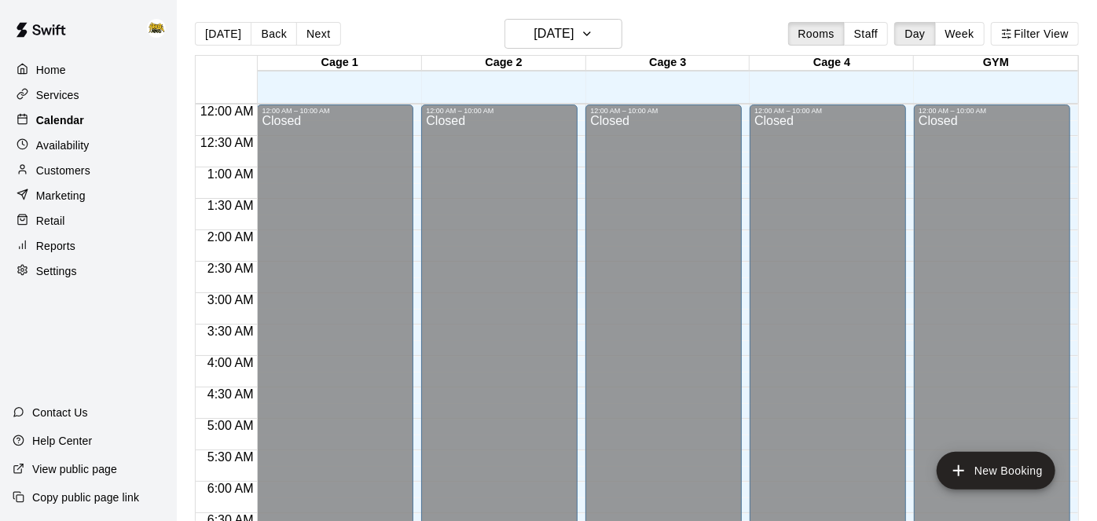
scroll to position [643, 0]
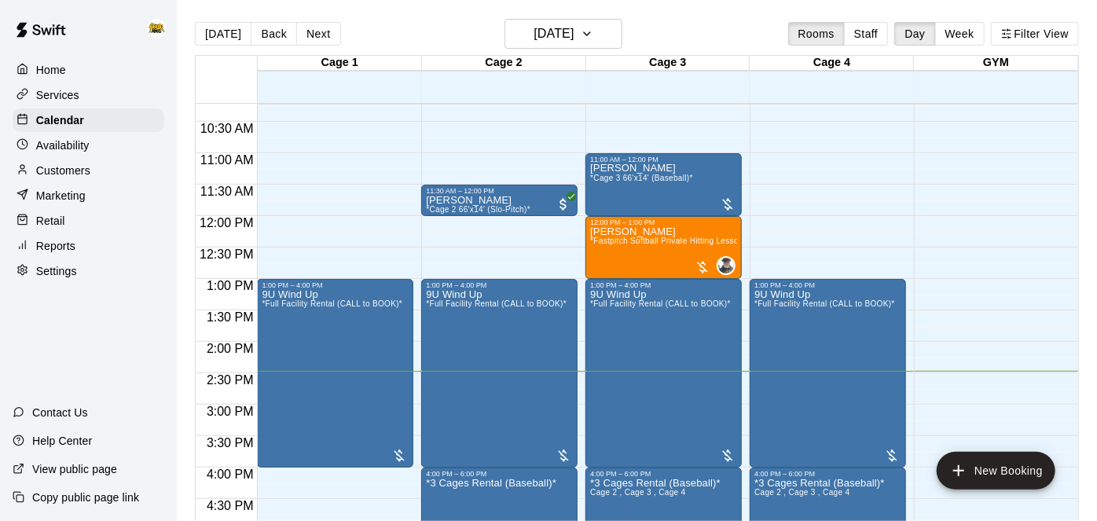
click at [71, 173] on p "Customers" at bounding box center [63, 171] width 54 height 16
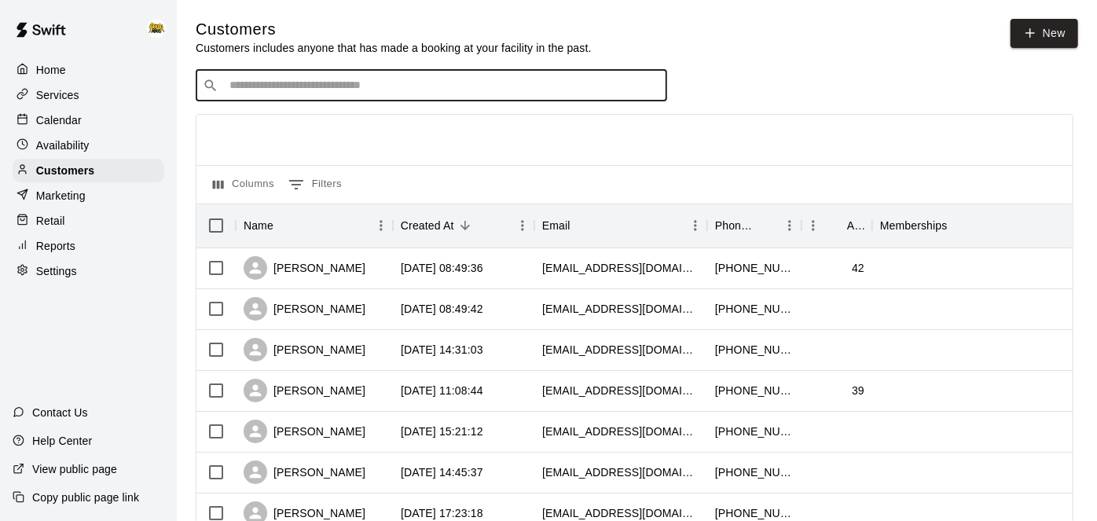
click at [507, 85] on input "Search customers by name or email" at bounding box center [442, 86] width 435 height 16
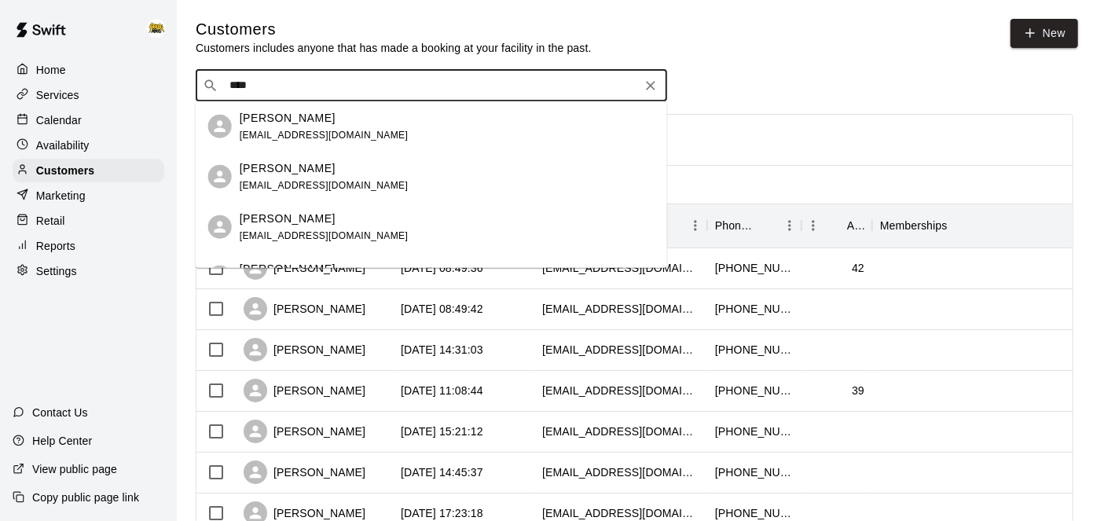
type input "*****"
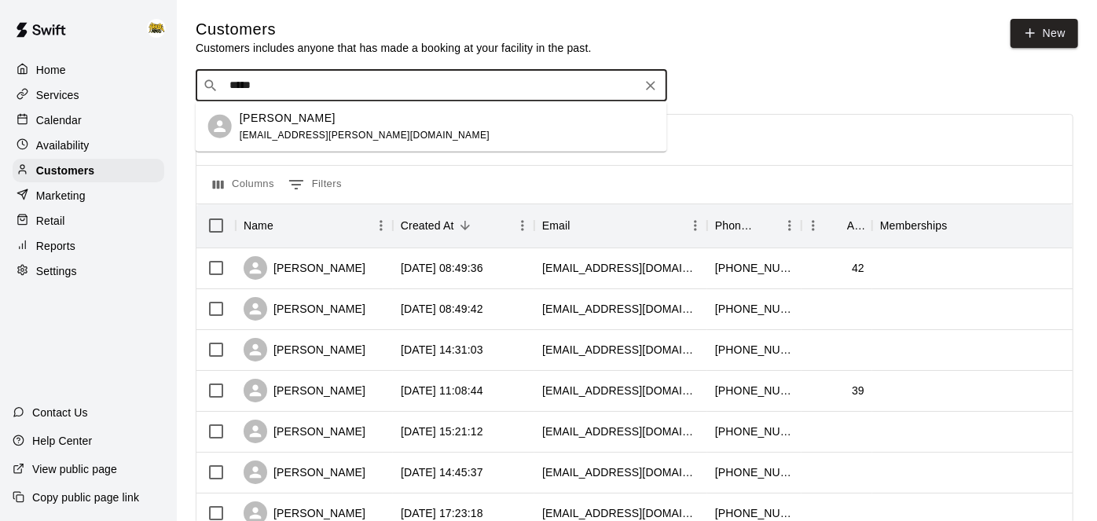
click at [412, 120] on div "Cam Kasper cam.kasper@gmail.com" at bounding box center [447, 126] width 415 height 34
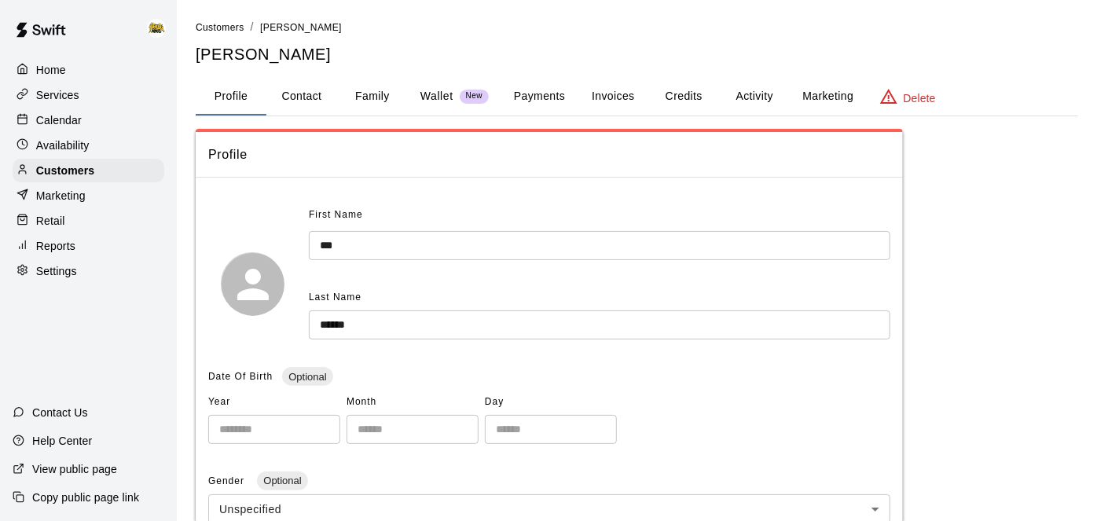
click at [714, 104] on button "Credits" at bounding box center [683, 97] width 71 height 38
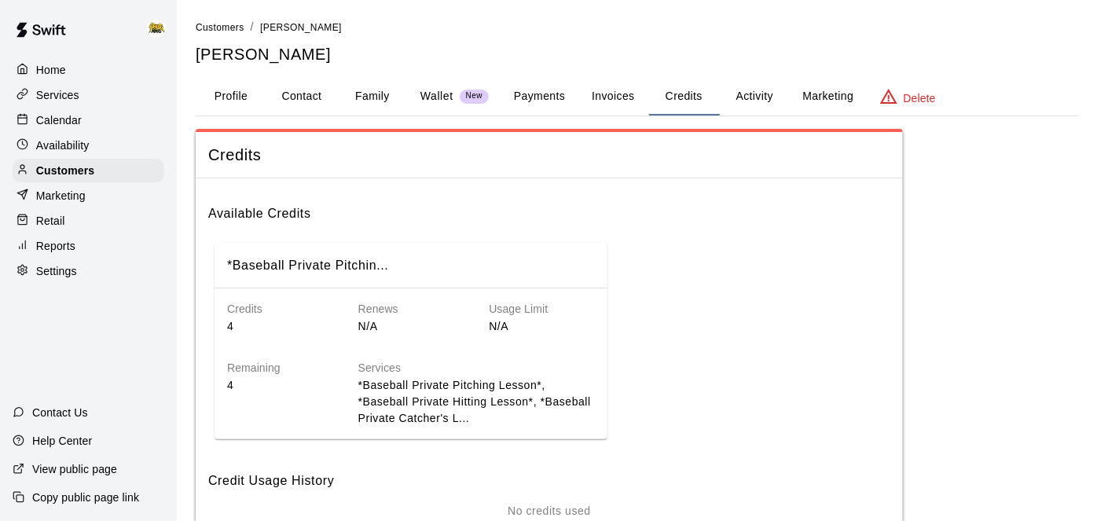
click at [750, 93] on button "Activity" at bounding box center [754, 97] width 71 height 38
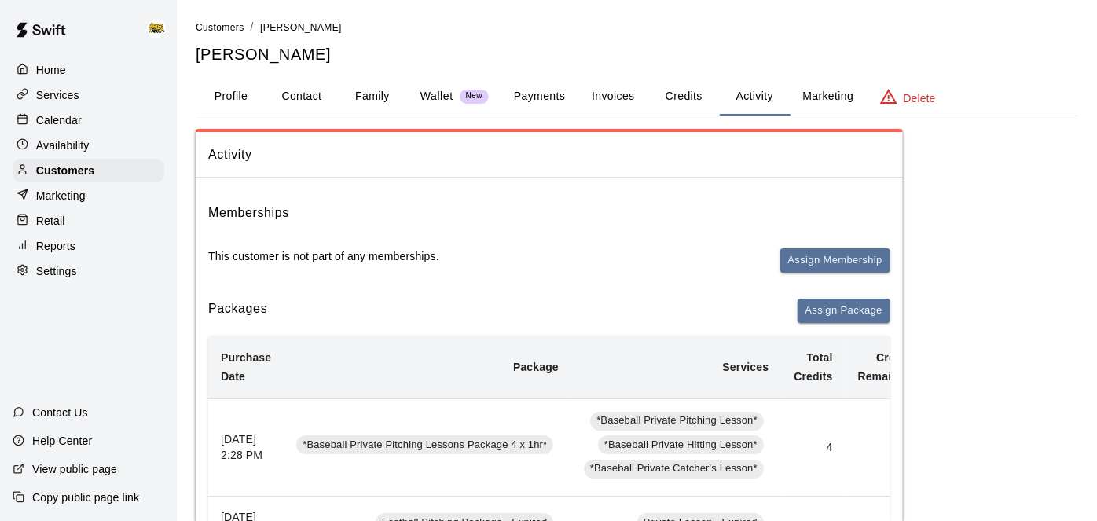
click at [559, 100] on button "Payments" at bounding box center [539, 97] width 76 height 38
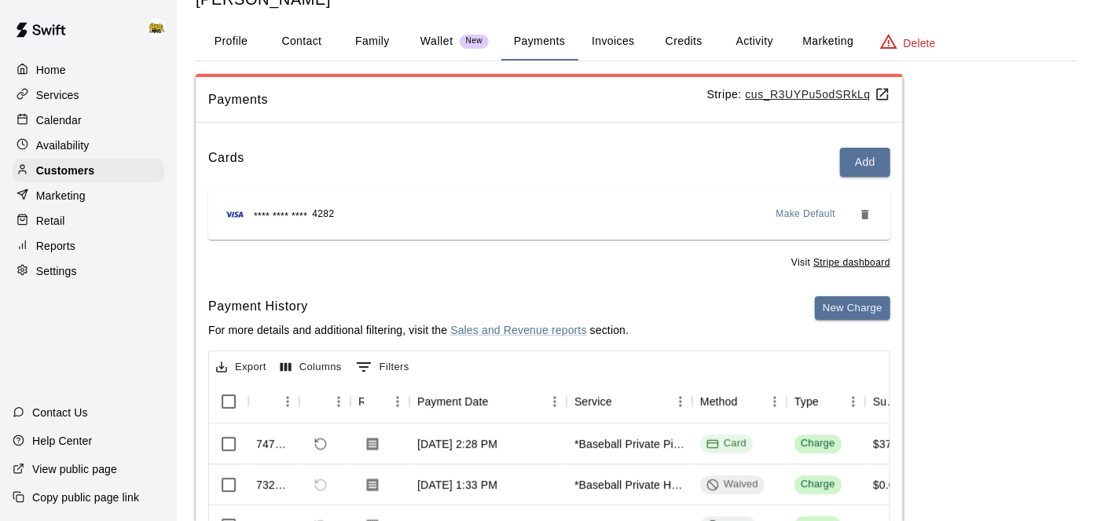
scroll to position [46, 0]
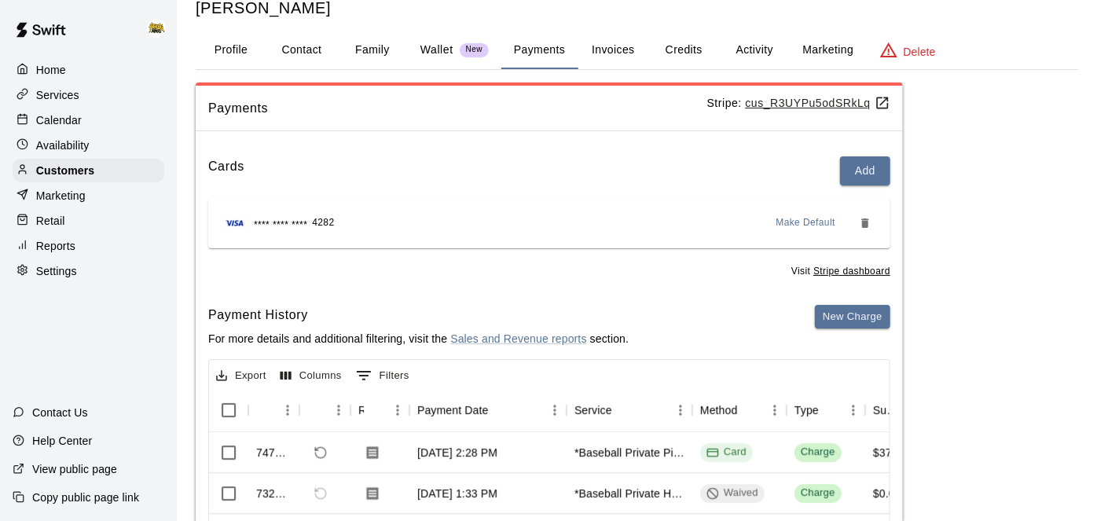
click at [231, 57] on button "Profile" at bounding box center [231, 50] width 71 height 38
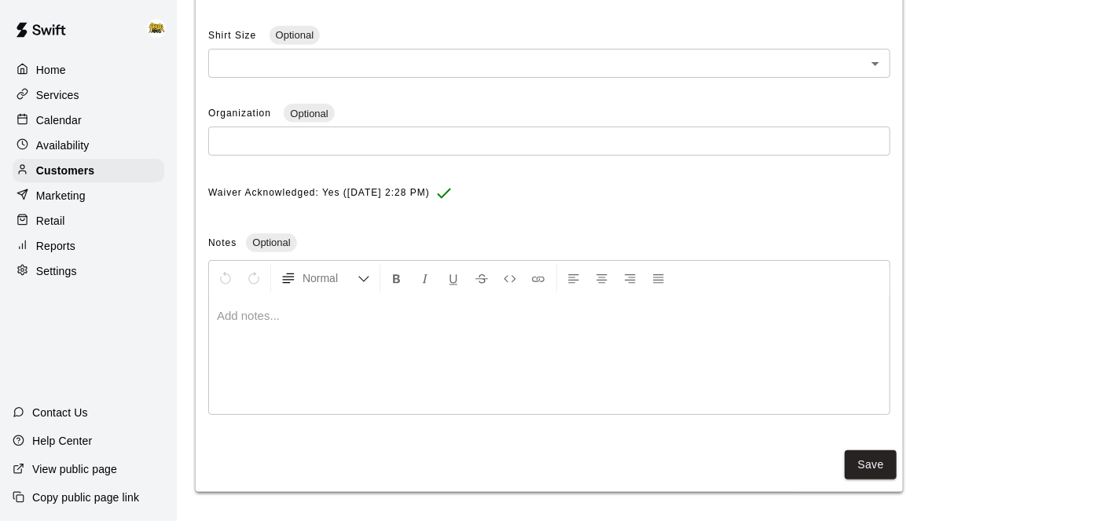
scroll to position [0, 0]
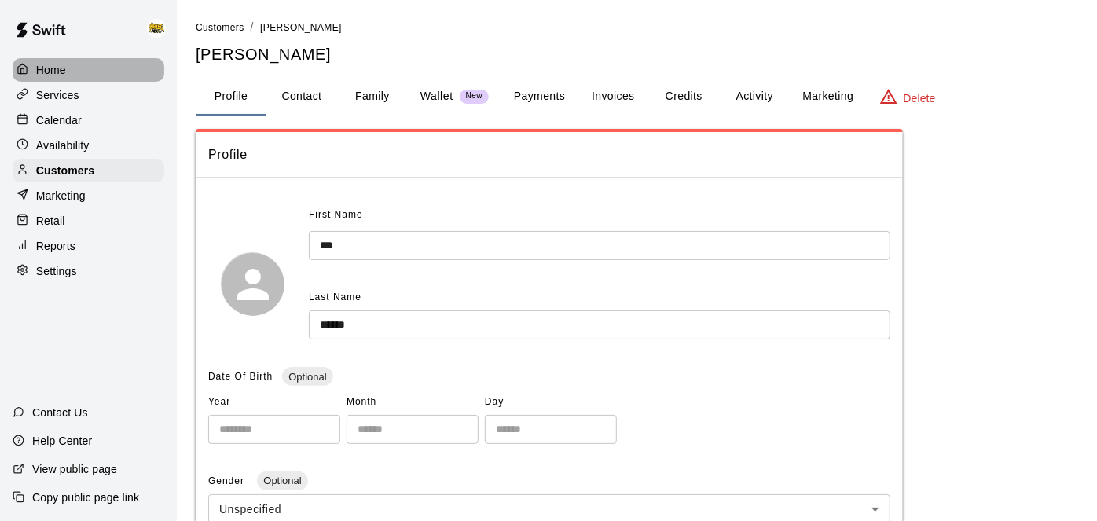
click at [60, 64] on p "Home" at bounding box center [51, 70] width 30 height 16
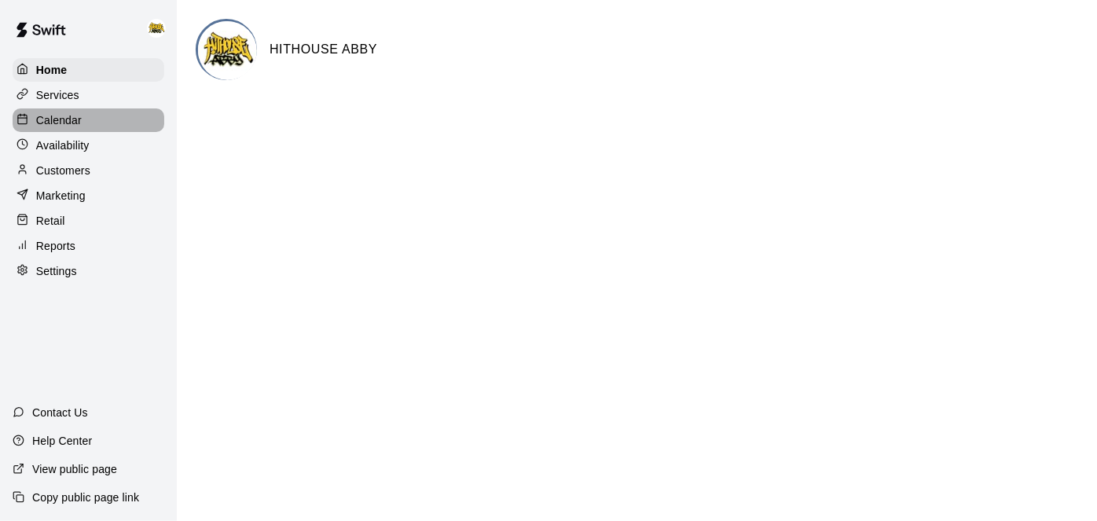
click at [67, 126] on p "Calendar" at bounding box center [59, 120] width 46 height 16
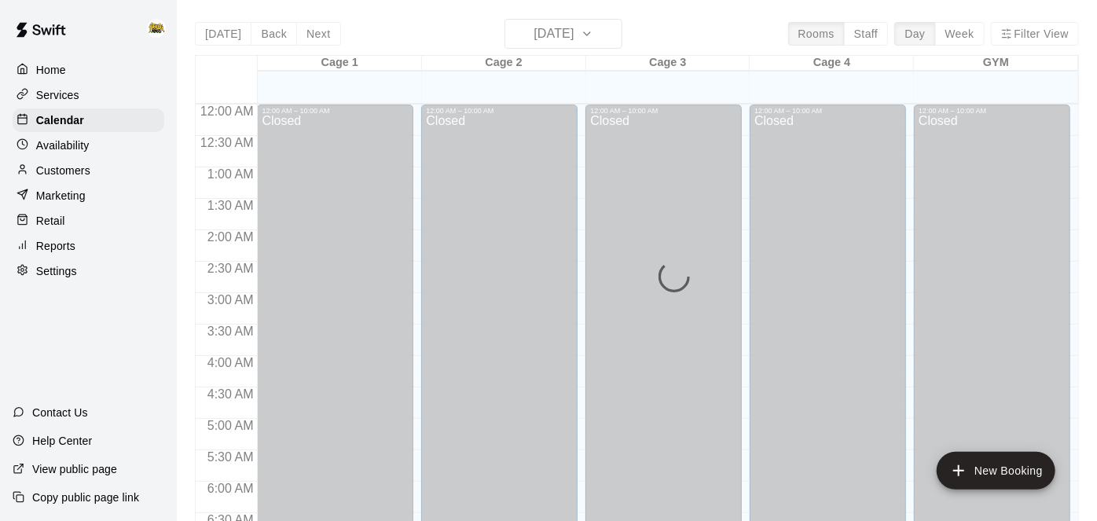
scroll to position [913, 0]
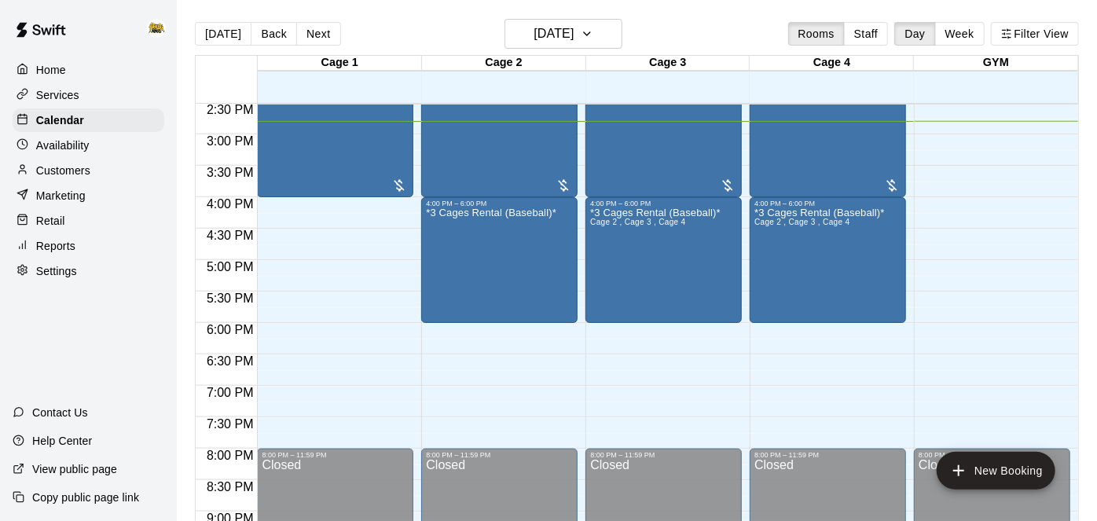
click at [57, 71] on p "Home" at bounding box center [51, 70] width 30 height 16
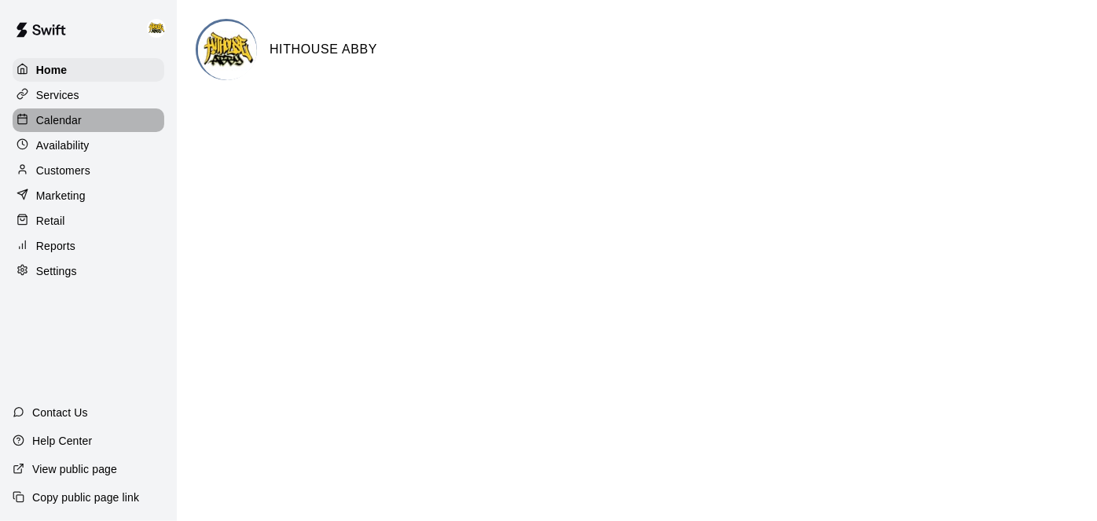
click at [83, 123] on div "Calendar" at bounding box center [89, 120] width 152 height 24
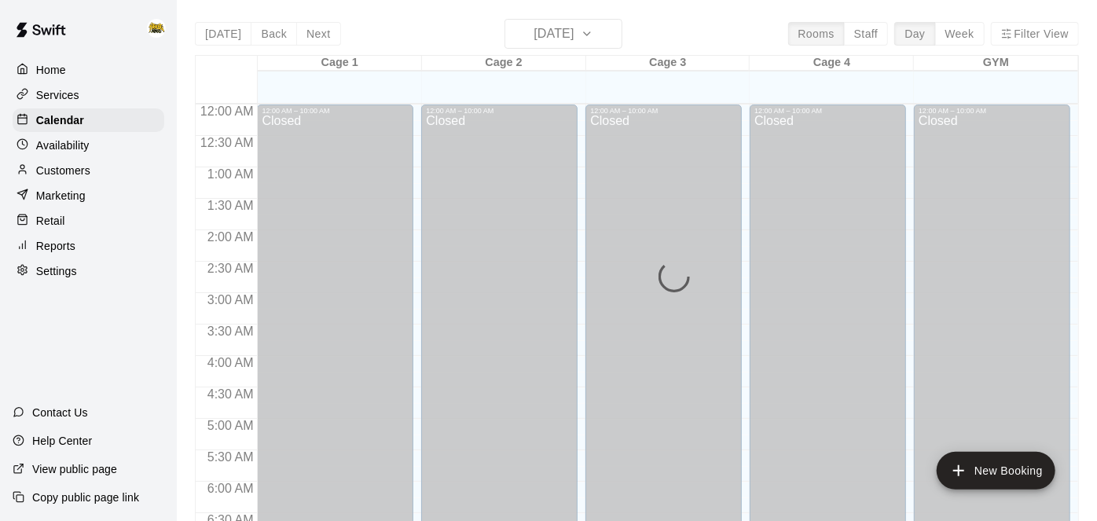
scroll to position [930, 0]
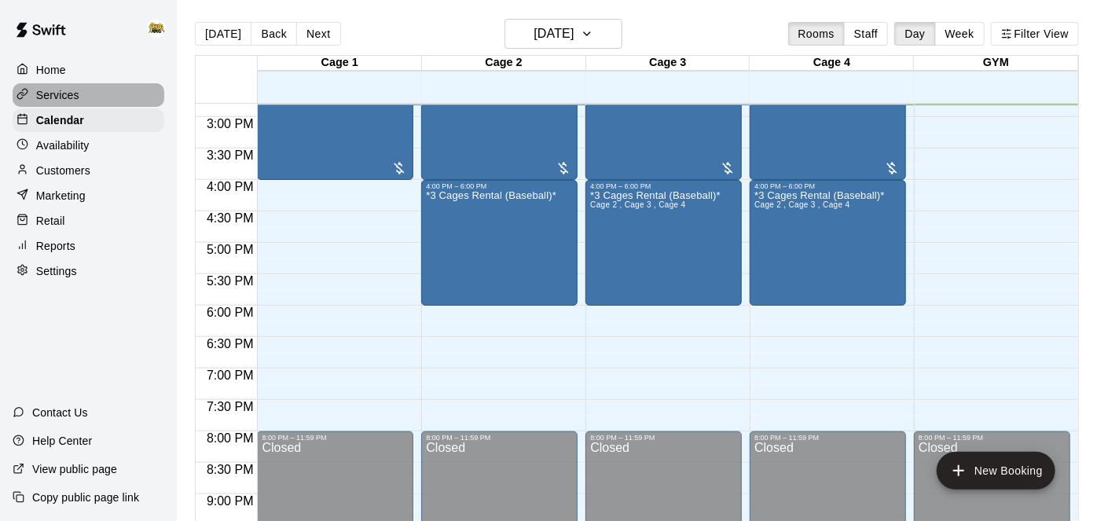
click at [78, 97] on p "Services" at bounding box center [57, 95] width 43 height 16
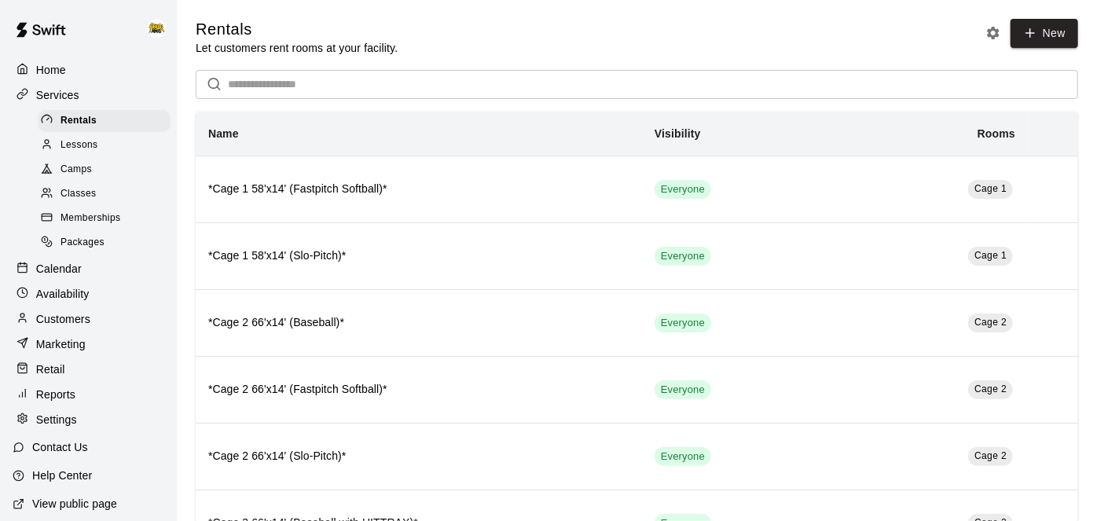
click at [93, 153] on div "Lessons" at bounding box center [104, 145] width 133 height 22
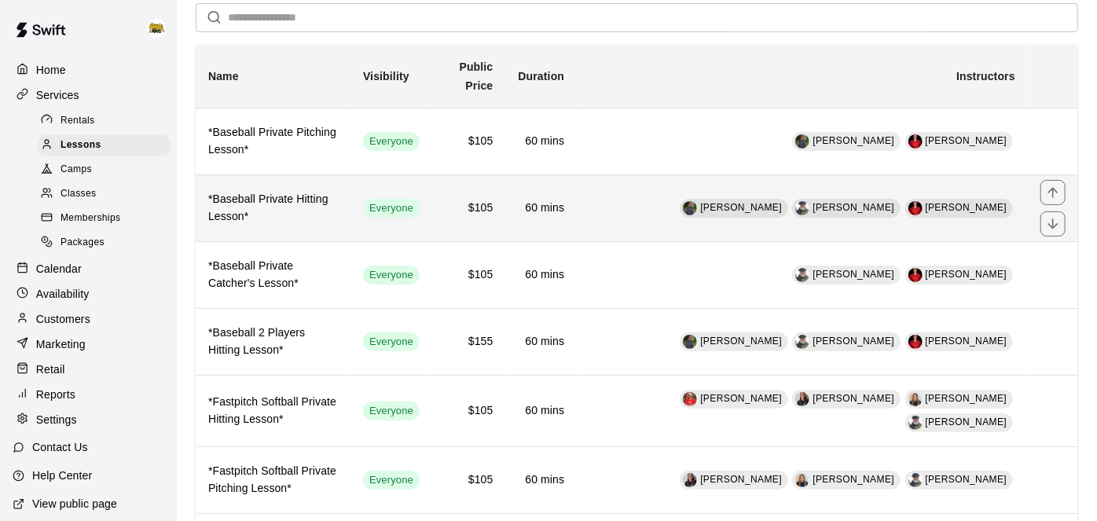
scroll to position [71, 0]
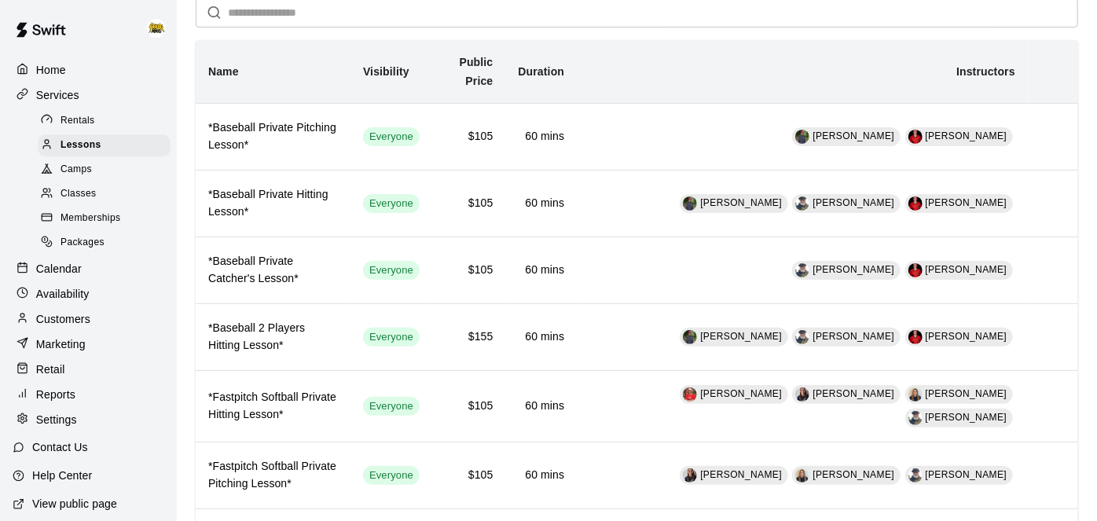
click at [100, 240] on span "Packages" at bounding box center [82, 243] width 44 height 16
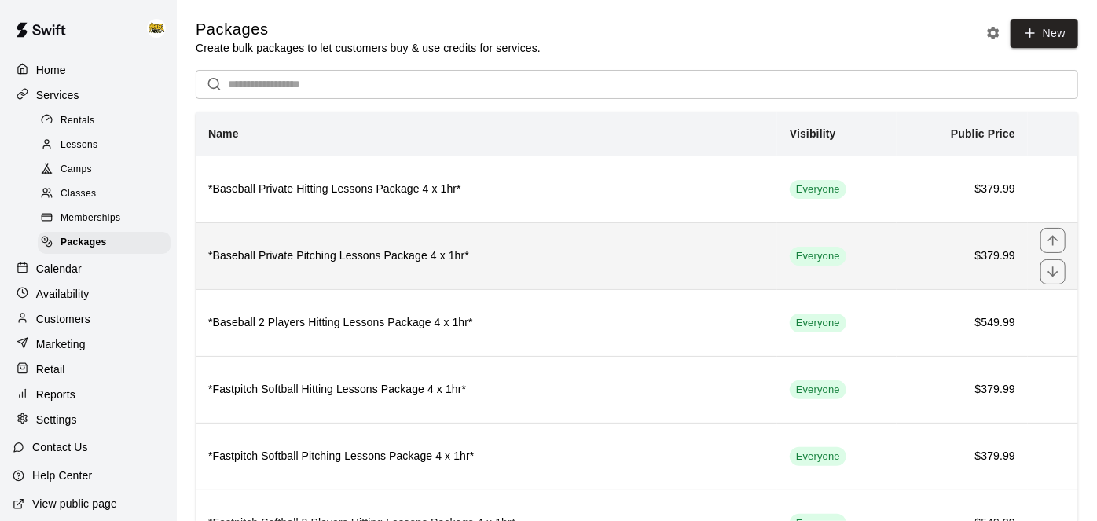
click at [507, 265] on th "*Baseball Private Pitching Lessons Package 4 x 1hr*" at bounding box center [486, 255] width 581 height 67
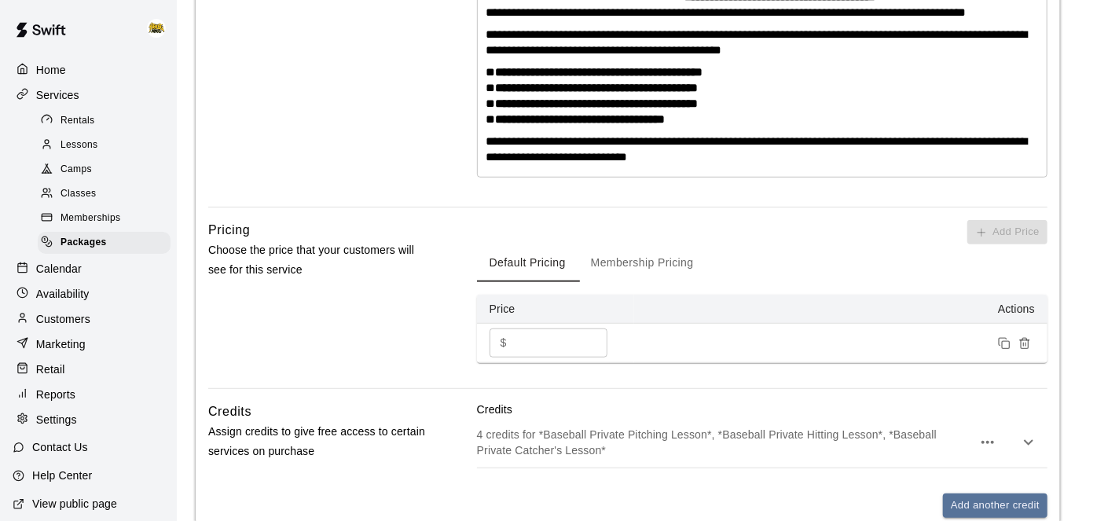
scroll to position [492, 0]
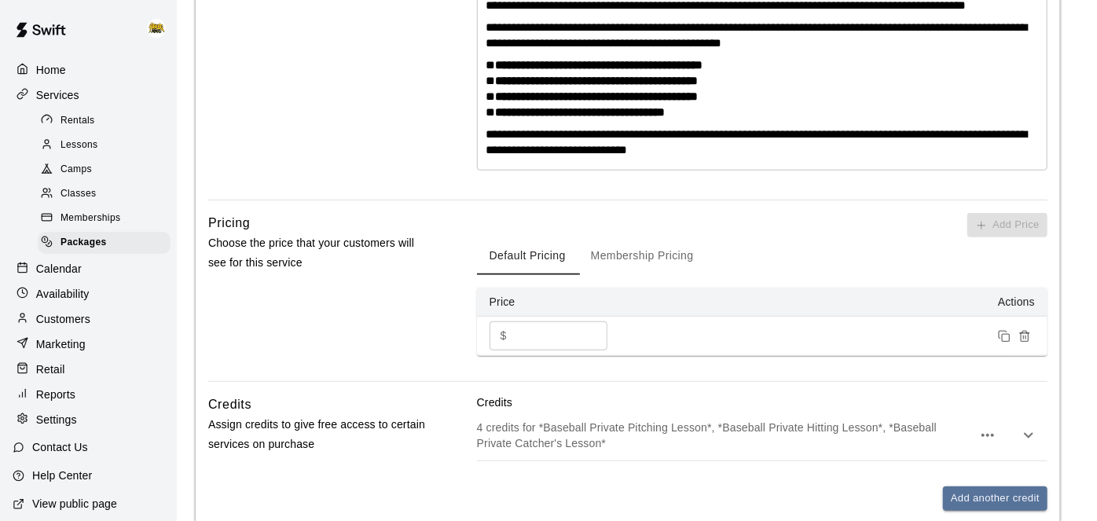
click at [50, 68] on p "Home" at bounding box center [51, 70] width 30 height 16
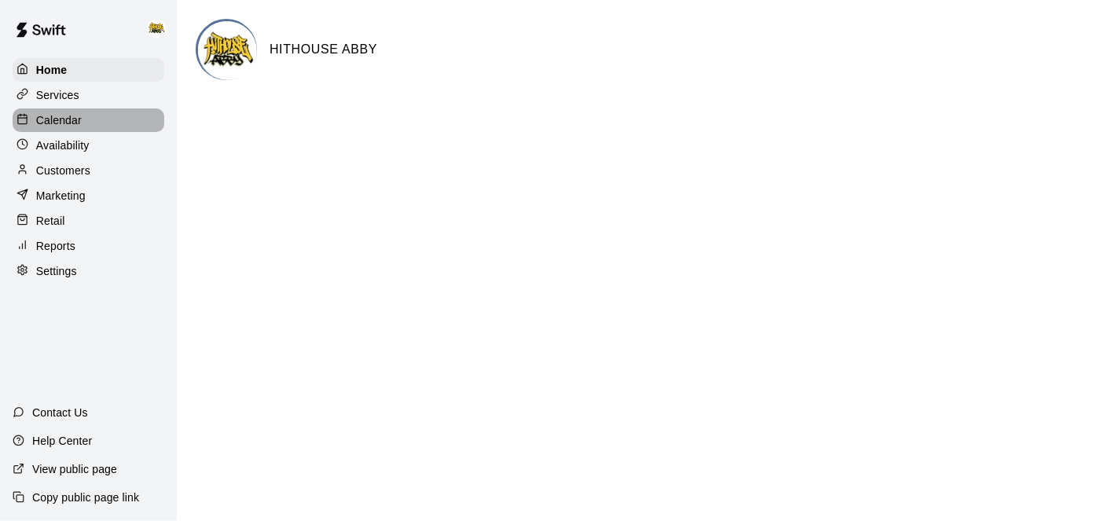
click at [76, 121] on p "Calendar" at bounding box center [59, 120] width 46 height 16
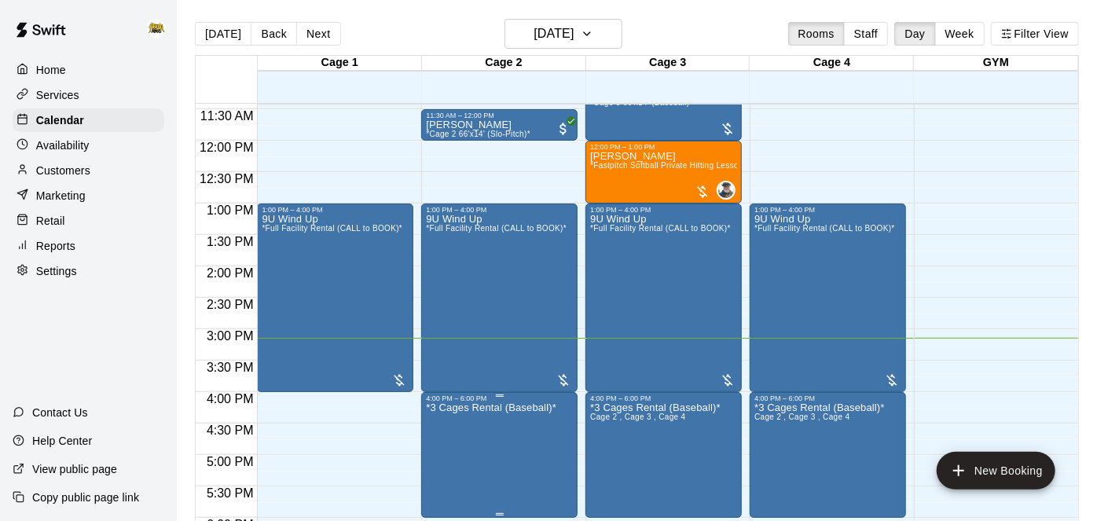
scroll to position [716, 0]
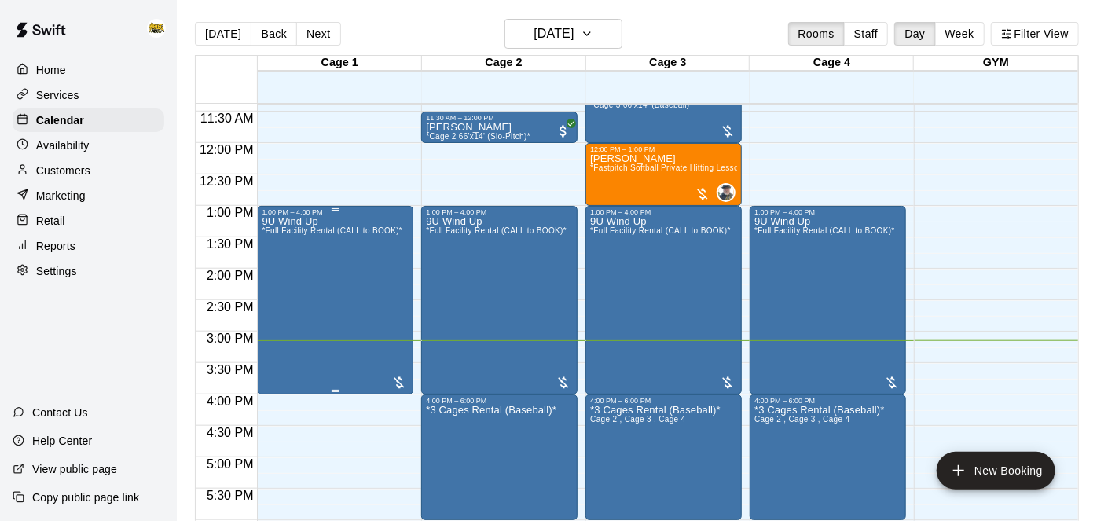
click at [335, 266] on div "9U Wind Up *Full Facility Rental (CALL to BOOK)*" at bounding box center [332, 476] width 141 height 521
click at [283, 236] on icon "edit" at bounding box center [276, 231] width 19 height 19
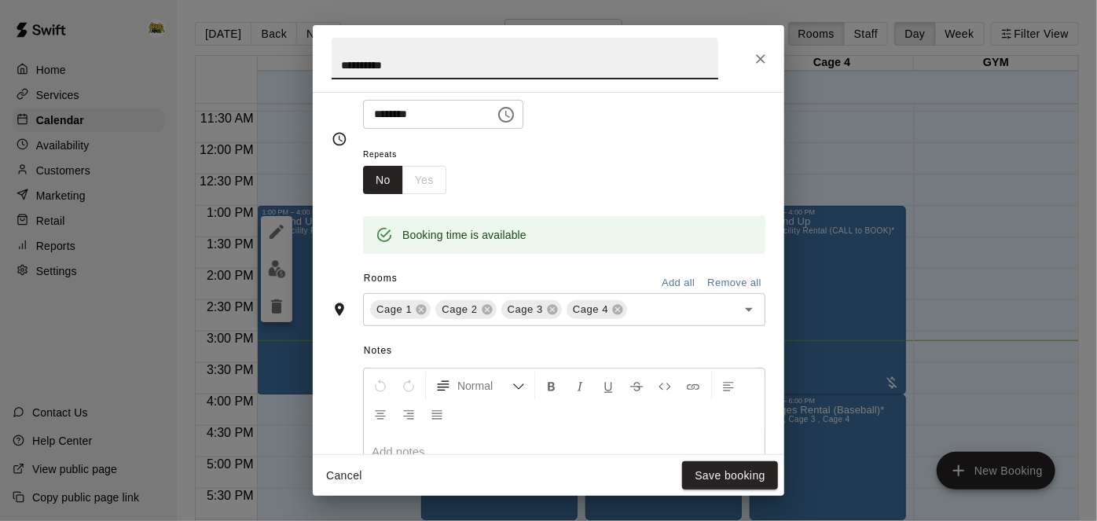
scroll to position [203, 0]
click at [341, 469] on button "Cancel" at bounding box center [344, 475] width 50 height 29
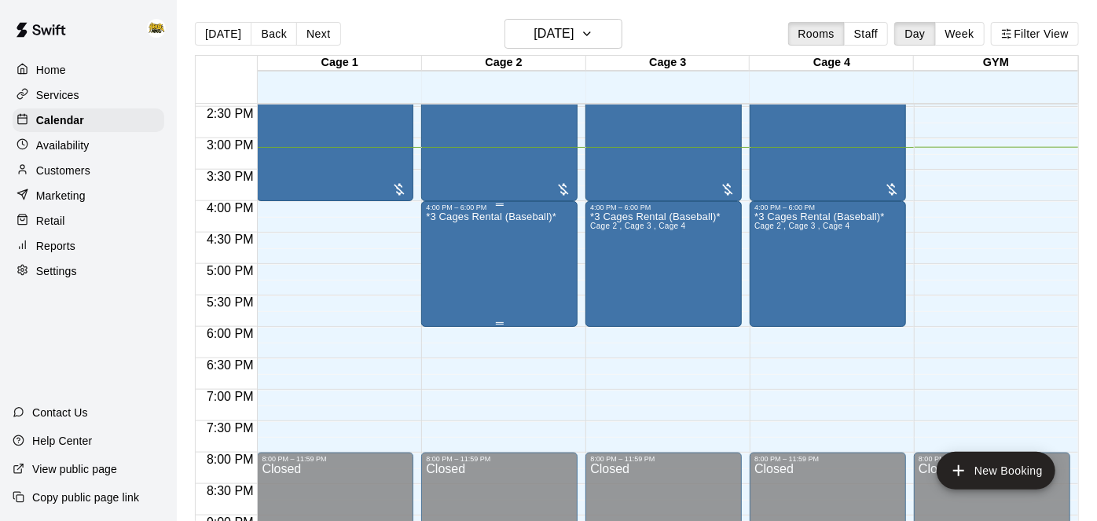
scroll to position [906, 0]
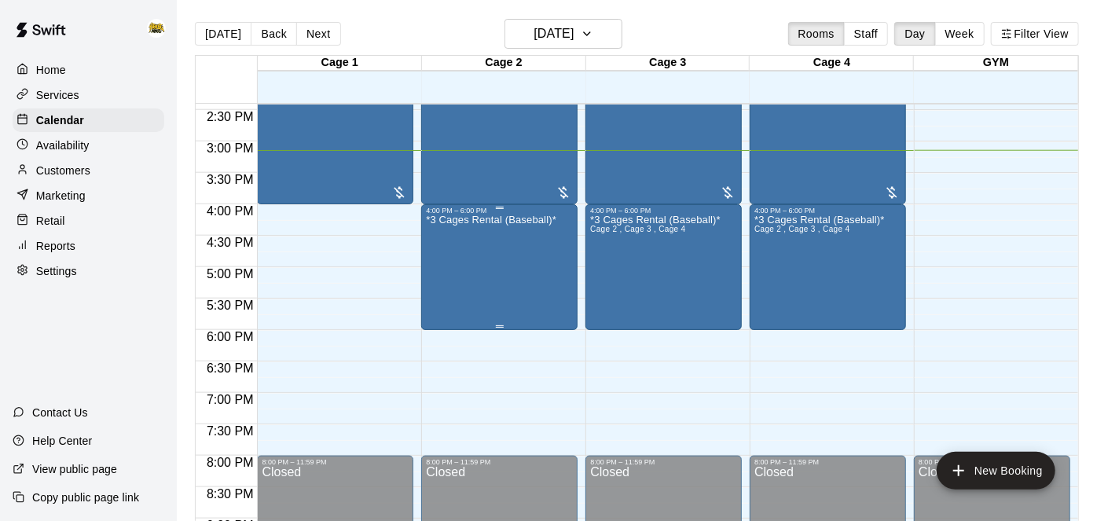
click at [489, 244] on div "*3 Cages Rental (Baseball)*" at bounding box center [491, 474] width 130 height 521
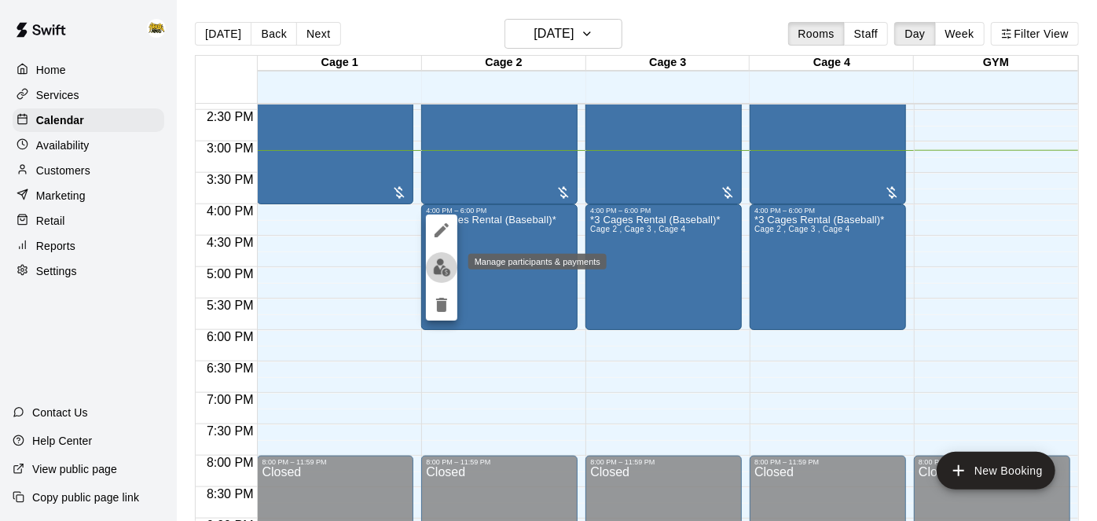
click at [438, 270] on img "edit" at bounding box center [442, 267] width 18 height 18
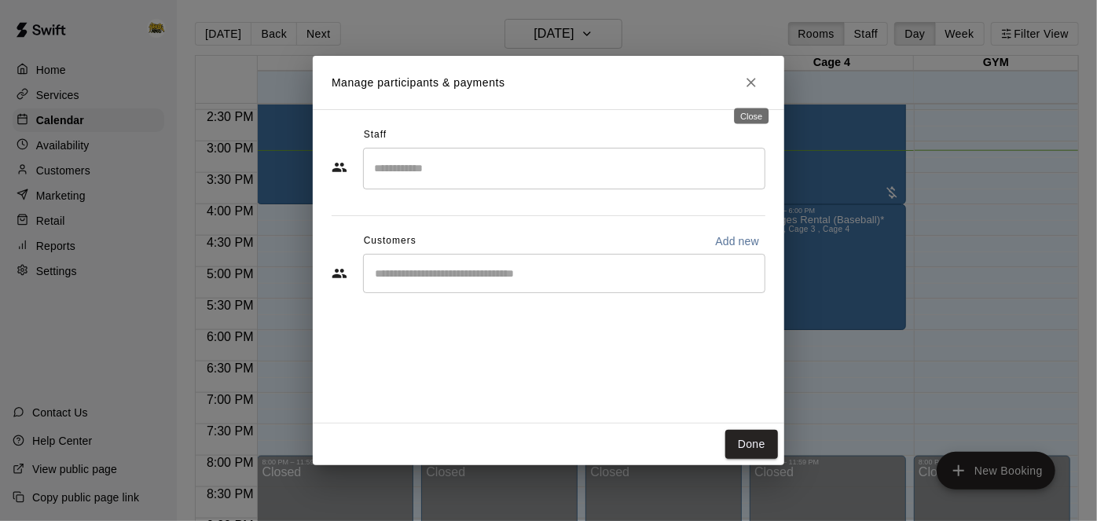
click at [752, 84] on icon "Close" at bounding box center [750, 82] width 9 height 9
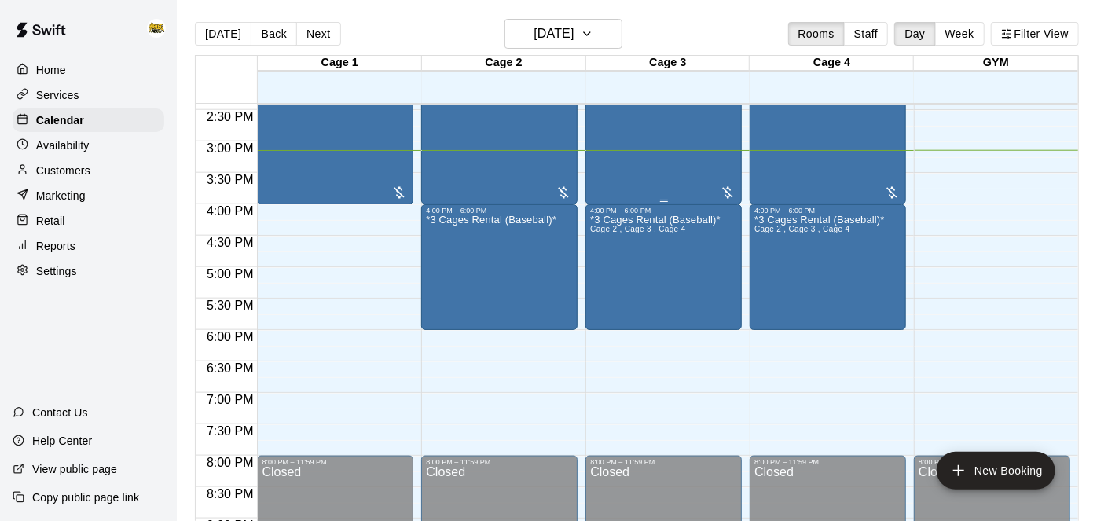
scroll to position [840, 0]
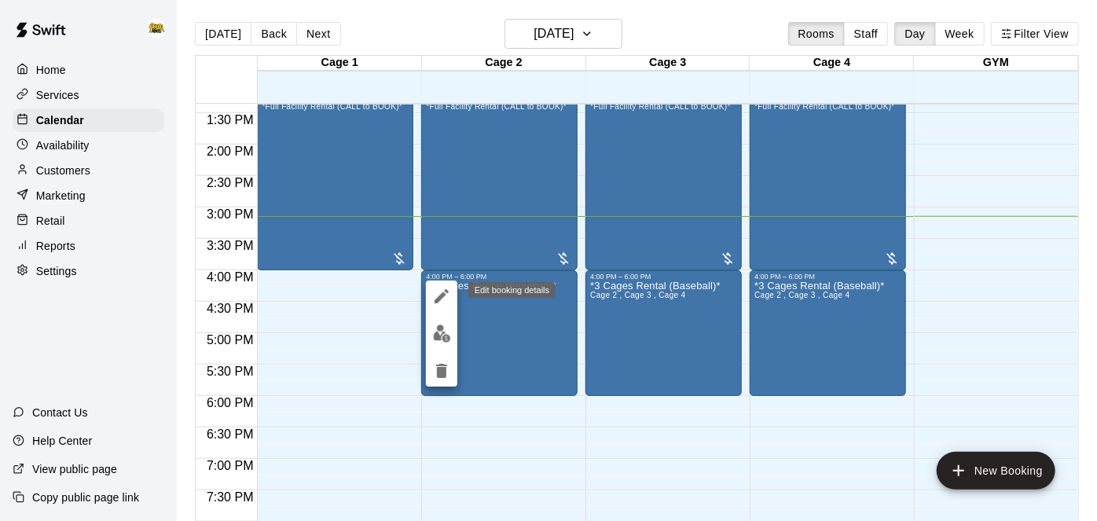
click at [443, 293] on icon "edit" at bounding box center [441, 296] width 14 height 14
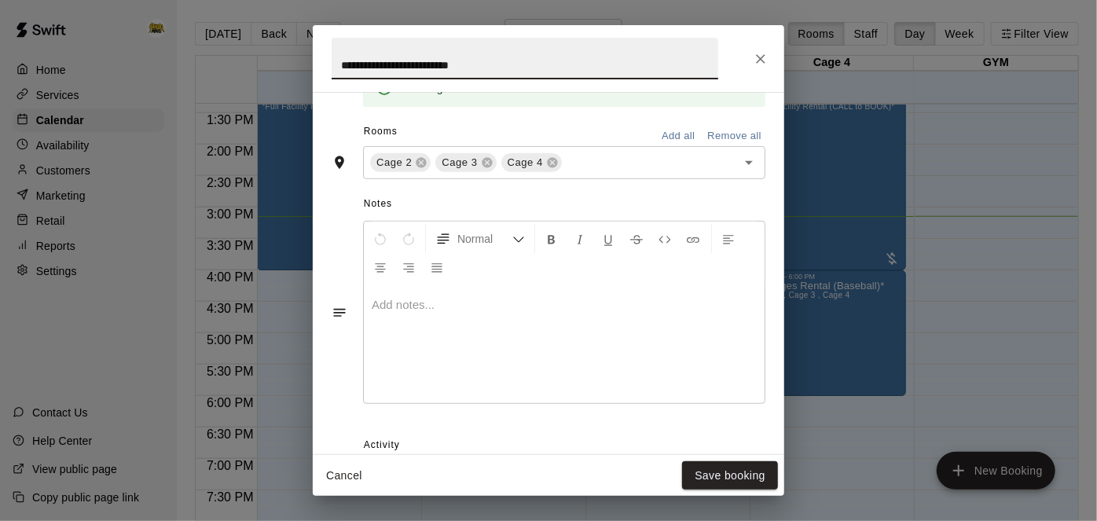
scroll to position [483, 0]
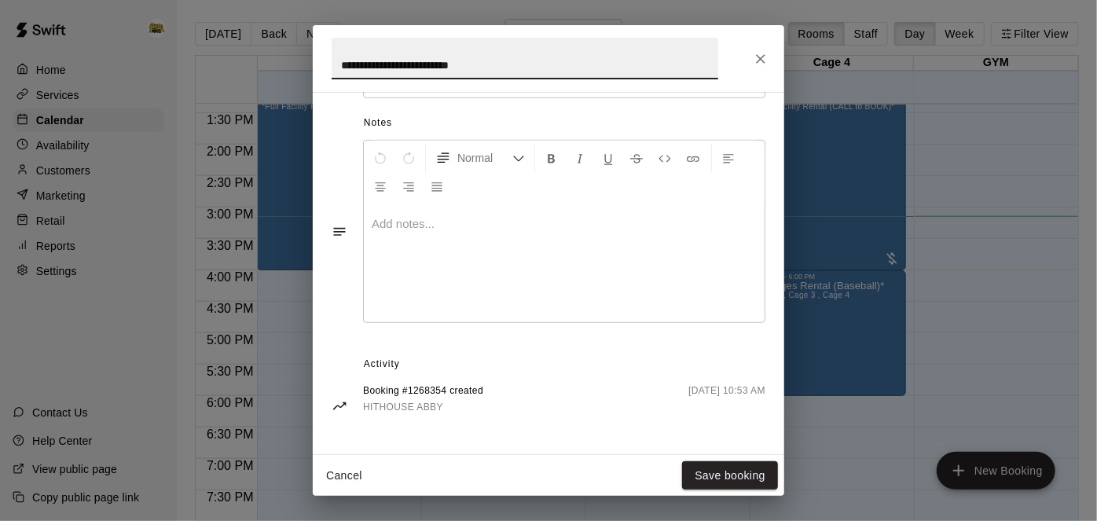
click at [343, 472] on button "Cancel" at bounding box center [344, 475] width 50 height 29
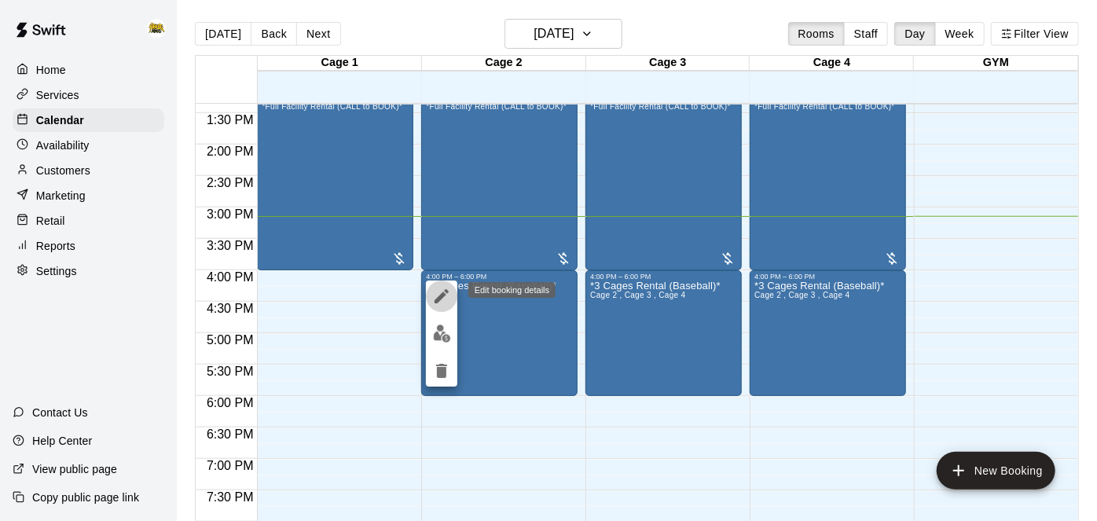
click at [444, 294] on icon "edit" at bounding box center [441, 296] width 14 height 14
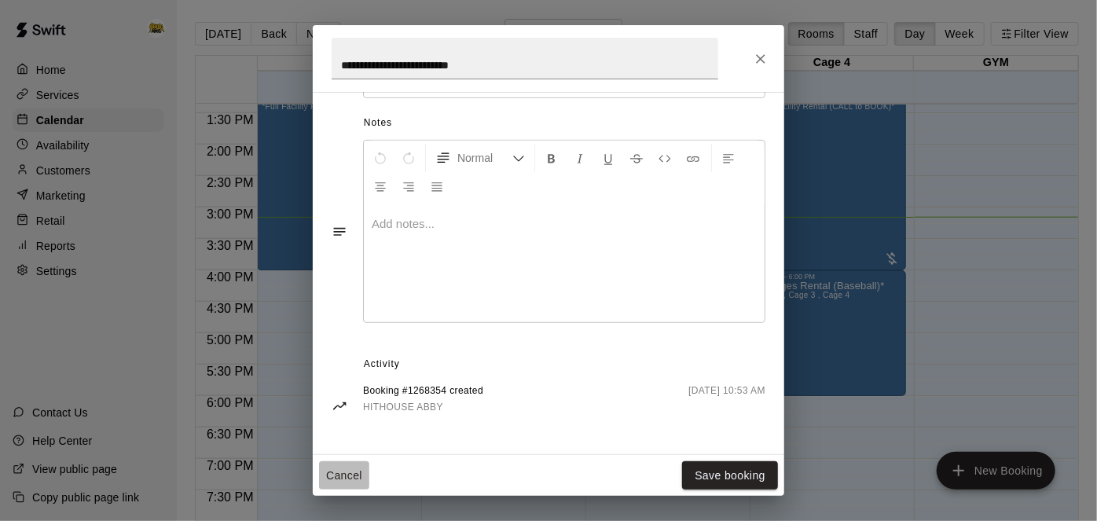
click at [350, 475] on button "Cancel" at bounding box center [344, 475] width 50 height 29
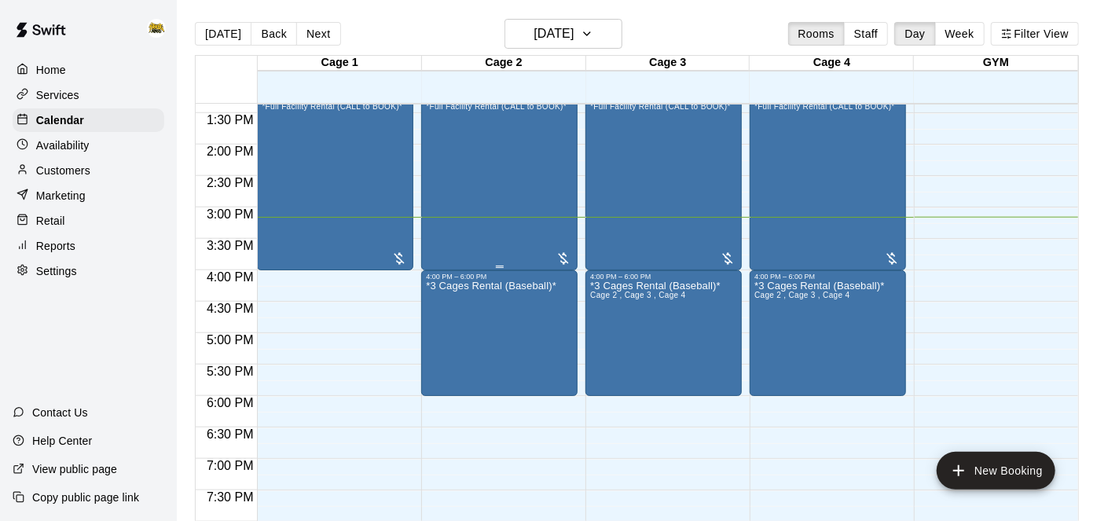
click at [479, 193] on div "9U Wind Up *Full Facility Rental (CALL to BOOK)*" at bounding box center [496, 352] width 141 height 521
click at [434, 115] on icon "edit" at bounding box center [441, 107] width 19 height 19
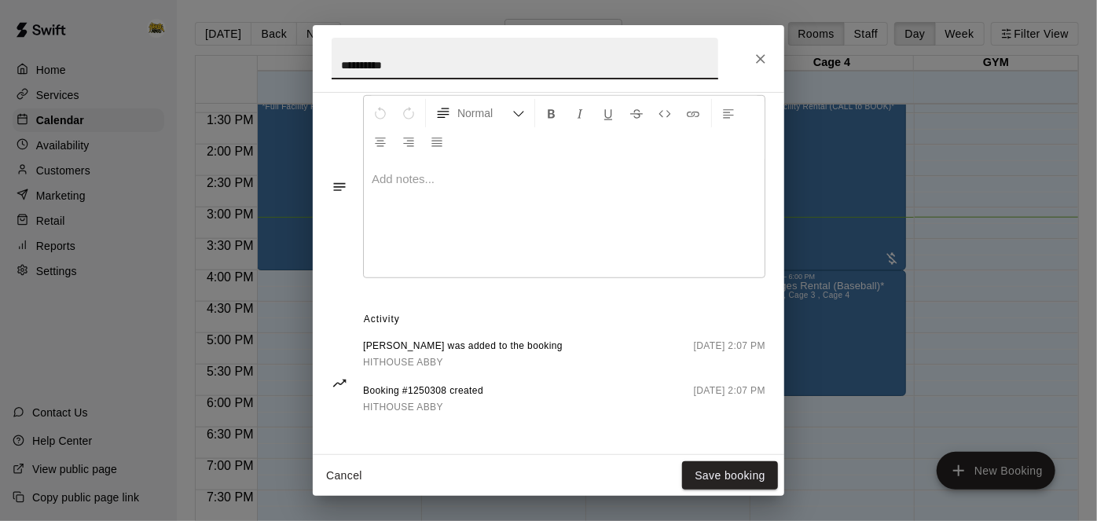
scroll to position [528, 0]
click at [342, 478] on button "Cancel" at bounding box center [344, 475] width 50 height 29
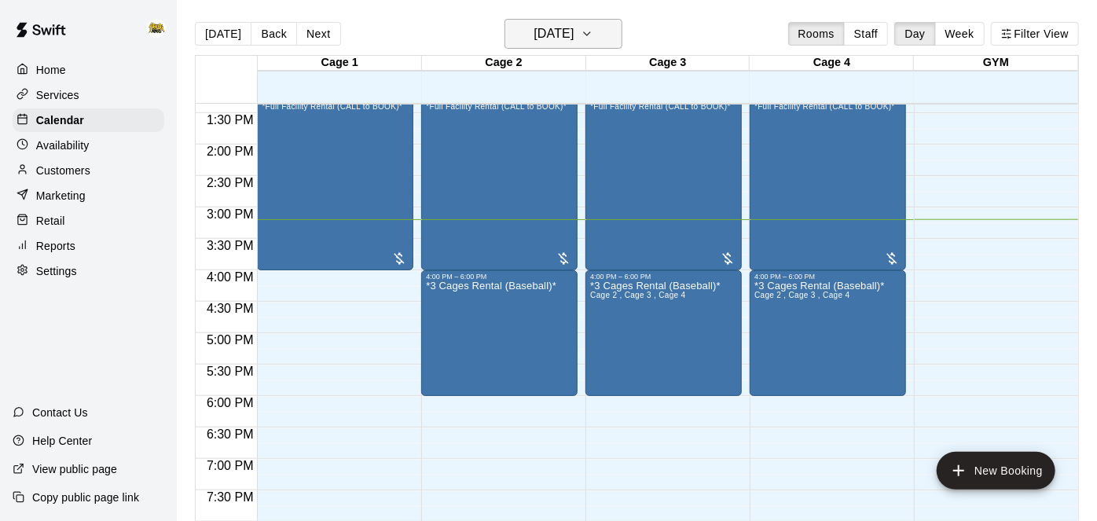
click at [548, 35] on h6 "[DATE]" at bounding box center [553, 34] width 40 height 22
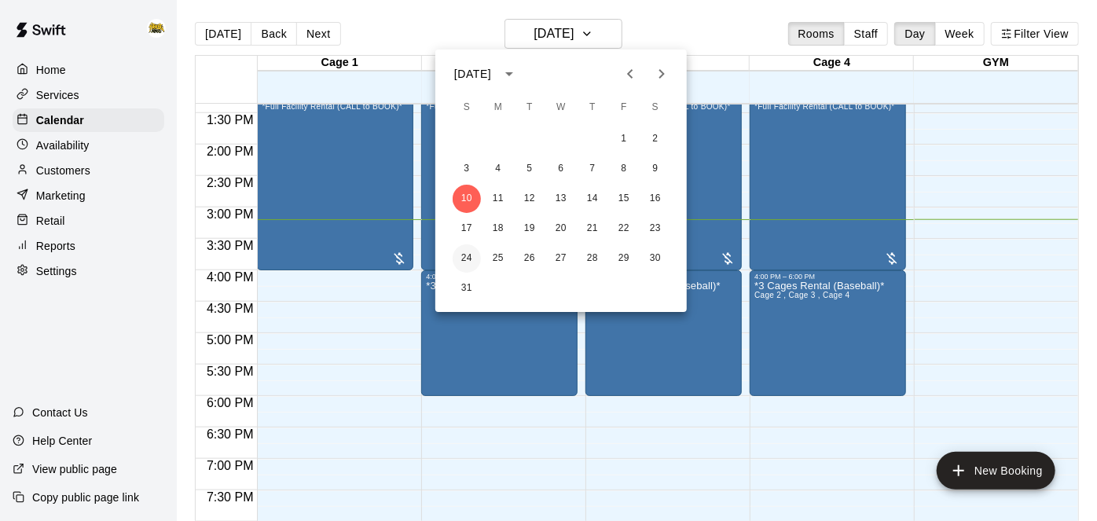
click at [471, 257] on button "24" at bounding box center [467, 258] width 28 height 28
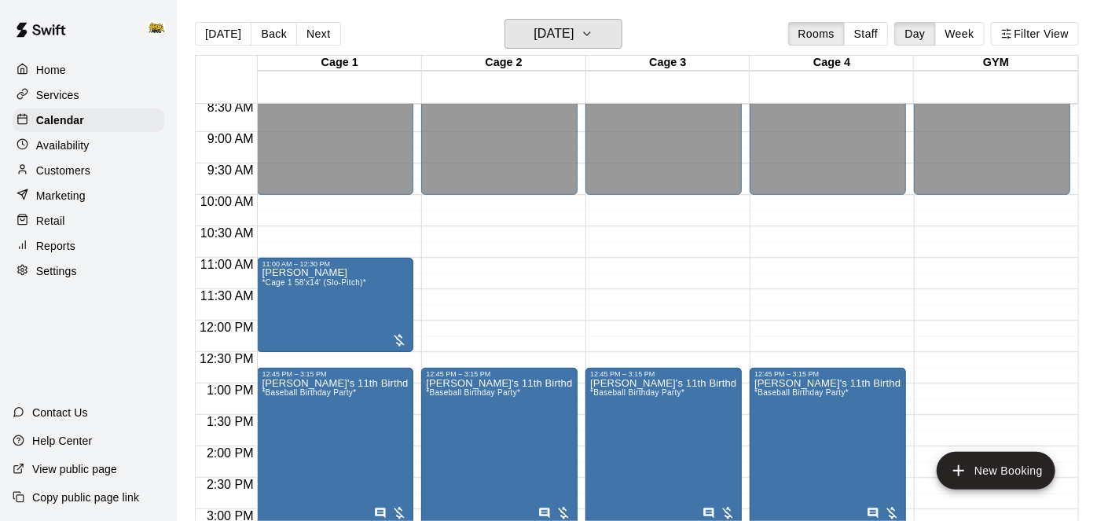
scroll to position [539, 0]
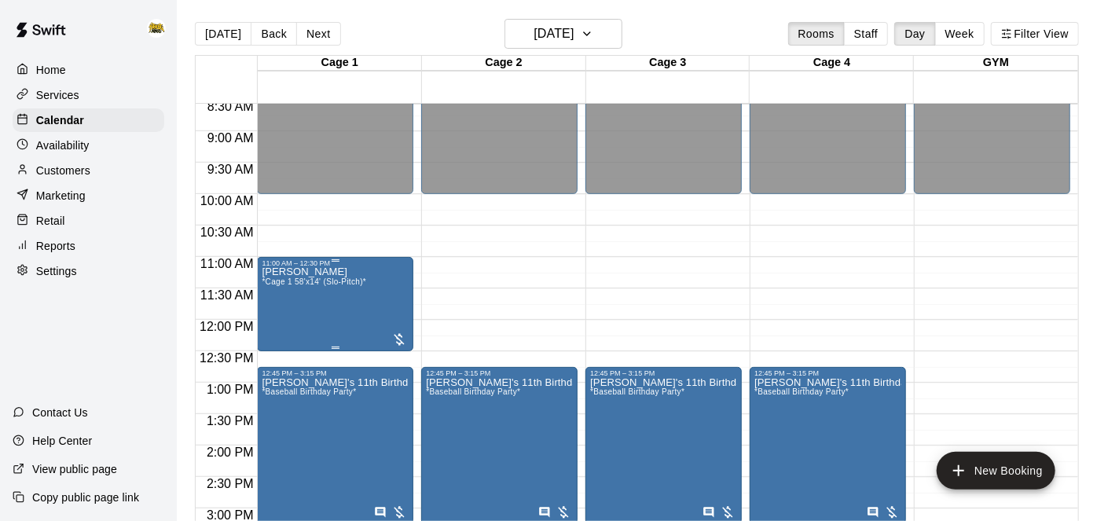
click at [299, 291] on div "[PERSON_NAME] *Cage 1 58'x14' (Slo-Pitch)*" at bounding box center [314, 527] width 104 height 521
click at [276, 284] on icon "edit" at bounding box center [276, 282] width 14 height 14
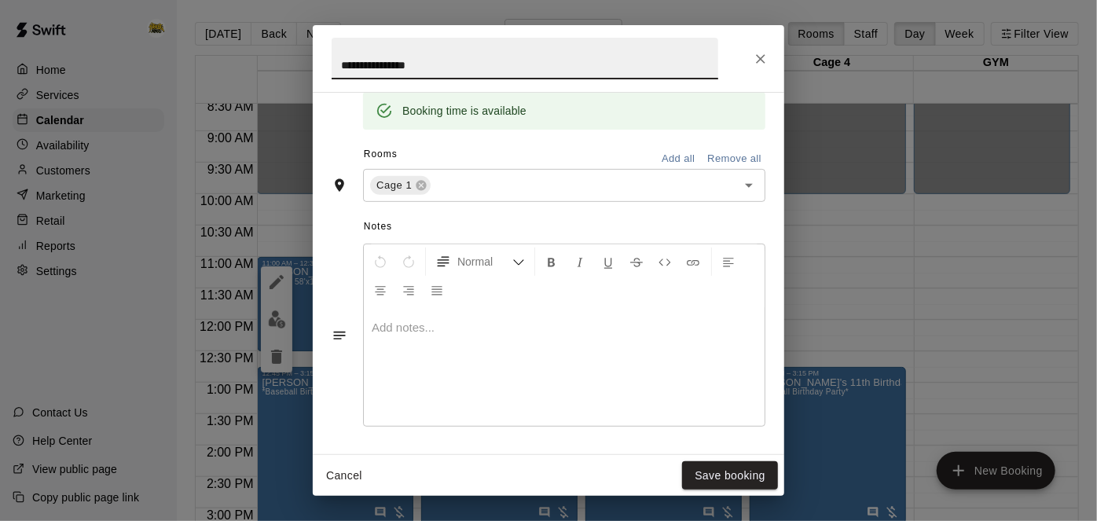
scroll to position [528, 0]
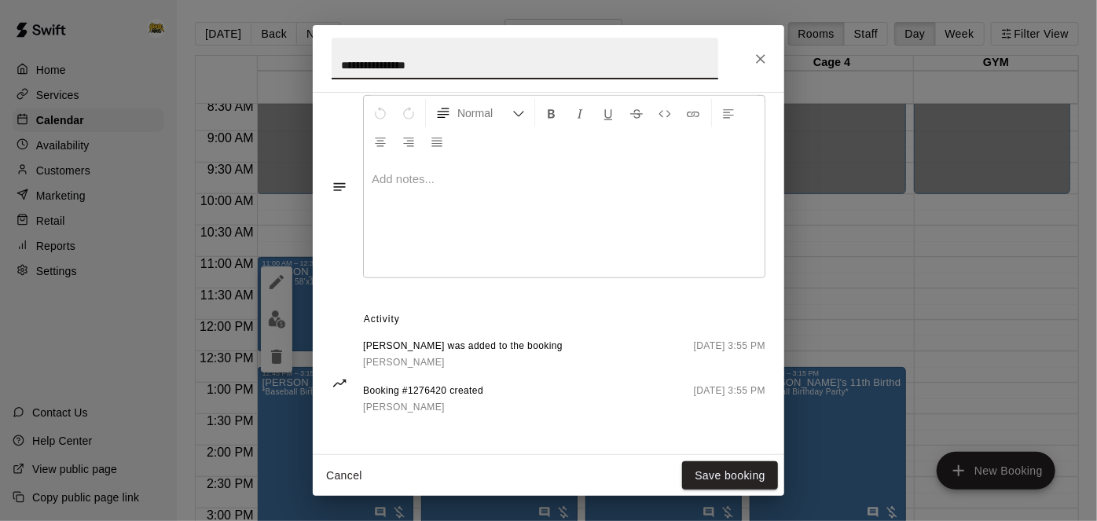
click at [349, 481] on button "Cancel" at bounding box center [344, 475] width 50 height 29
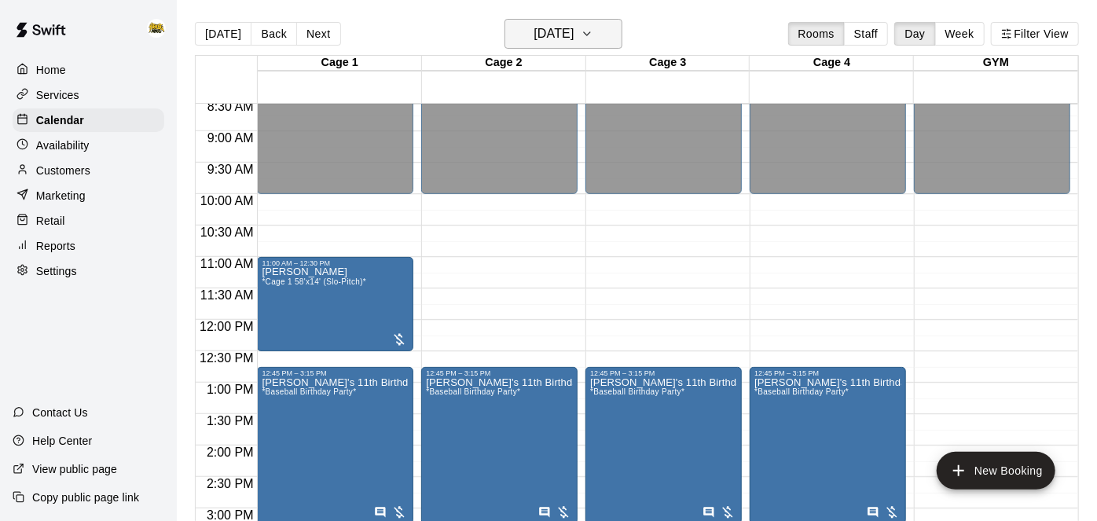
click at [544, 24] on h6 "[DATE]" at bounding box center [553, 34] width 40 height 22
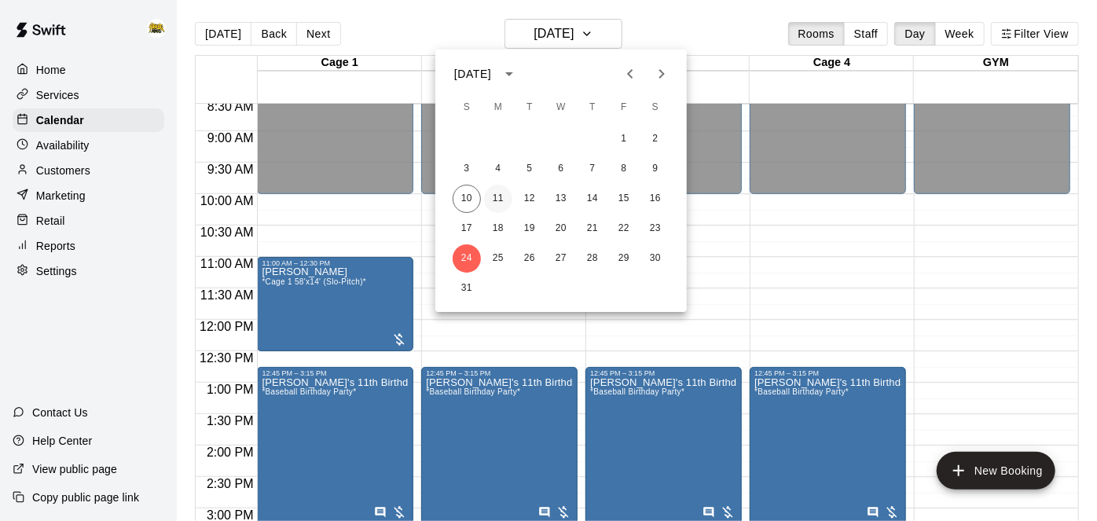
click at [494, 200] on button "11" at bounding box center [498, 199] width 28 height 28
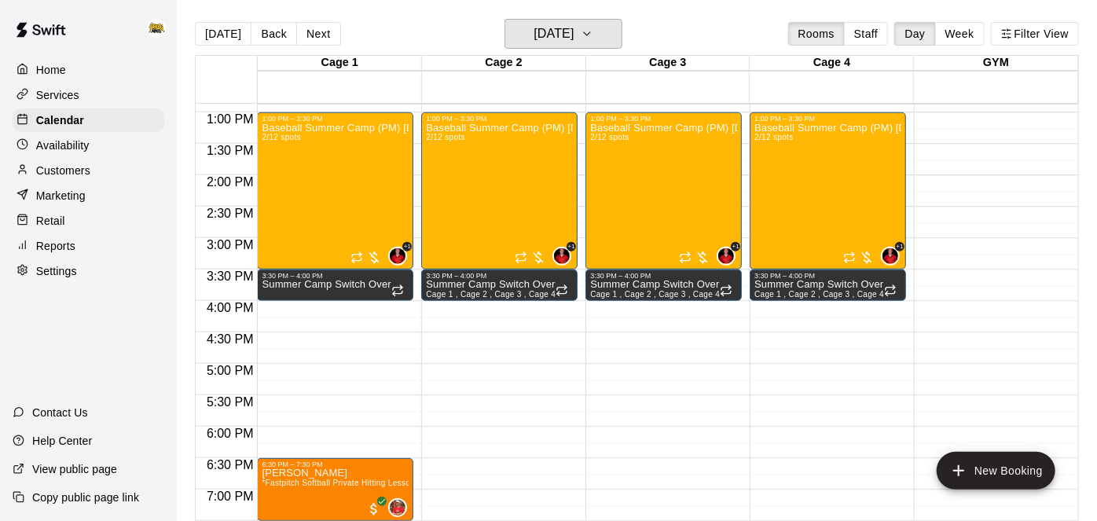
scroll to position [811, 0]
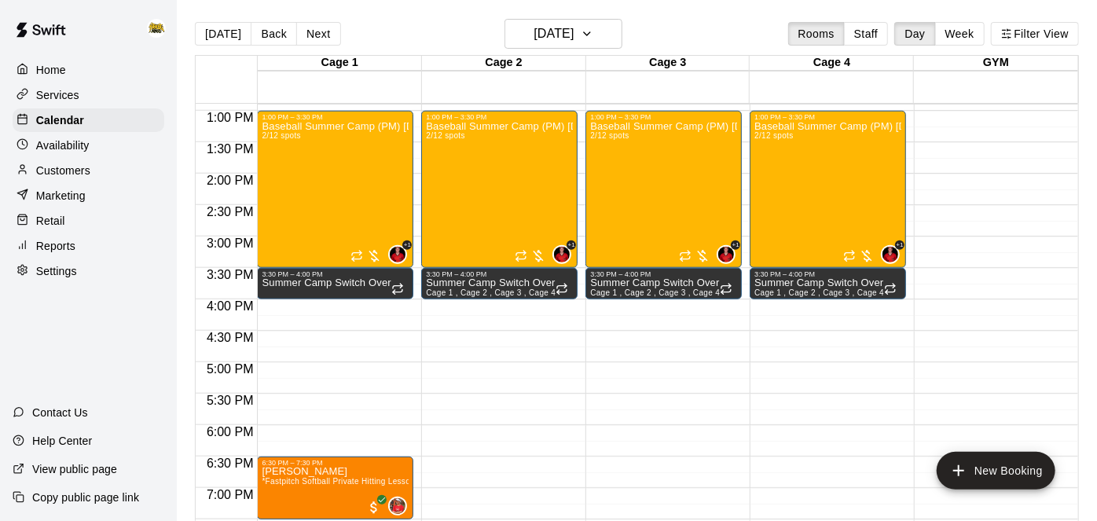
click at [69, 98] on p "Services" at bounding box center [57, 95] width 43 height 16
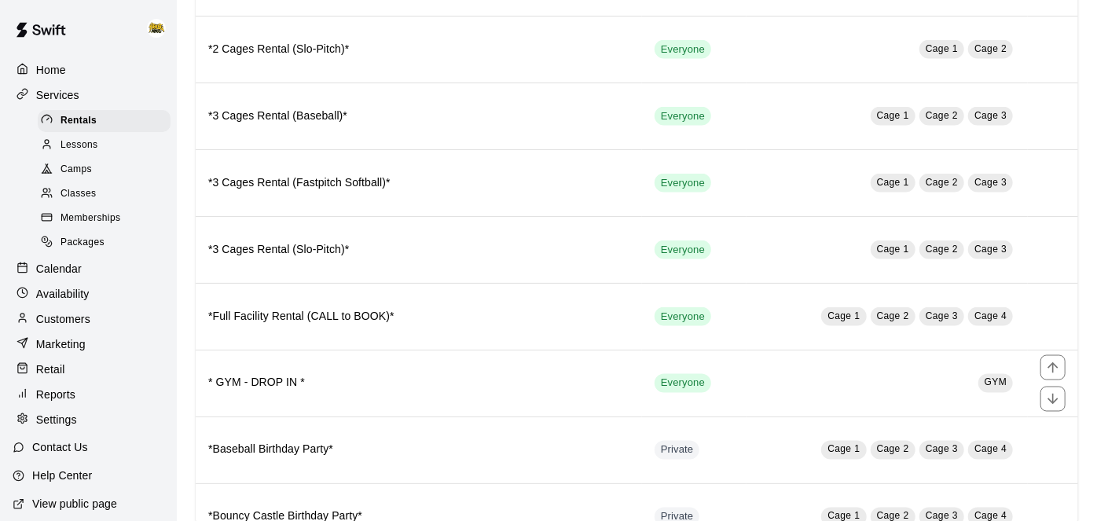
scroll to position [1143, 0]
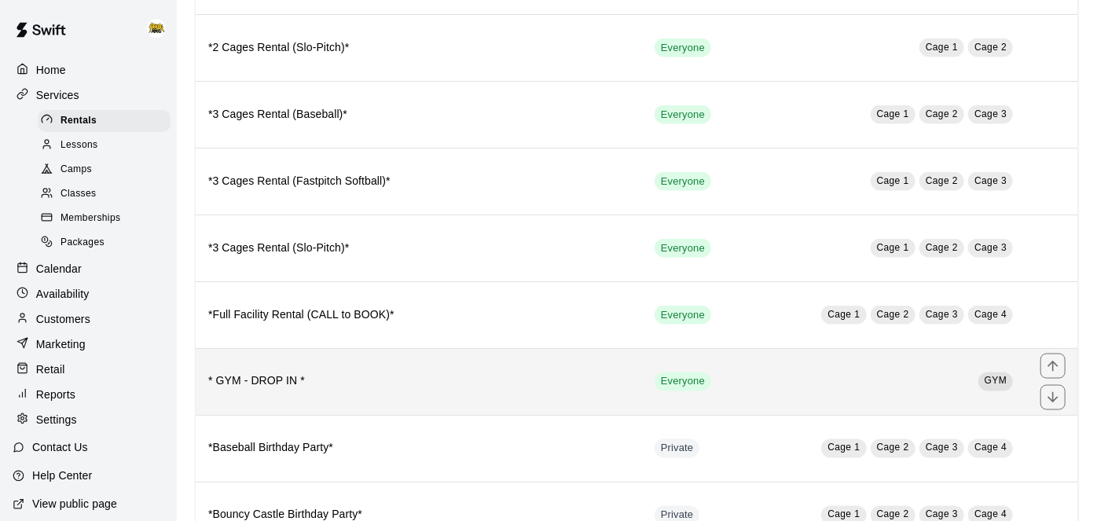
click at [737, 375] on td "Everyone" at bounding box center [694, 381] width 104 height 67
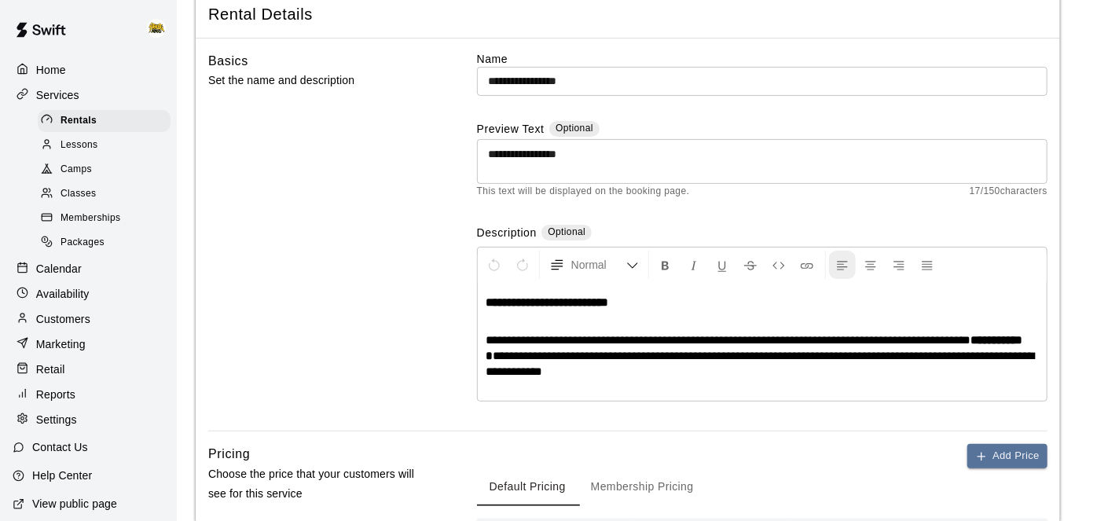
scroll to position [94, 0]
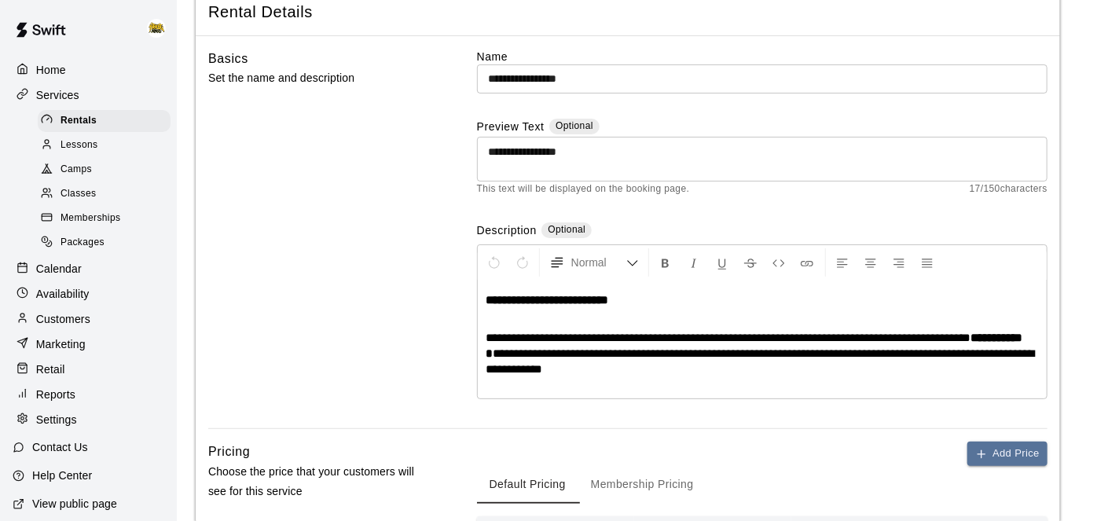
click at [692, 335] on span "**********" at bounding box center [729, 338] width 486 height 12
click at [880, 350] on span "**********" at bounding box center [757, 353] width 542 height 43
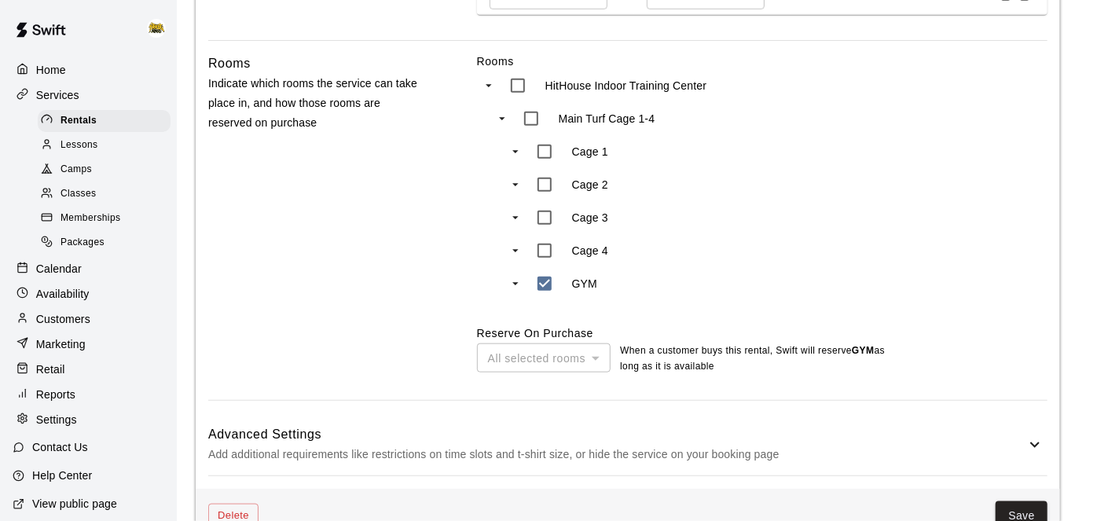
scroll to position [702, 0]
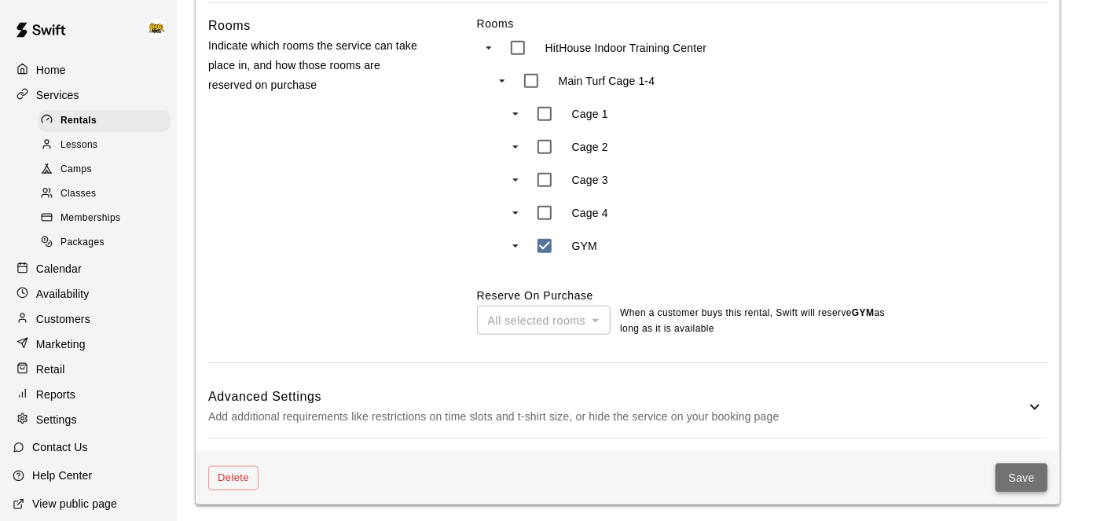
click at [1017, 475] on button "Save" at bounding box center [1021, 478] width 52 height 29
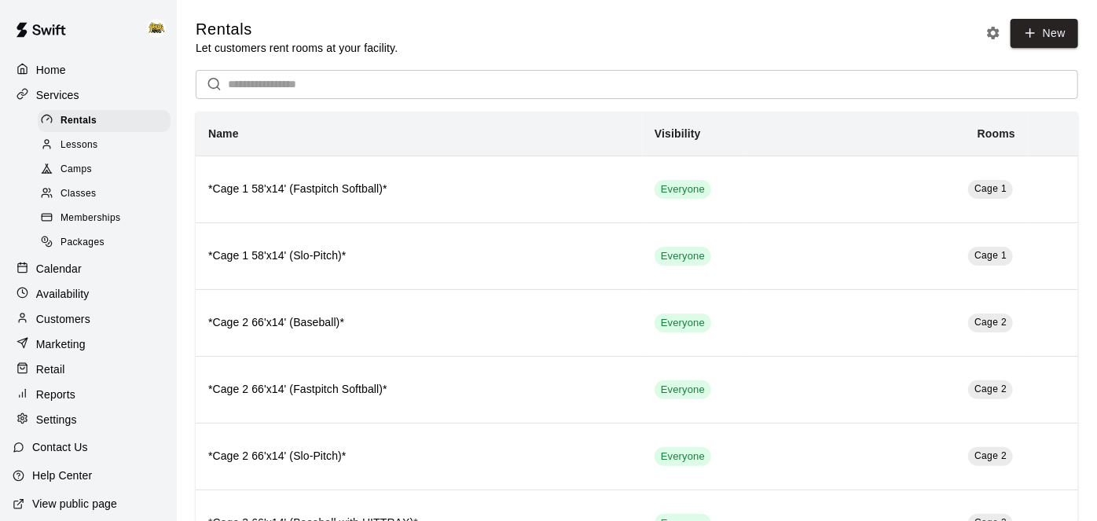
click at [55, 274] on p "Calendar" at bounding box center [59, 269] width 46 height 16
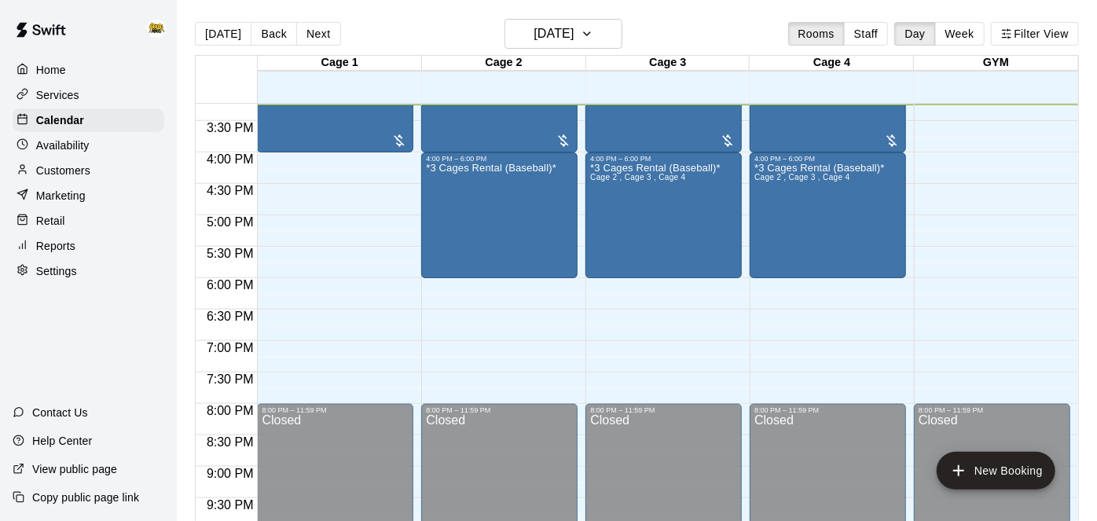
scroll to position [908, 0]
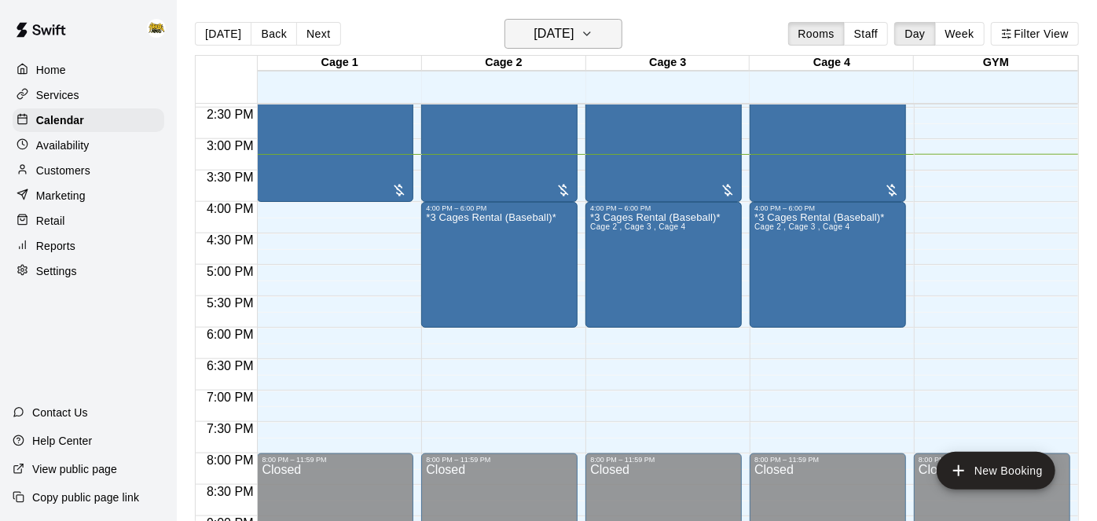
click at [574, 35] on h6 "[DATE]" at bounding box center [553, 34] width 40 height 22
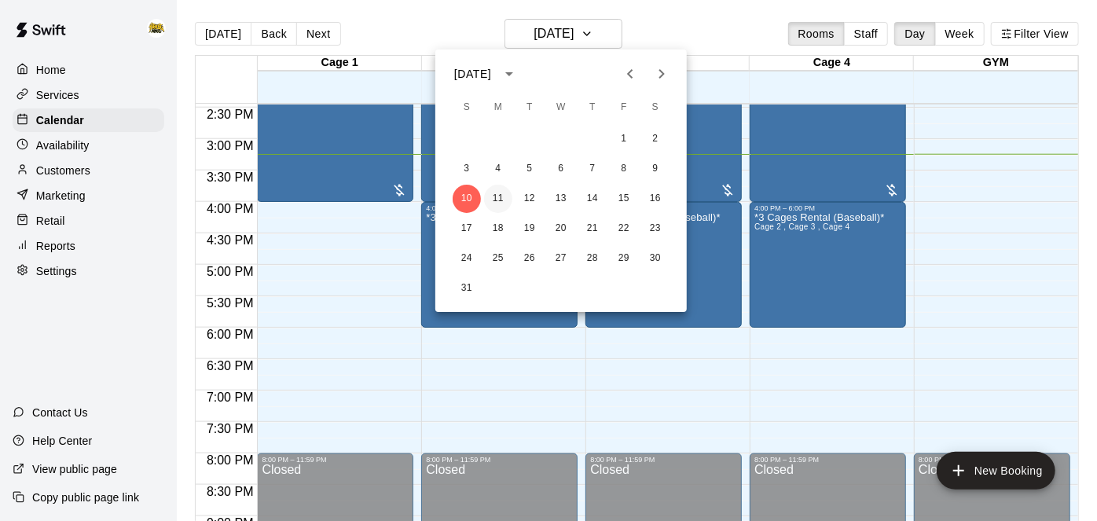
click at [497, 202] on button "11" at bounding box center [498, 199] width 28 height 28
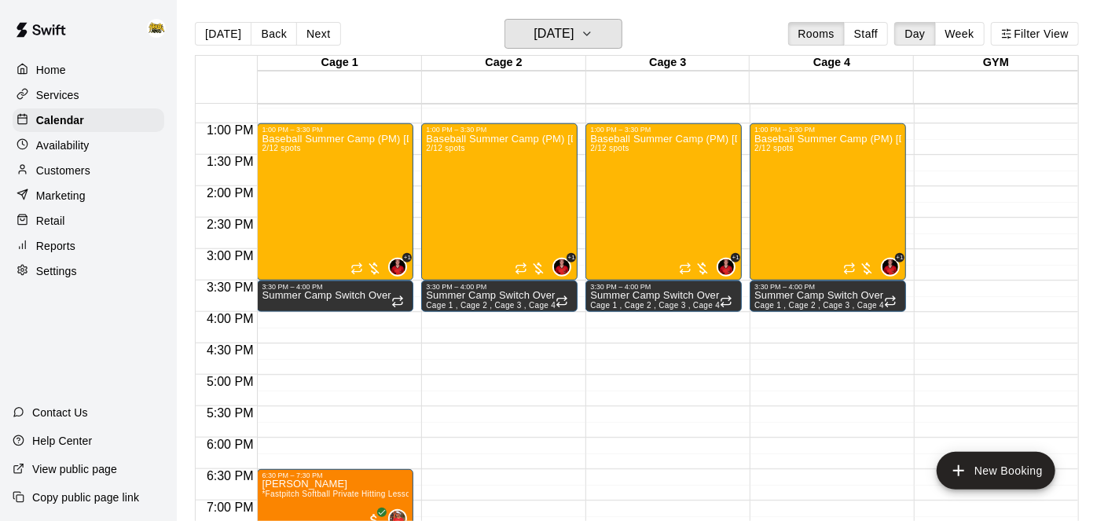
scroll to position [786, 0]
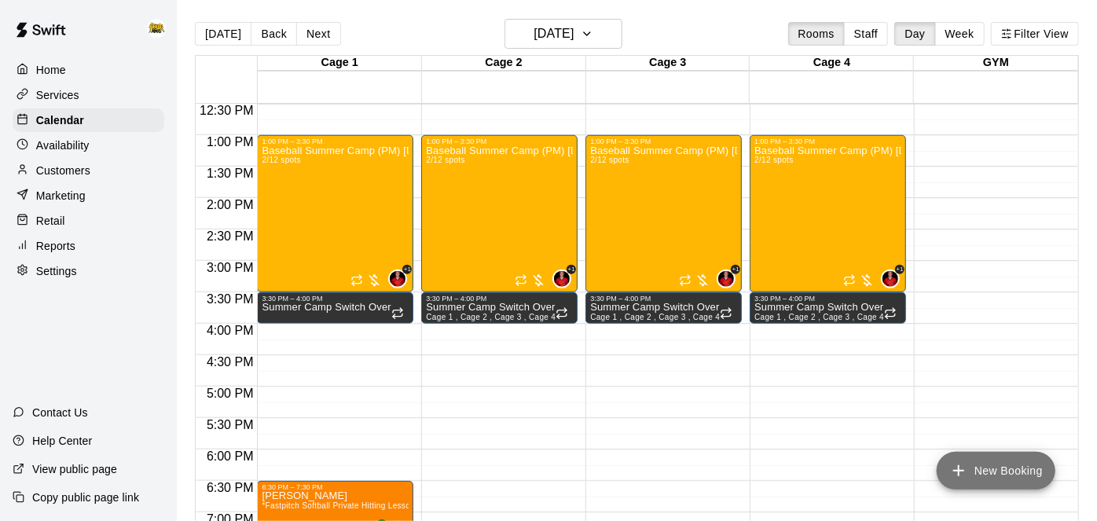
click at [955, 471] on icon "add" at bounding box center [958, 470] width 19 height 19
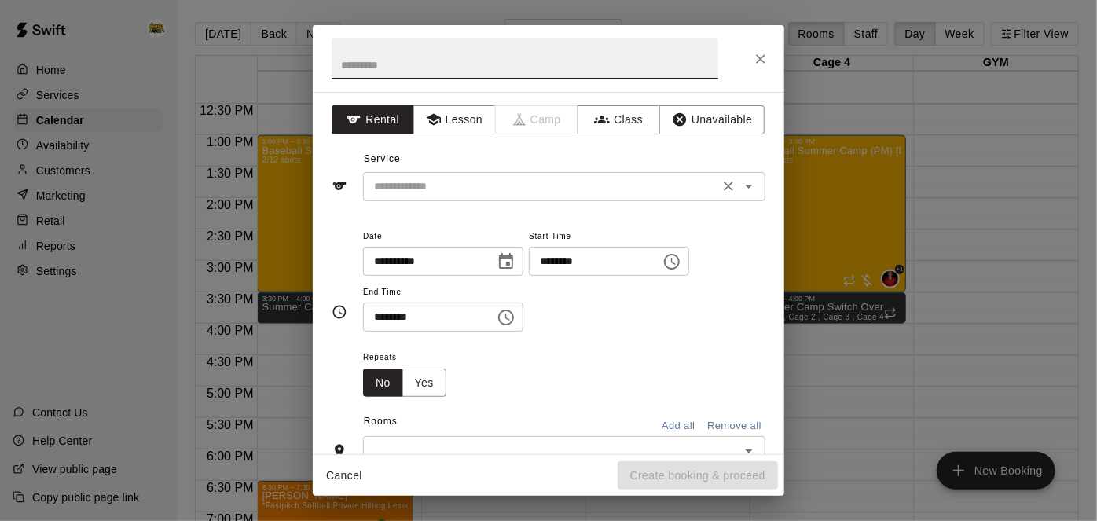
click at [739, 183] on button "Open" at bounding box center [749, 186] width 22 height 22
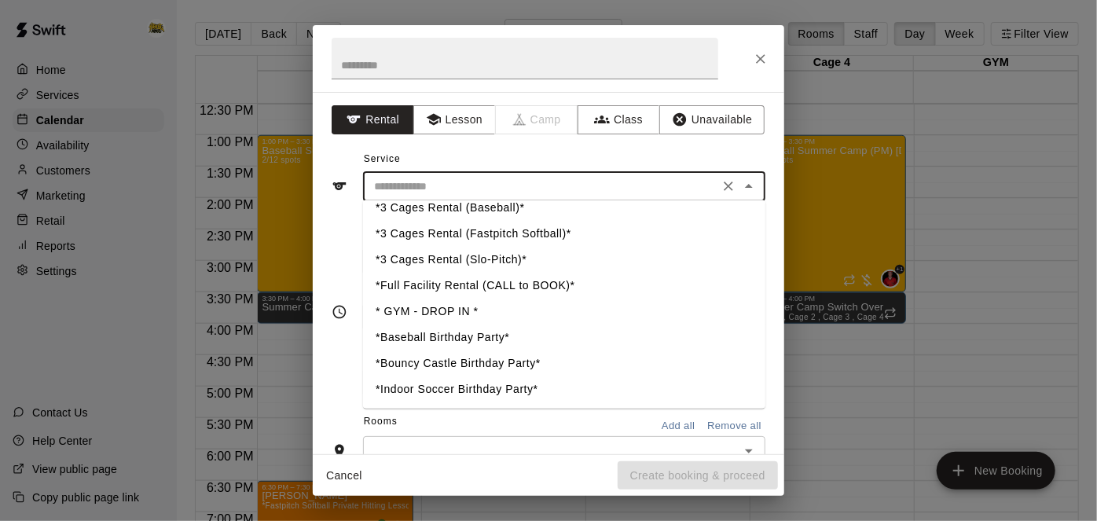
scroll to position [430, 0]
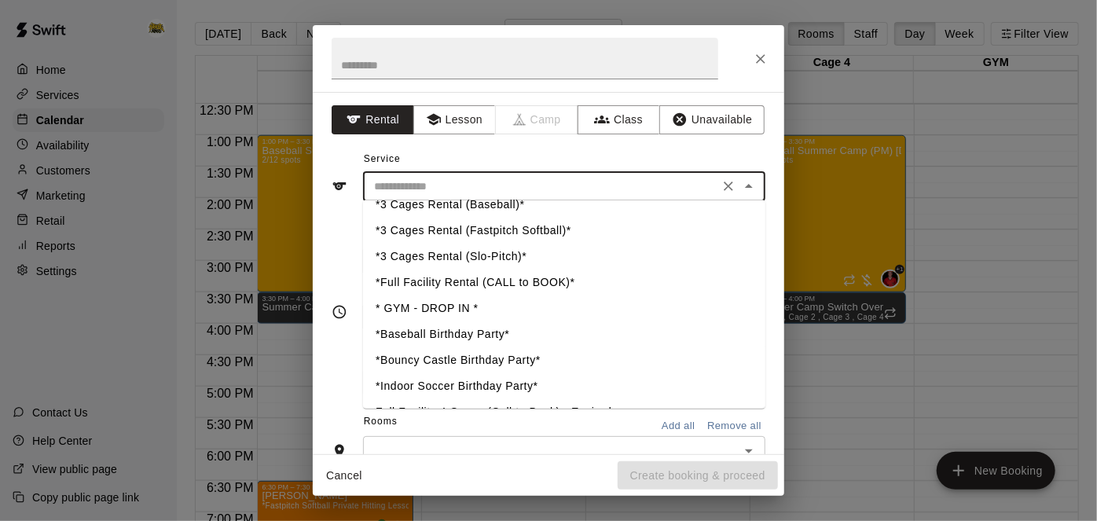
click at [449, 301] on li "* GYM - DROP IN *" at bounding box center [564, 308] width 402 height 26
type input "**********"
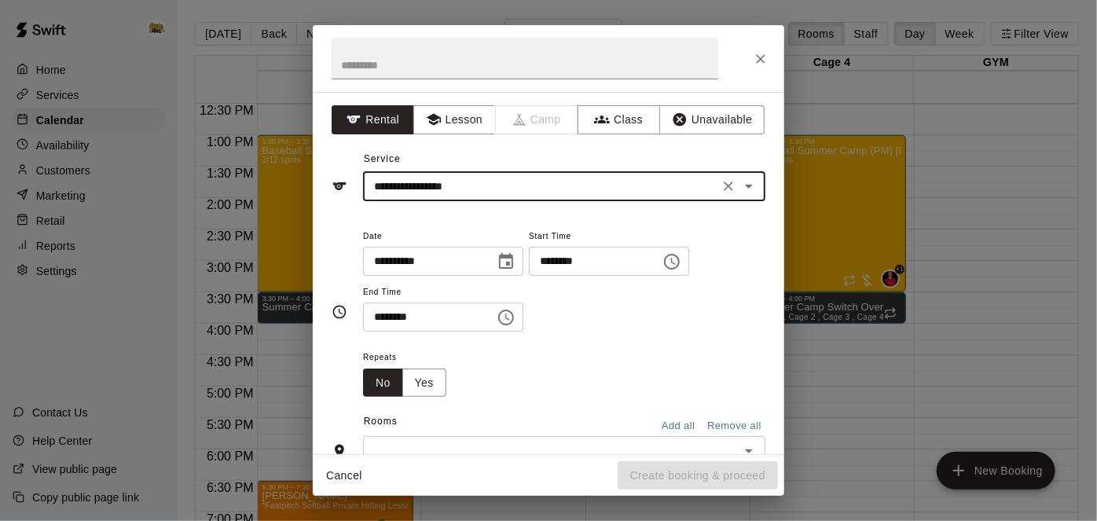
click at [529, 276] on input "********" at bounding box center [589, 261] width 121 height 29
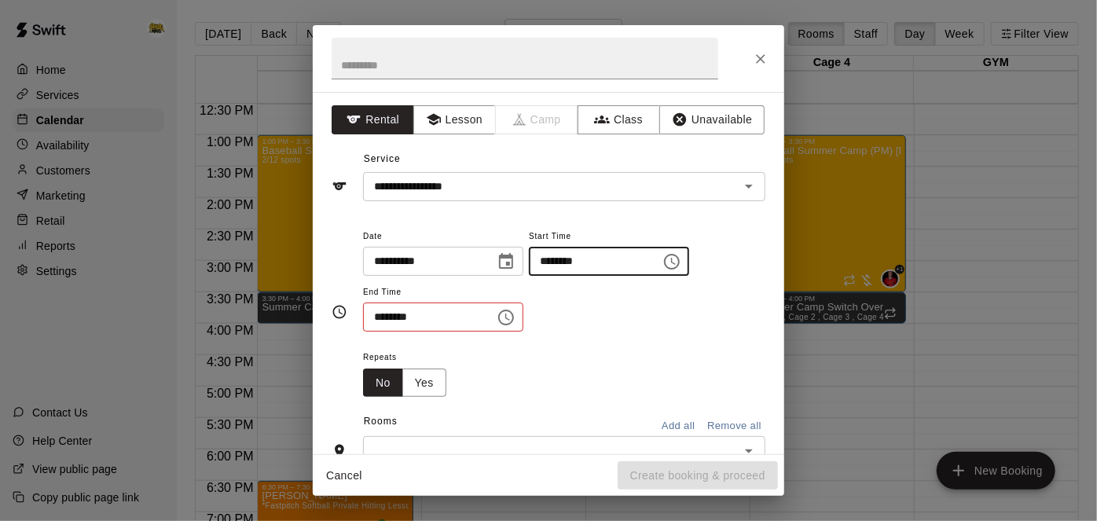
type input "********"
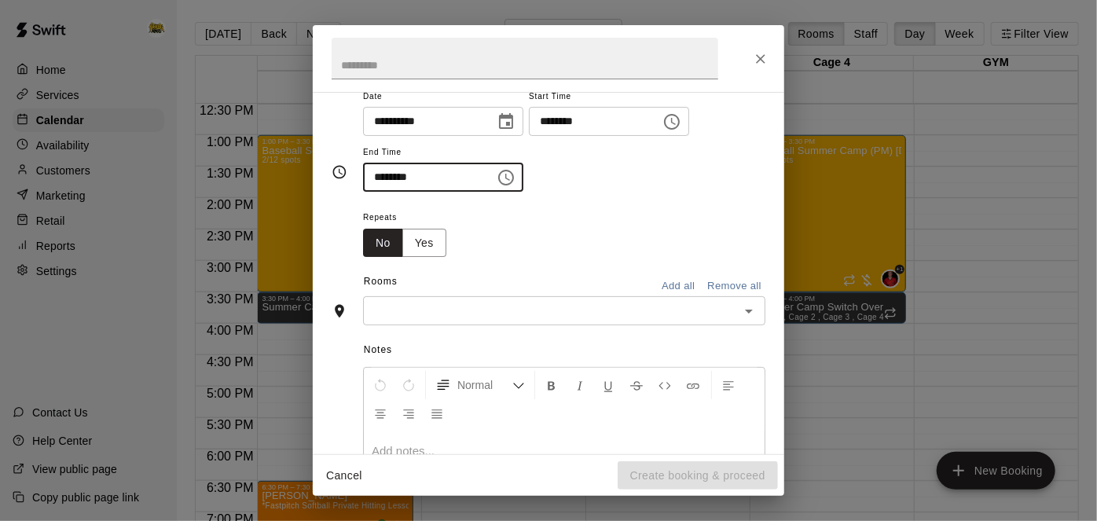
scroll to position [148, 0]
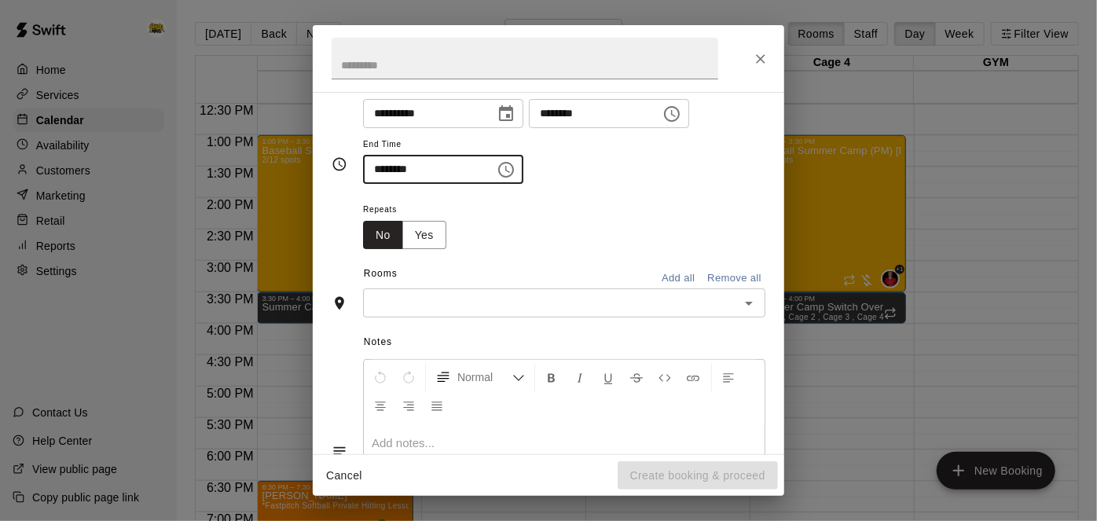
click at [757, 313] on icon "Open" at bounding box center [748, 303] width 19 height 19
type input "********"
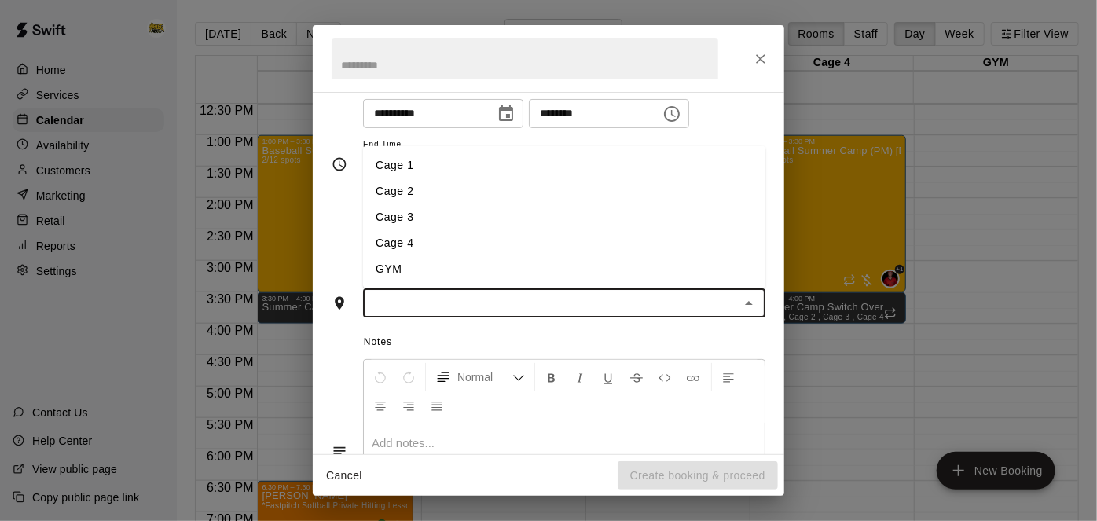
click at [615, 282] on li "GYM" at bounding box center [564, 269] width 402 height 26
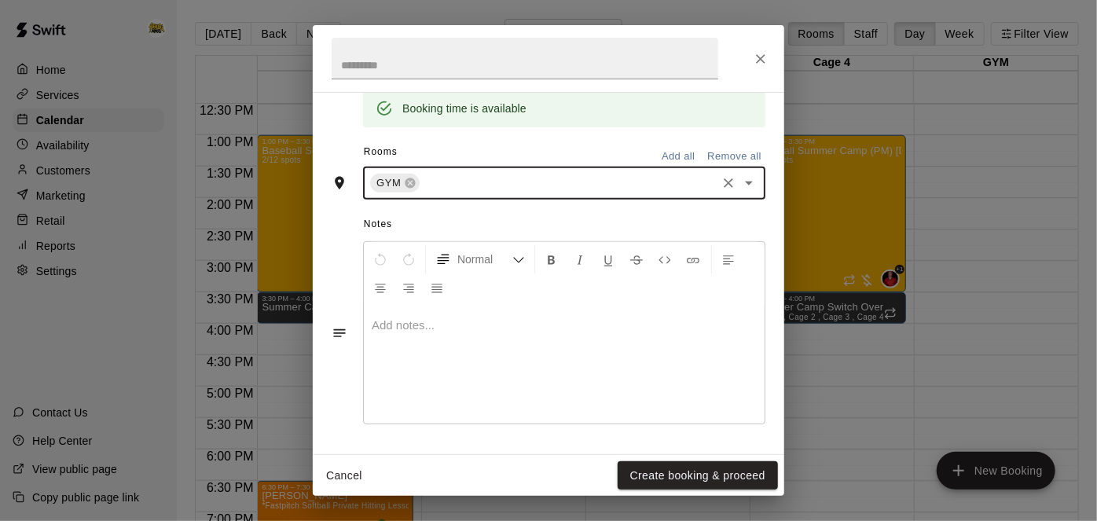
scroll to position [383, 0]
click at [649, 482] on button "Create booking & proceed" at bounding box center [698, 475] width 160 height 29
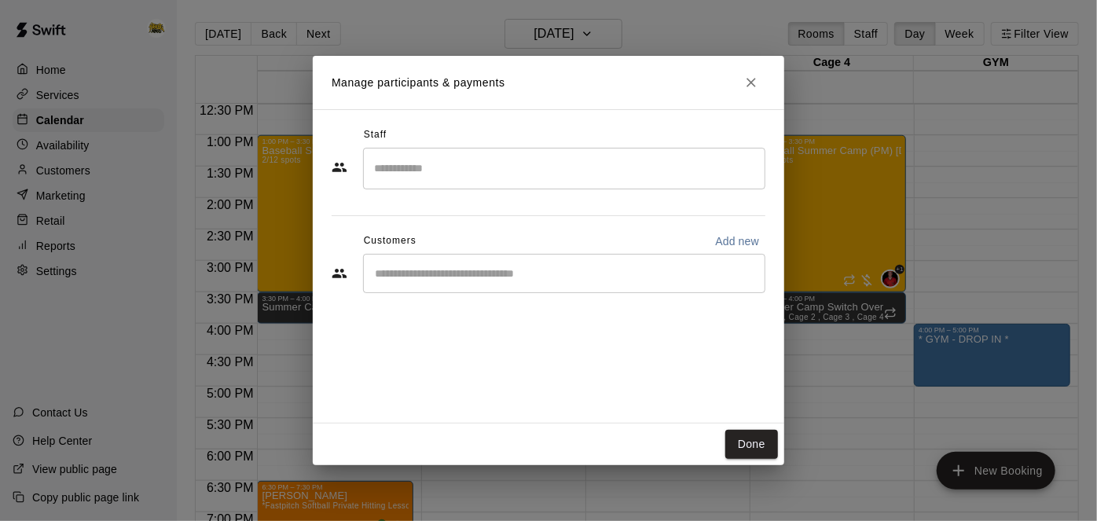
click at [589, 288] on div "​" at bounding box center [564, 273] width 402 height 39
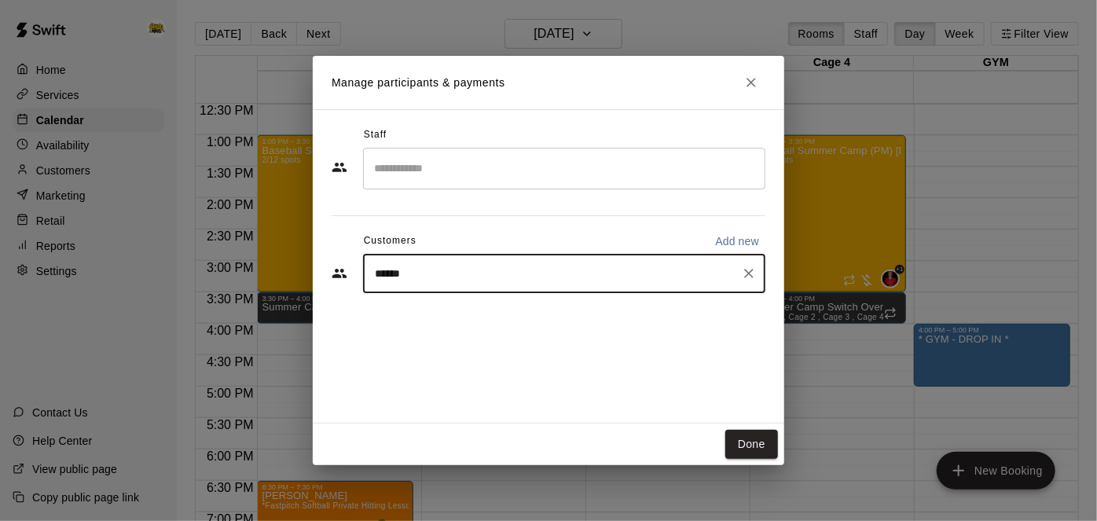
type input "*******"
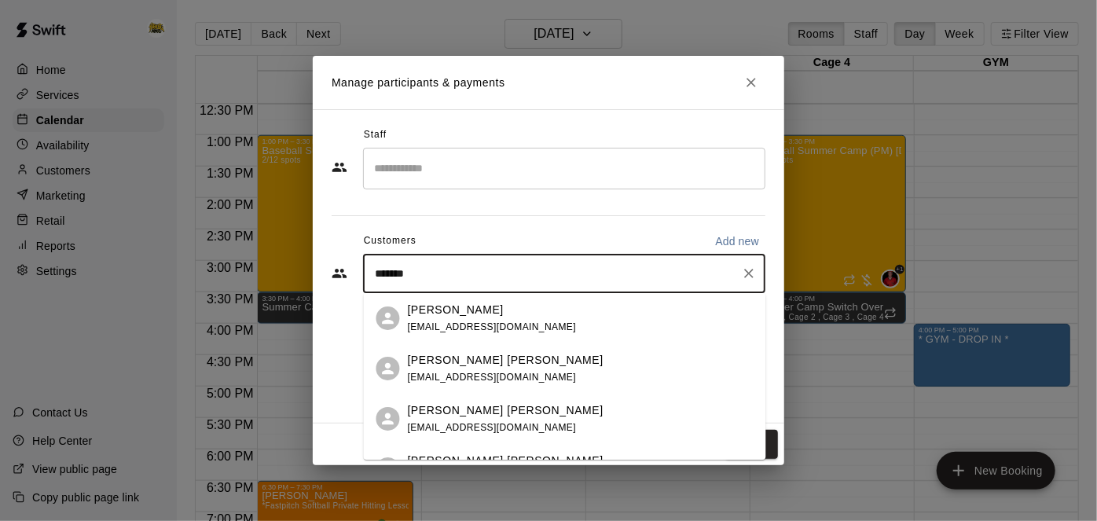
click at [557, 371] on div "[PERSON_NAME] [PERSON_NAME] [EMAIL_ADDRESS][DOMAIN_NAME]" at bounding box center [581, 369] width 346 height 34
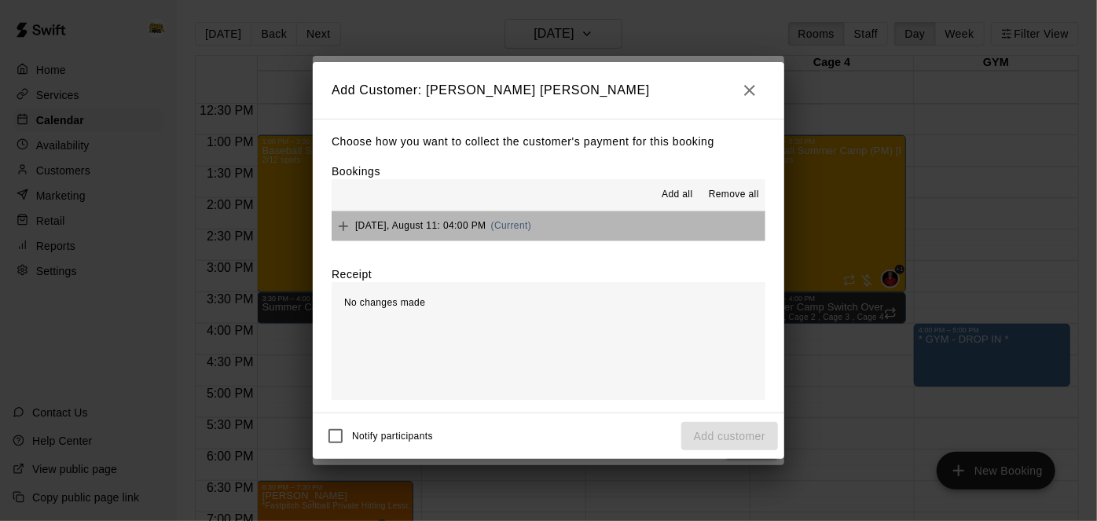
click at [644, 233] on button "[DATE], August 11: 04:00 PM (Current)" at bounding box center [549, 225] width 434 height 29
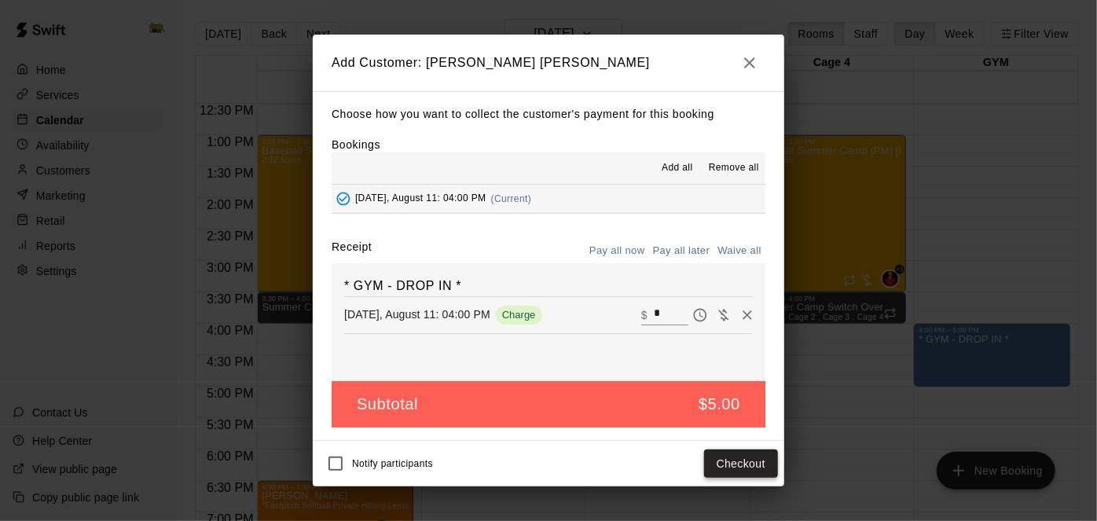
click at [717, 457] on button "Checkout" at bounding box center [741, 463] width 74 height 29
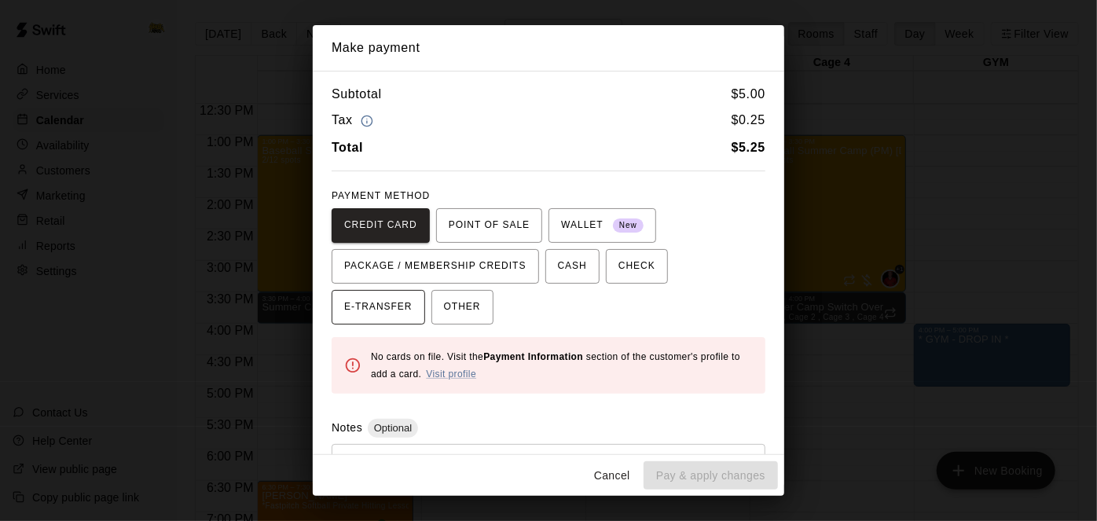
click at [412, 295] on span "E-TRANSFER" at bounding box center [378, 307] width 68 height 25
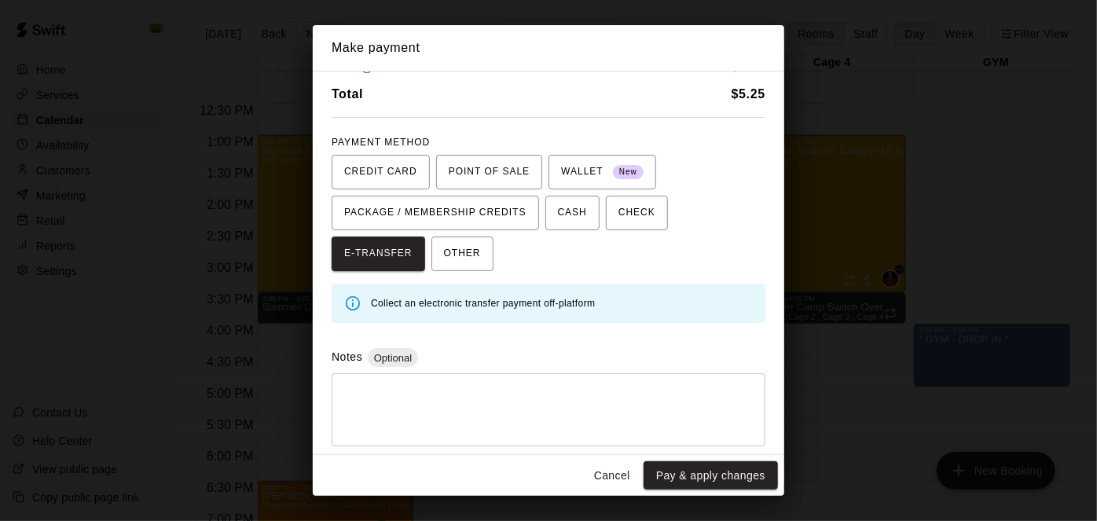
scroll to position [56, 0]
click at [673, 476] on button "Pay & apply changes" at bounding box center [710, 475] width 134 height 29
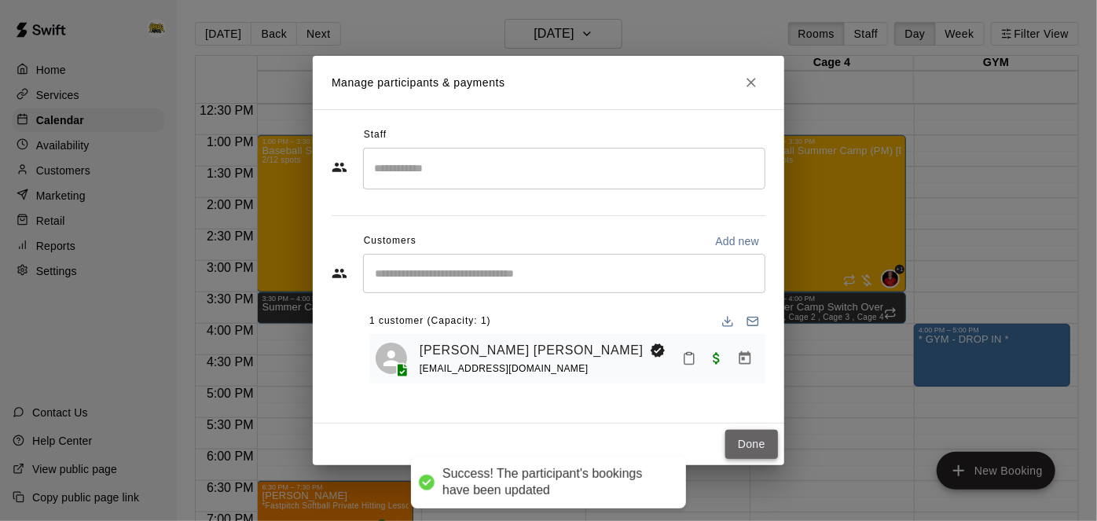
click at [744, 442] on button "Done" at bounding box center [751, 444] width 53 height 29
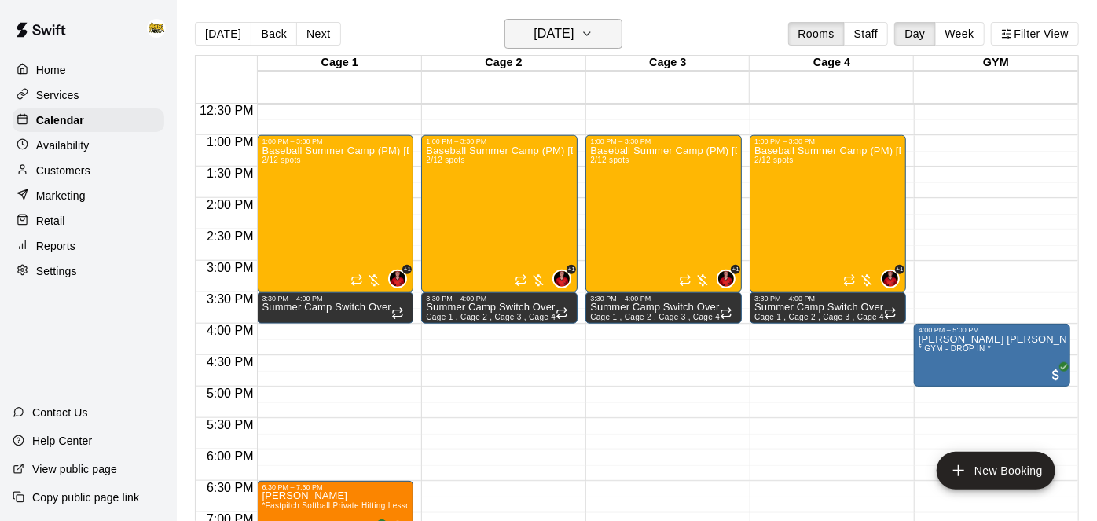
click at [618, 41] on button "[DATE]" at bounding box center [563, 34] width 118 height 30
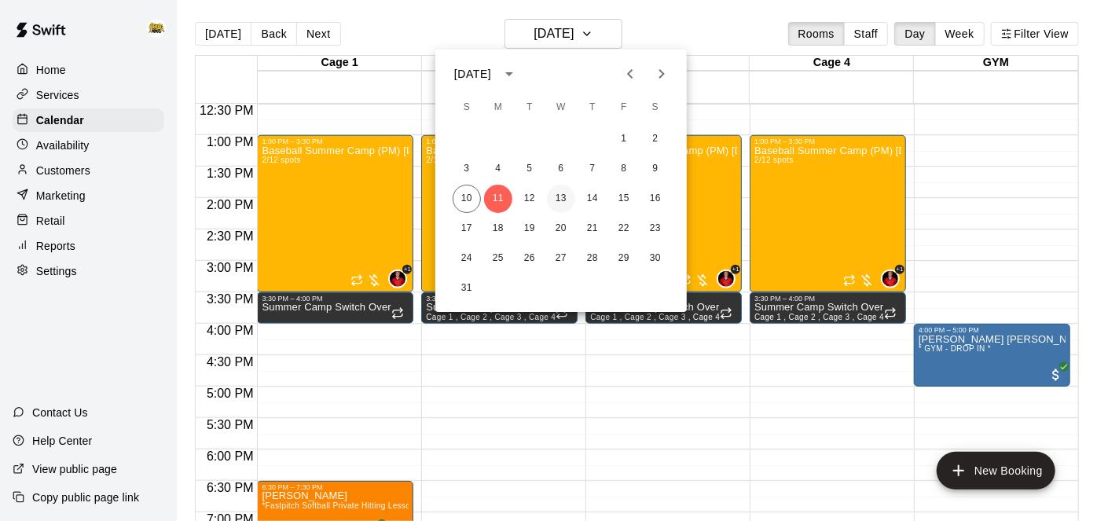
click at [565, 203] on button "13" at bounding box center [561, 199] width 28 height 28
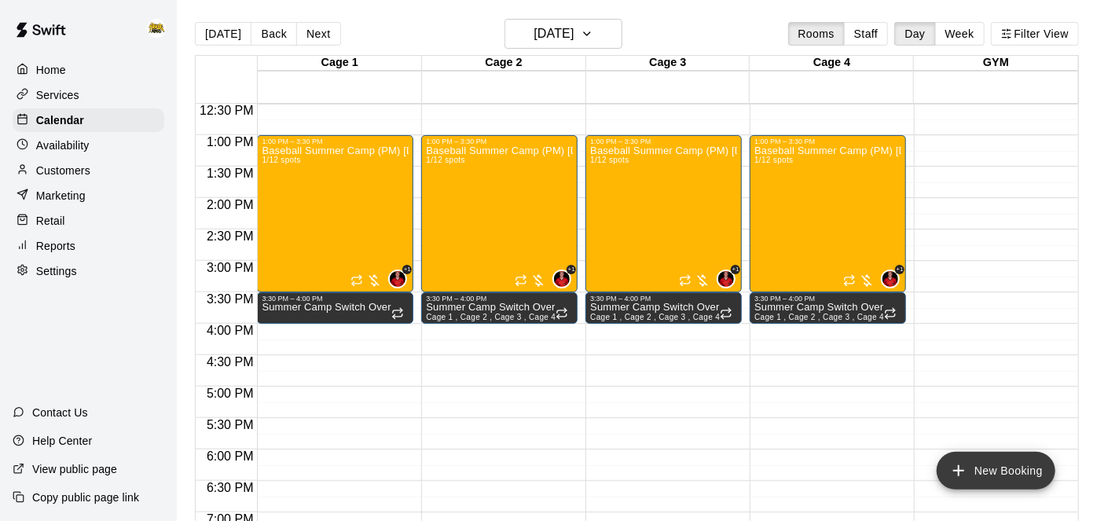
click at [969, 465] on button "New Booking" at bounding box center [995, 471] width 119 height 38
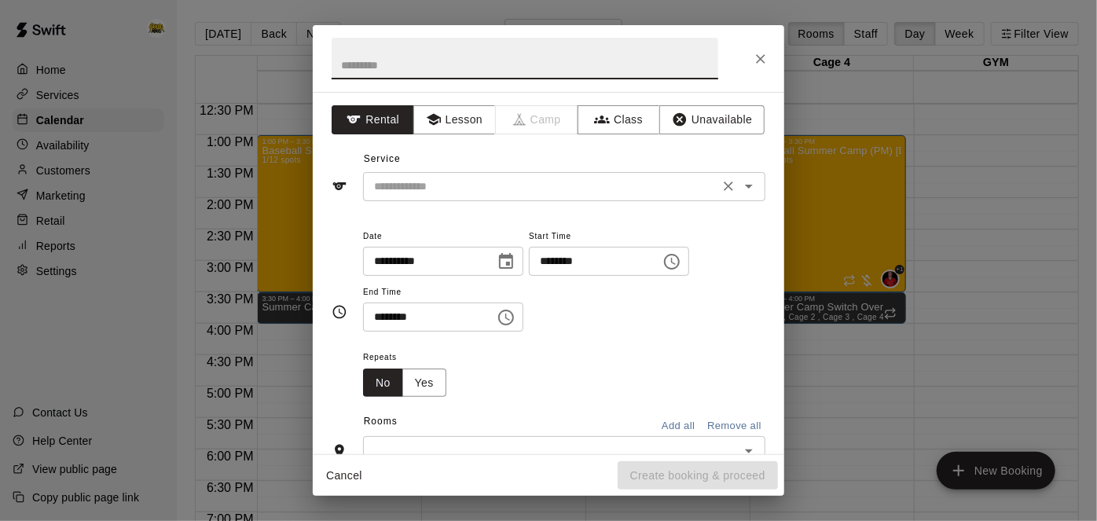
click at [749, 187] on icon "Open" at bounding box center [749, 187] width 8 height 4
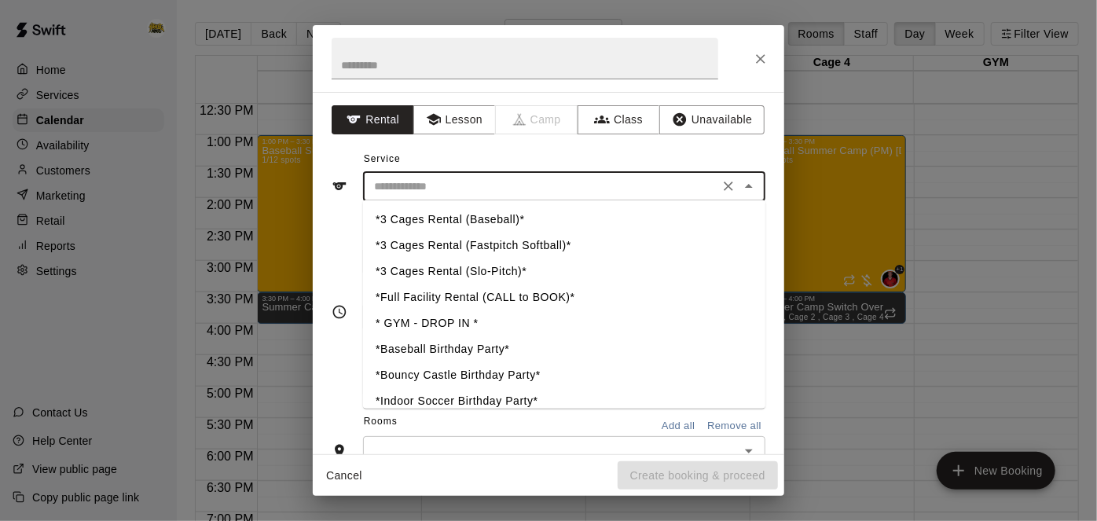
scroll to position [416, 0]
click at [450, 325] on li "* GYM - DROP IN *" at bounding box center [564, 323] width 402 height 26
type input "**********"
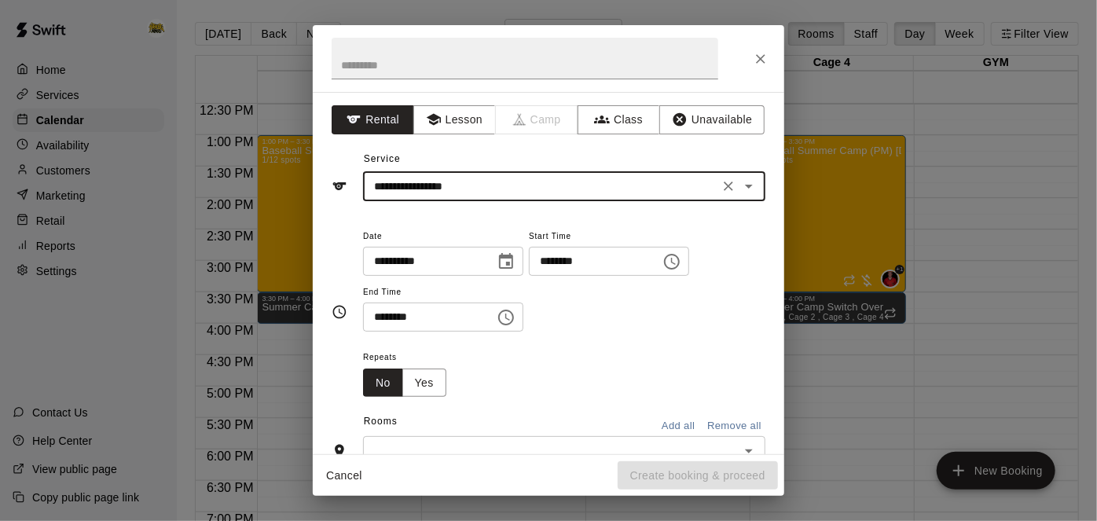
click at [529, 276] on input "********" at bounding box center [589, 261] width 121 height 29
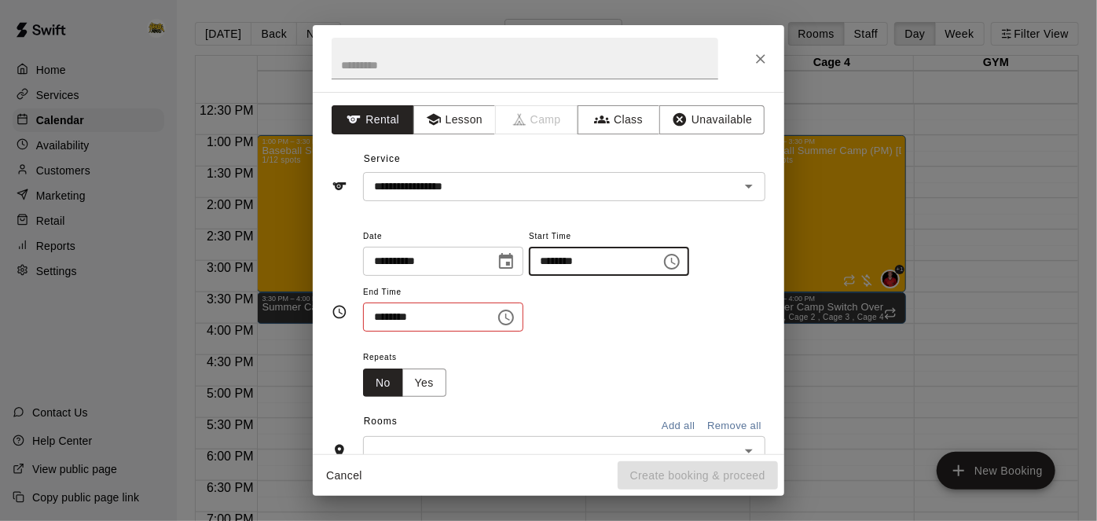
type input "********"
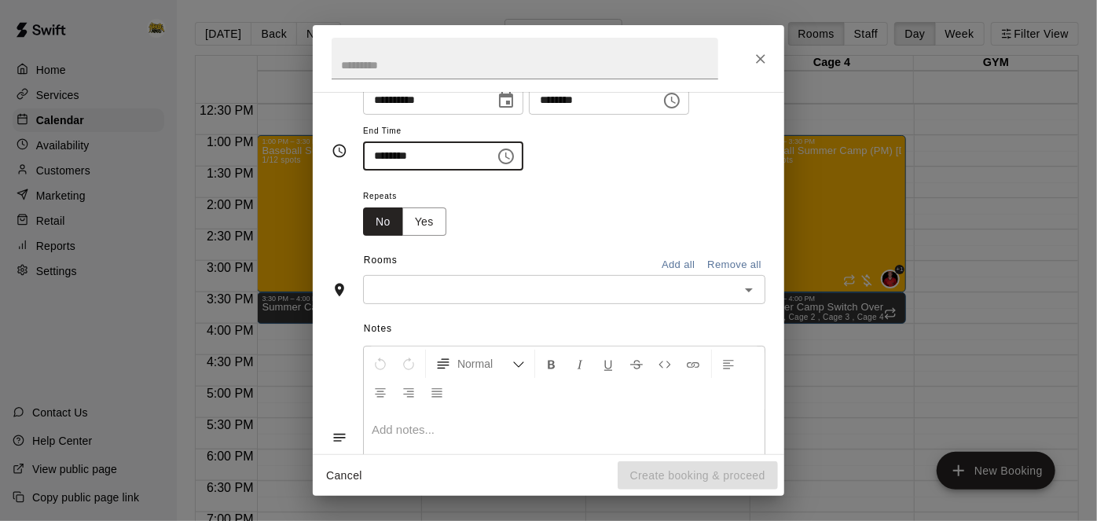
scroll to position [161, 0]
click at [750, 299] on icon "Open" at bounding box center [748, 289] width 19 height 19
type input "********"
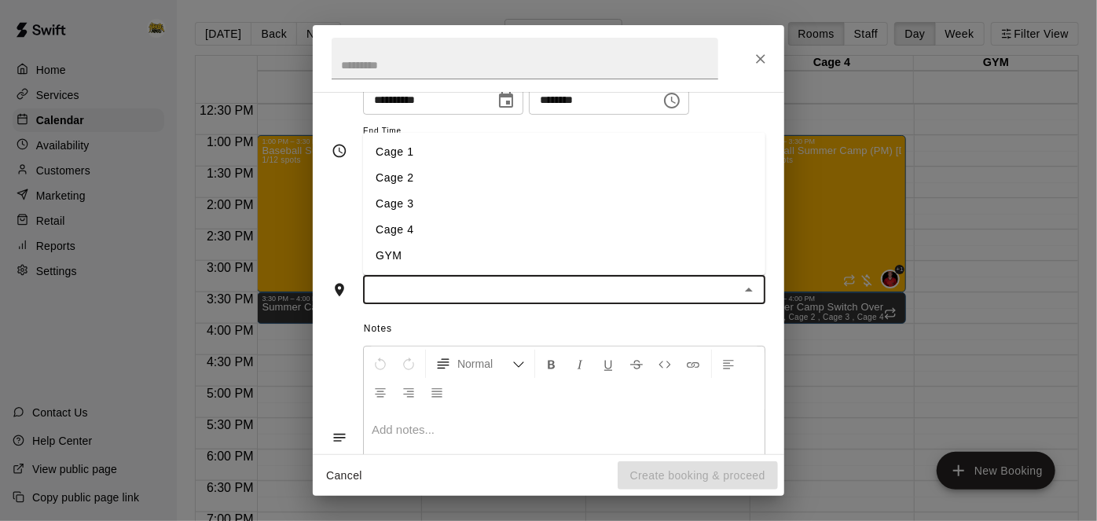
click at [516, 269] on li "GYM" at bounding box center [564, 256] width 402 height 26
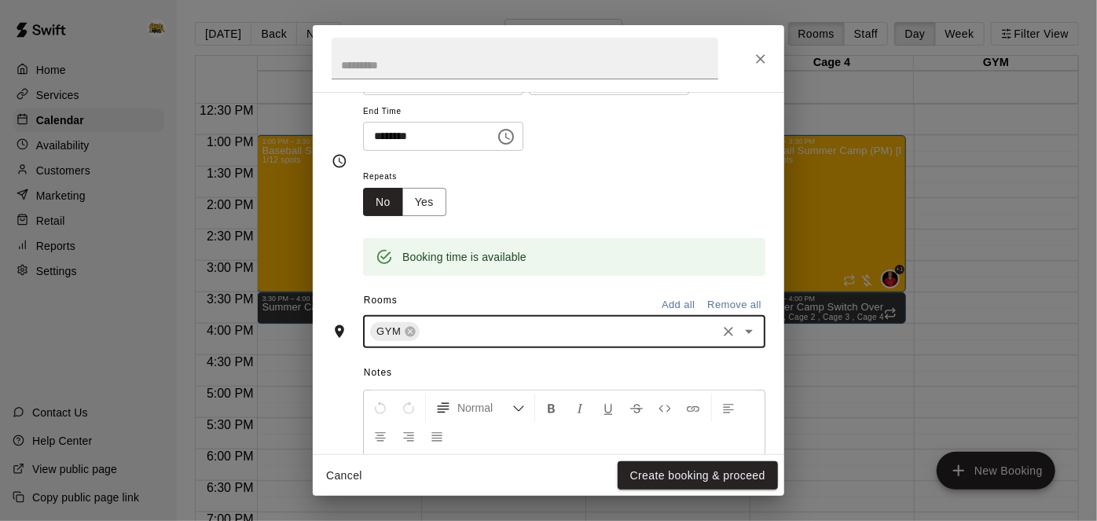
scroll to position [190, 0]
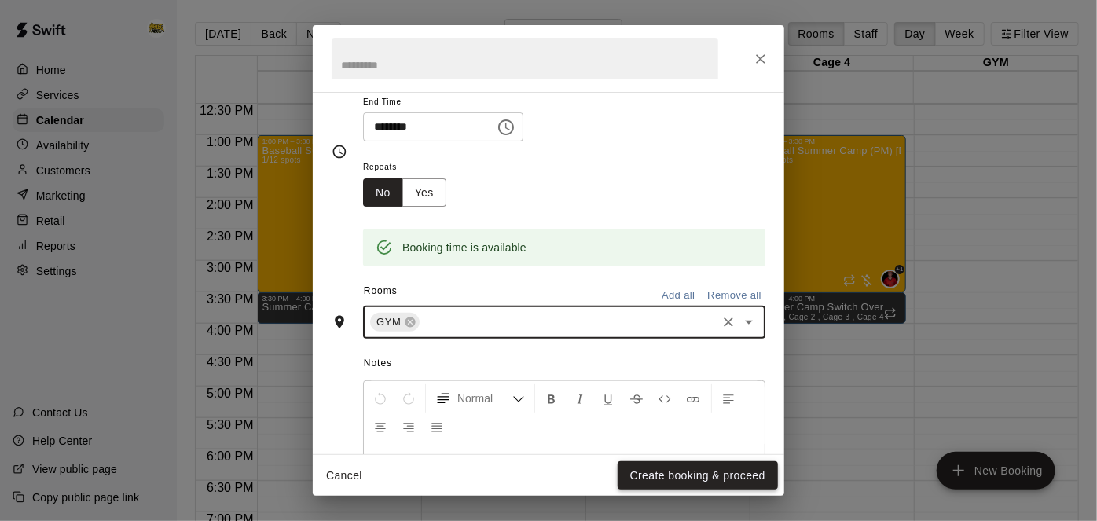
click at [658, 482] on button "Create booking & proceed" at bounding box center [698, 475] width 160 height 29
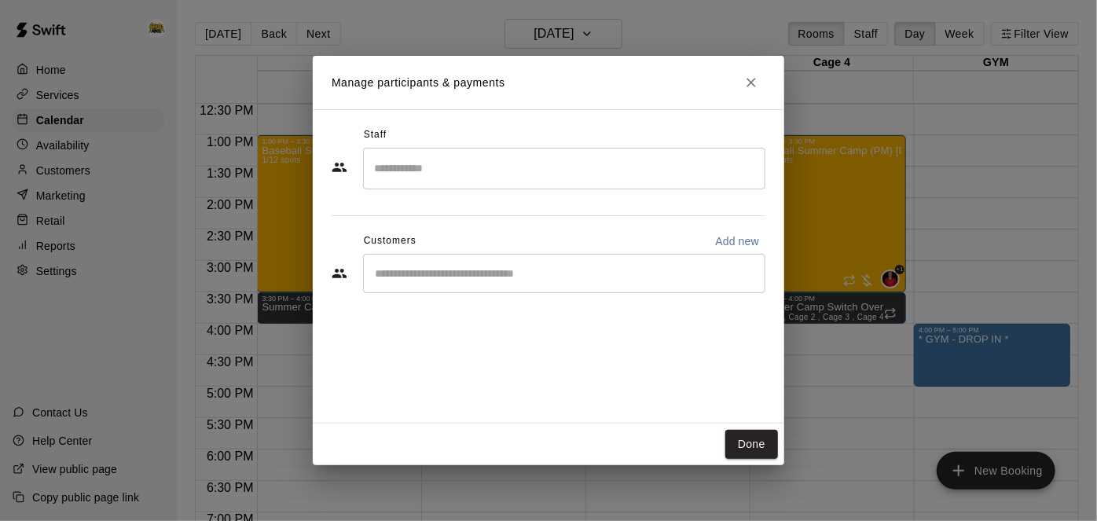
click at [646, 269] on input "Start typing to search customers..." at bounding box center [564, 274] width 388 height 16
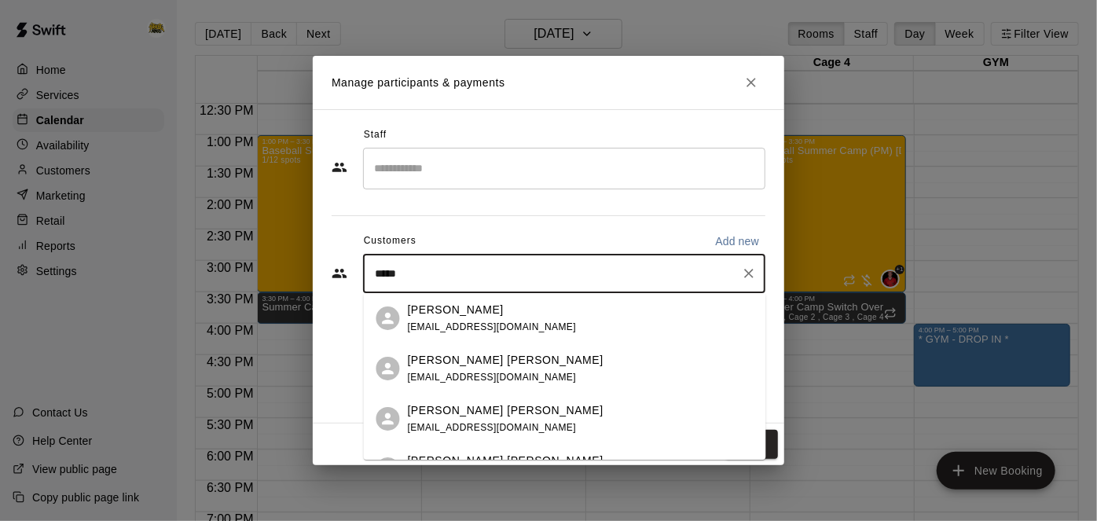
type input "******"
click at [651, 371] on div "[PERSON_NAME] [PERSON_NAME] [EMAIL_ADDRESS][DOMAIN_NAME]" at bounding box center [581, 369] width 346 height 34
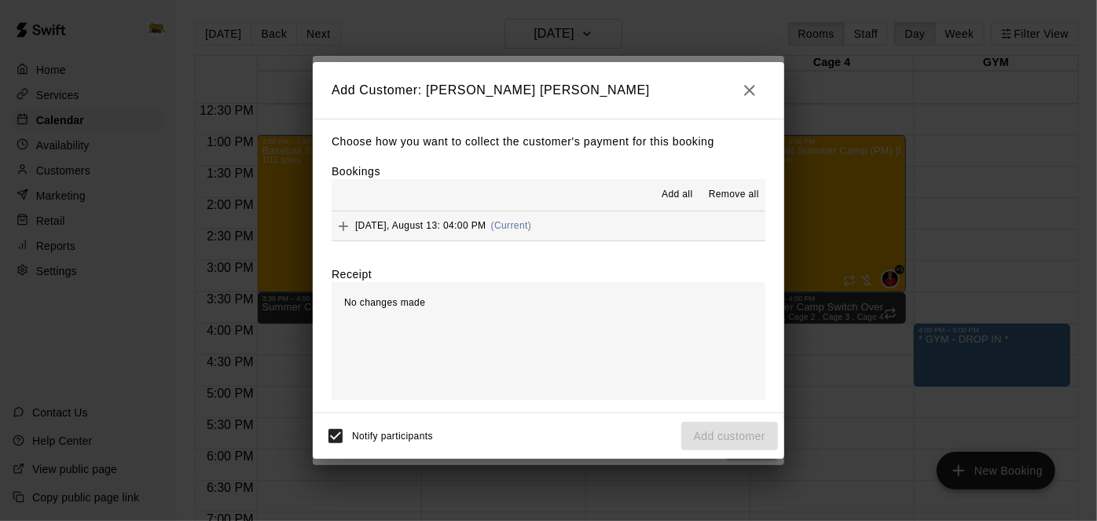
click at [668, 234] on button "[DATE], August 13: 04:00 PM (Current)" at bounding box center [549, 225] width 434 height 29
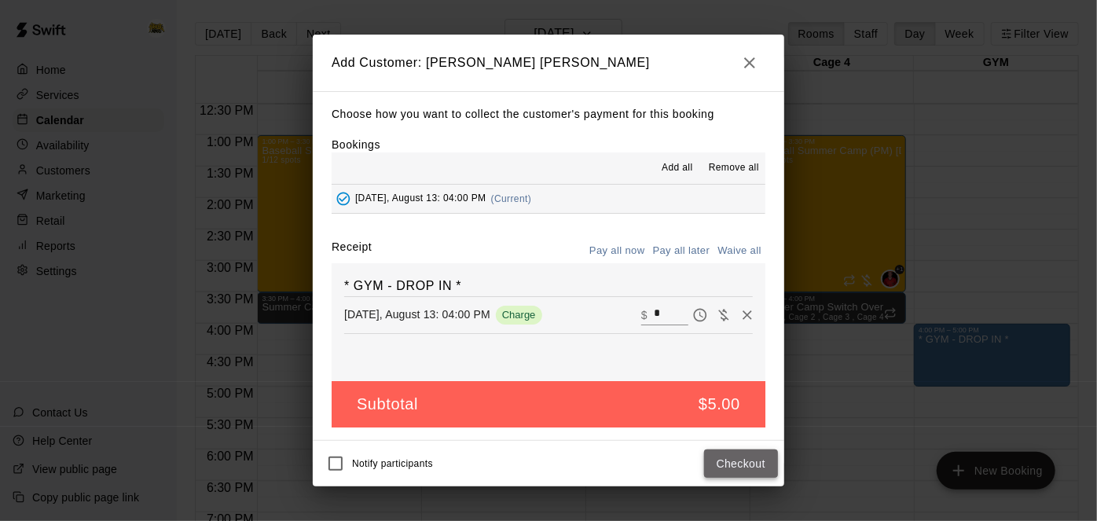
click at [761, 471] on button "Checkout" at bounding box center [741, 463] width 74 height 29
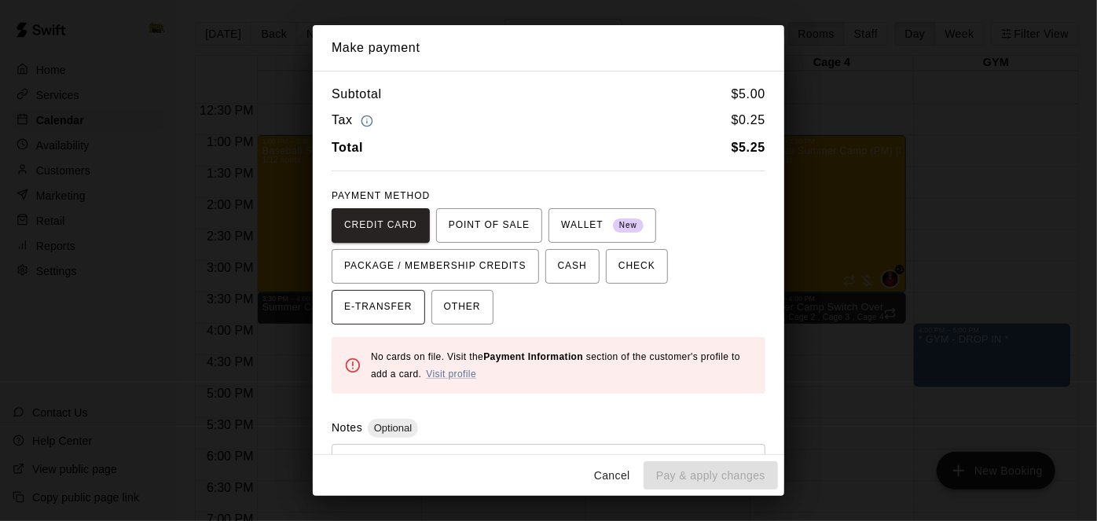
click at [425, 290] on button "E-TRANSFER" at bounding box center [378, 307] width 93 height 35
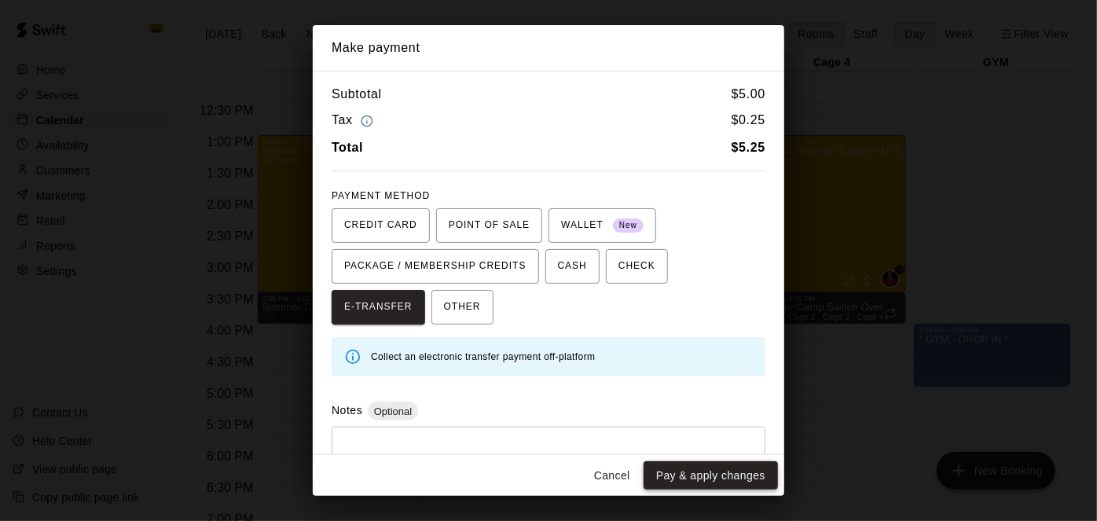
click at [709, 478] on button "Pay & apply changes" at bounding box center [710, 475] width 134 height 29
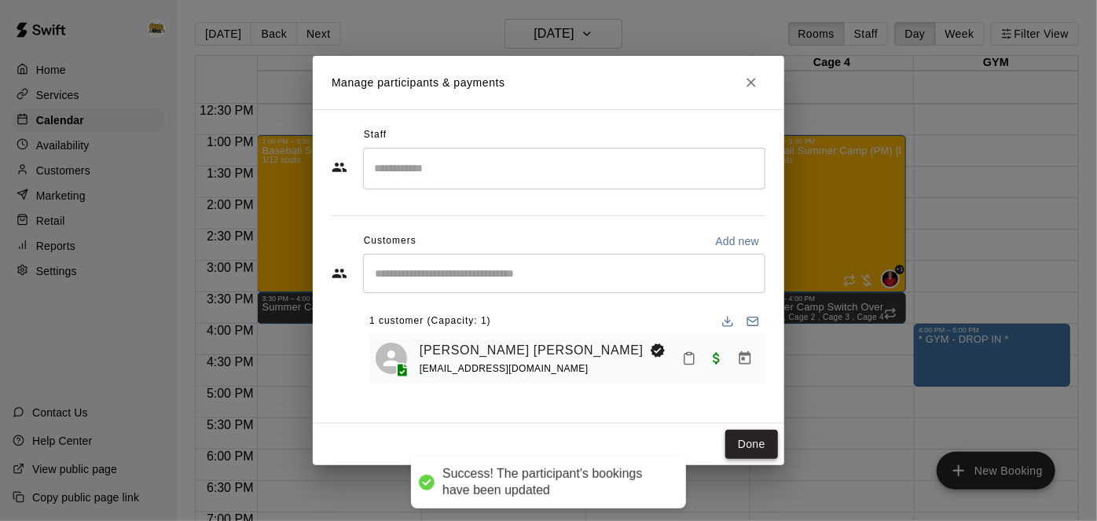
click at [746, 451] on button "Done" at bounding box center [751, 444] width 53 height 29
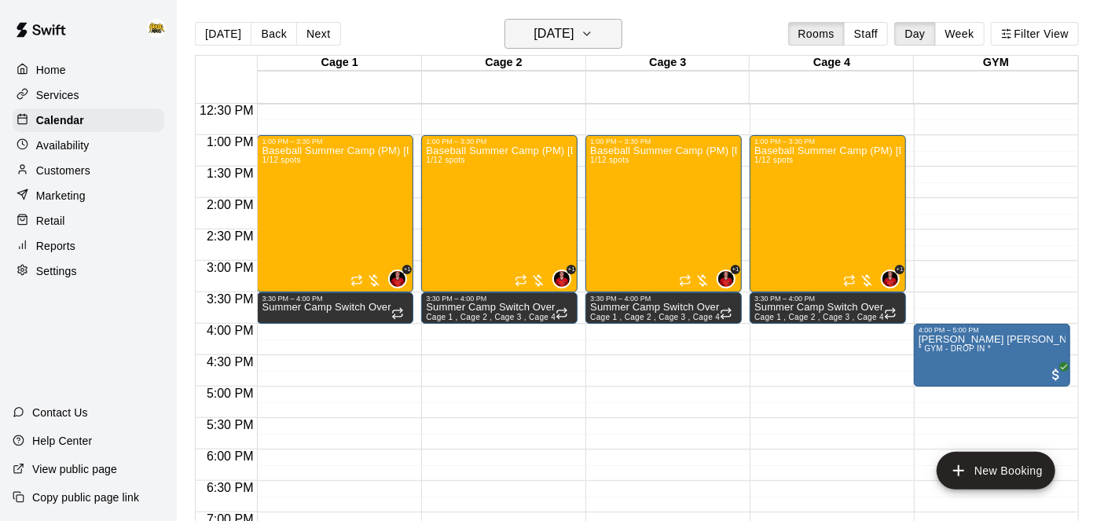
click at [593, 38] on icon "button" at bounding box center [587, 33] width 13 height 19
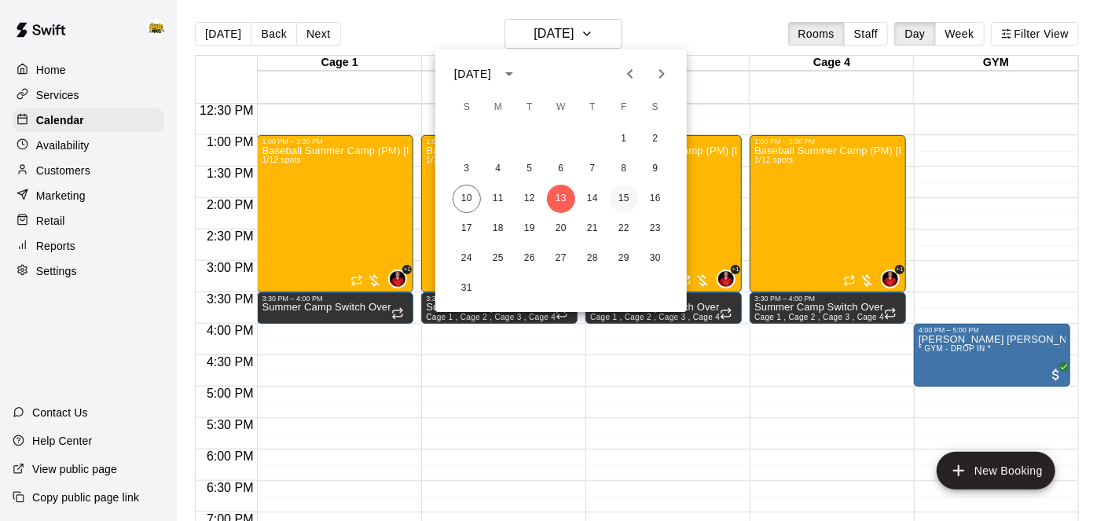
click at [630, 200] on button "15" at bounding box center [624, 199] width 28 height 28
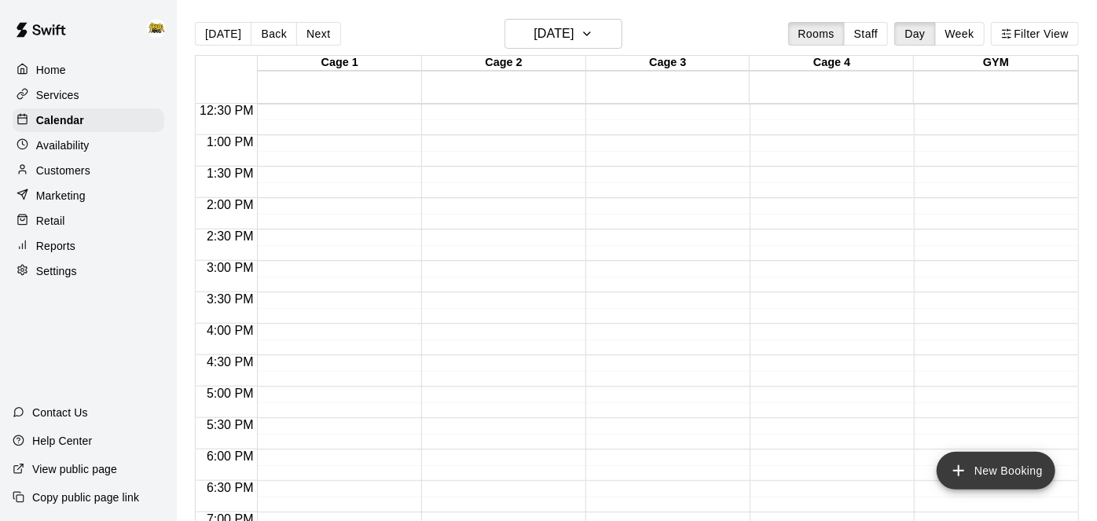
click at [959, 457] on button "New Booking" at bounding box center [995, 471] width 119 height 38
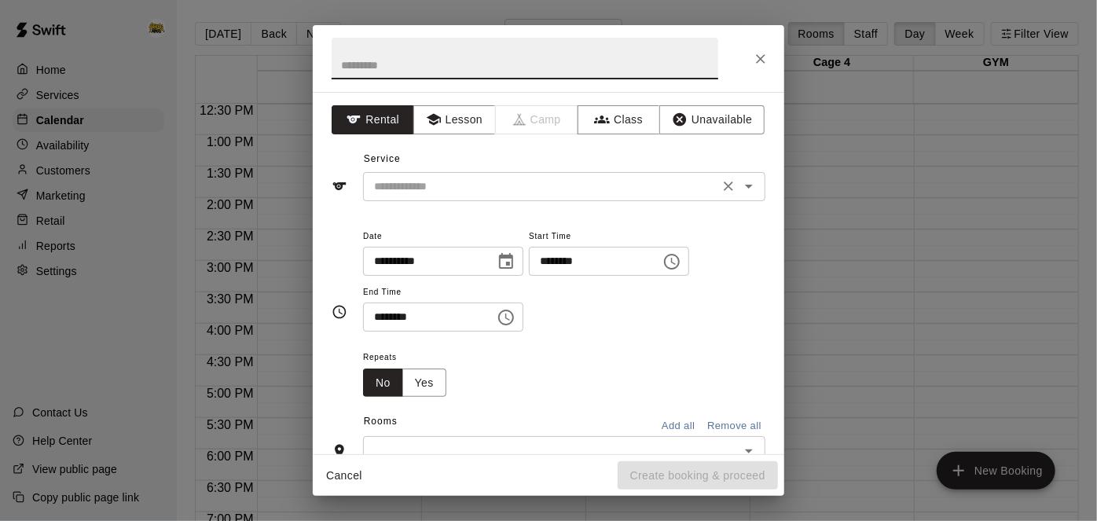
click at [744, 187] on icon "Open" at bounding box center [748, 186] width 19 height 19
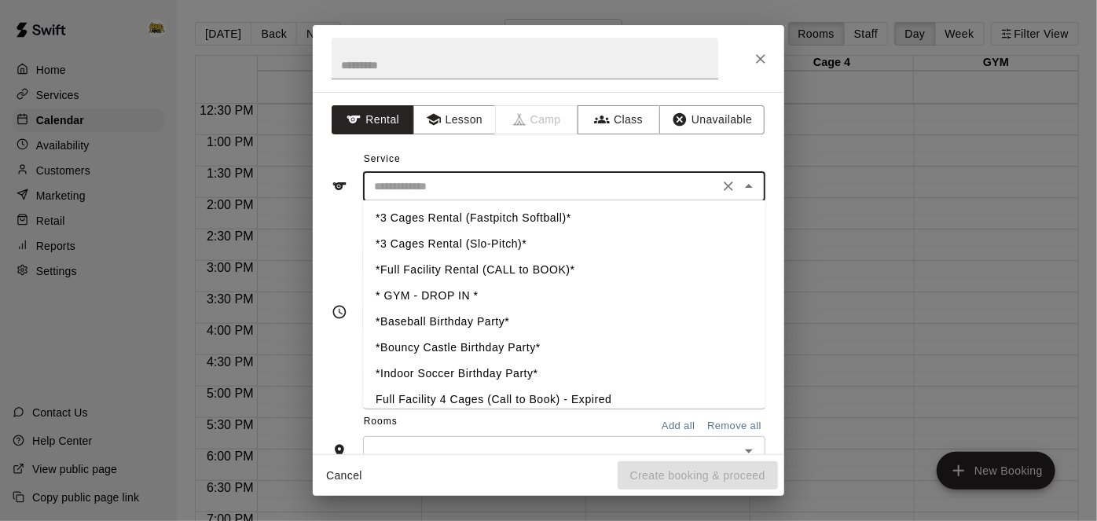
scroll to position [449, 0]
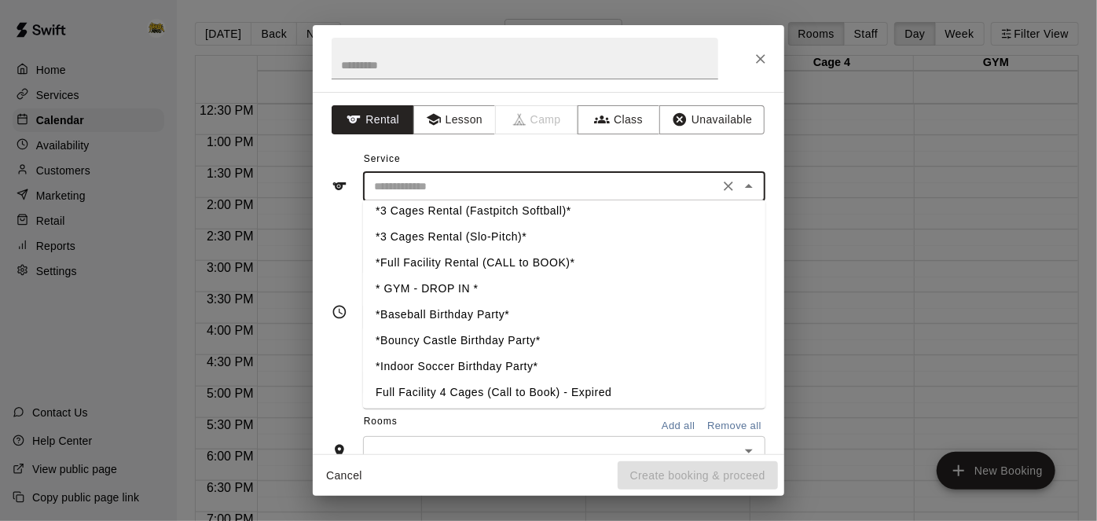
click at [454, 290] on li "* GYM - DROP IN *" at bounding box center [564, 289] width 402 height 26
type input "**********"
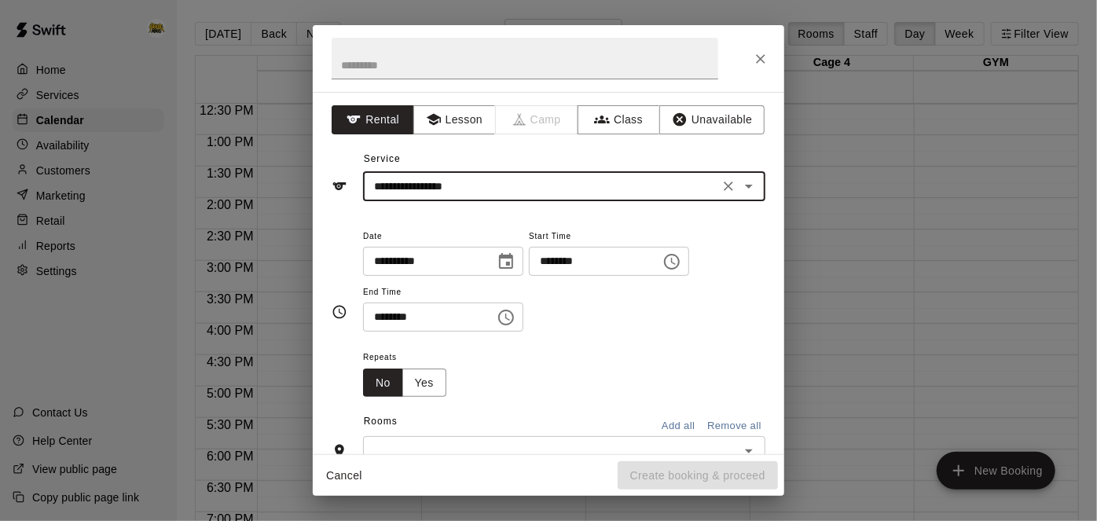
click at [529, 276] on input "********" at bounding box center [589, 261] width 121 height 29
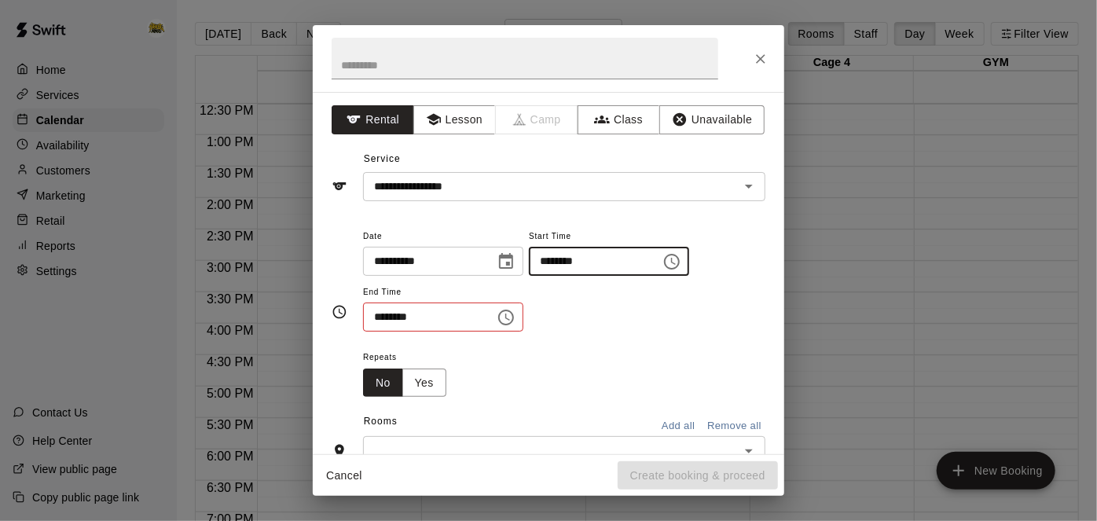
type input "********"
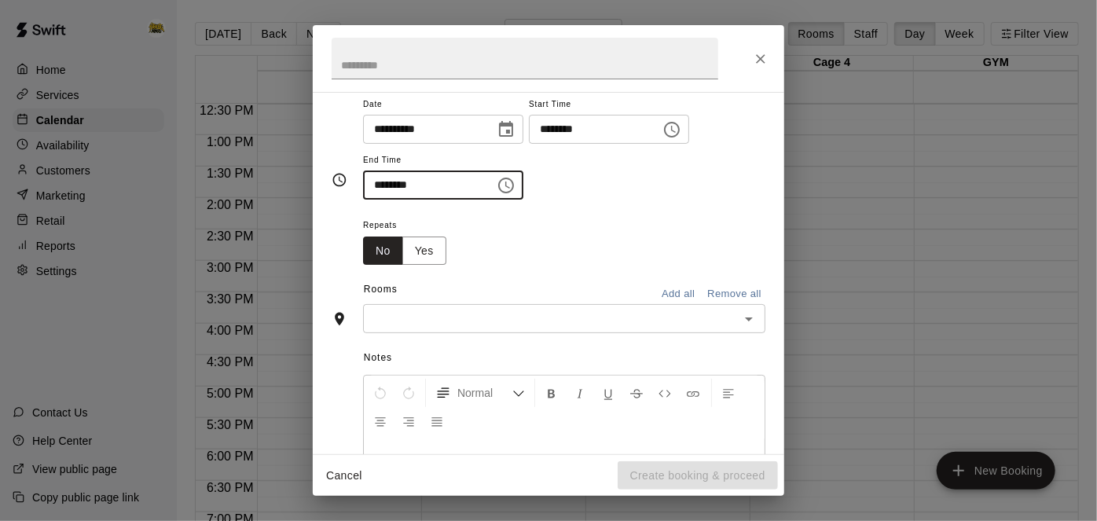
scroll to position [131, 0]
click at [754, 329] on icon "Open" at bounding box center [748, 319] width 19 height 19
type input "********"
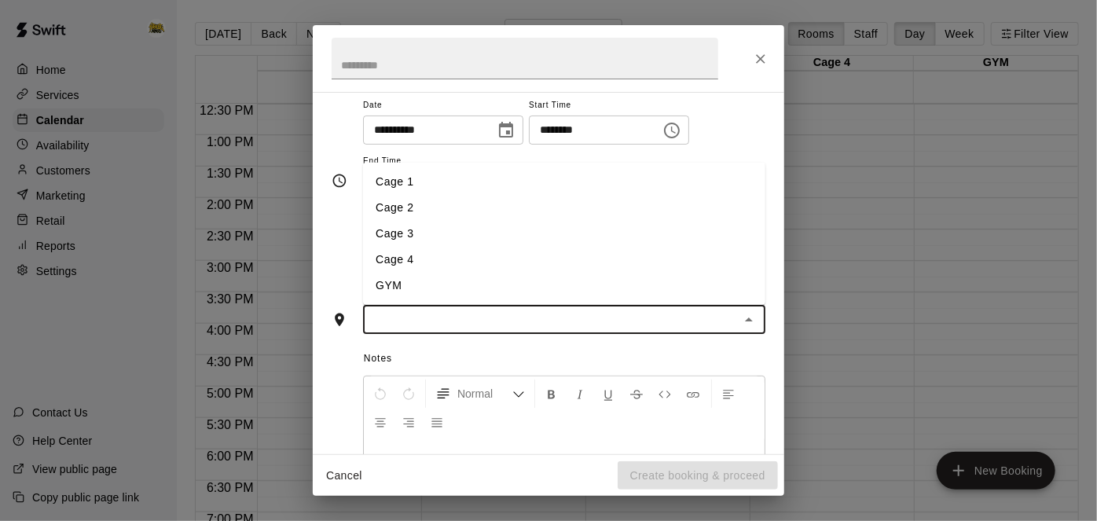
click at [583, 299] on li "GYM" at bounding box center [564, 286] width 402 height 26
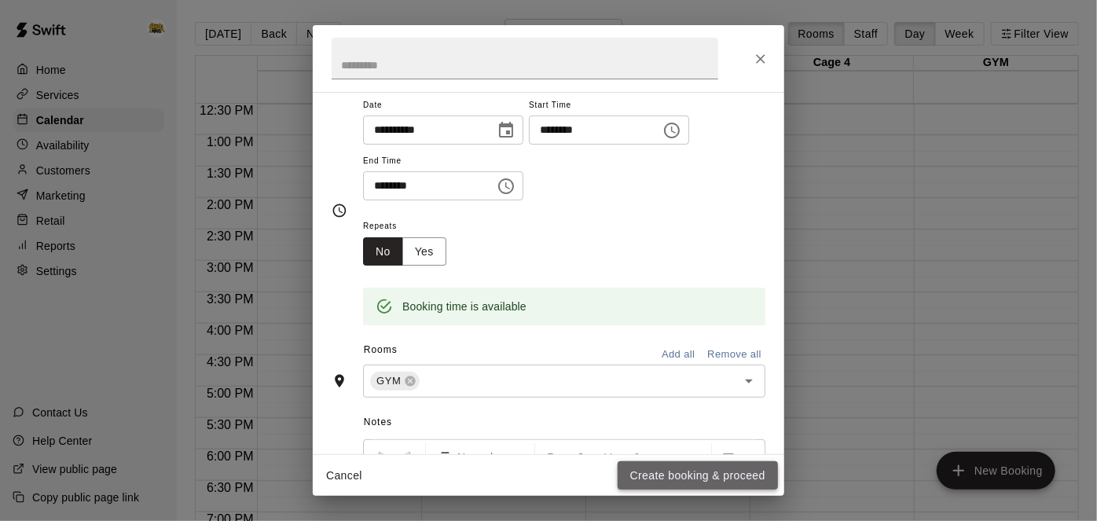
click at [669, 474] on button "Create booking & proceed" at bounding box center [698, 475] width 160 height 29
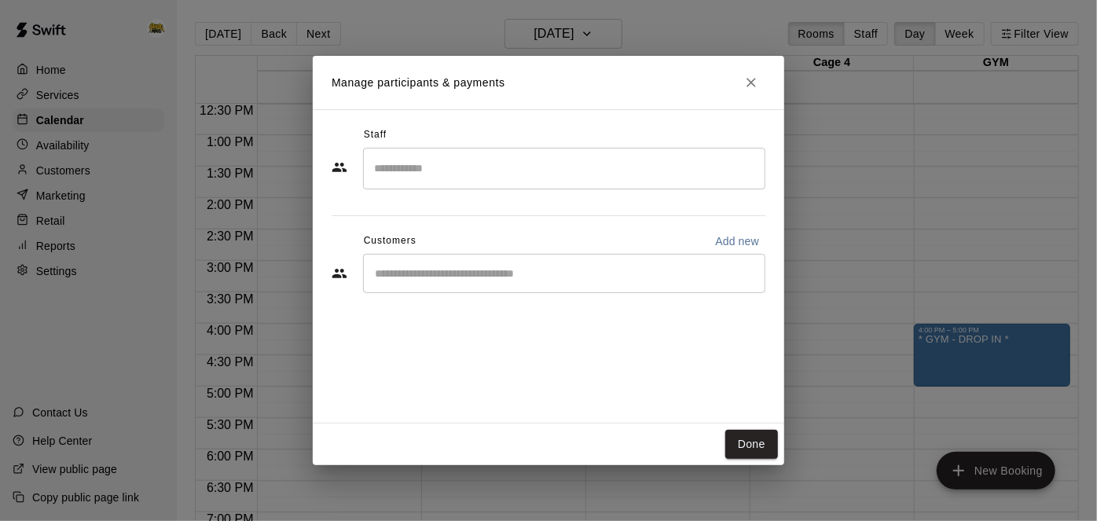
click at [641, 285] on div "​" at bounding box center [564, 273] width 402 height 39
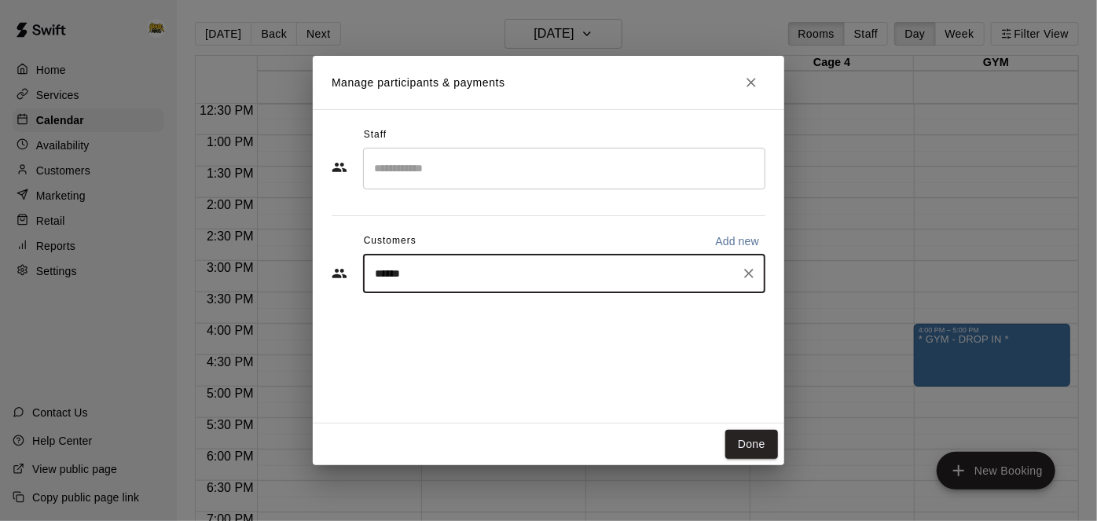
type input "*******"
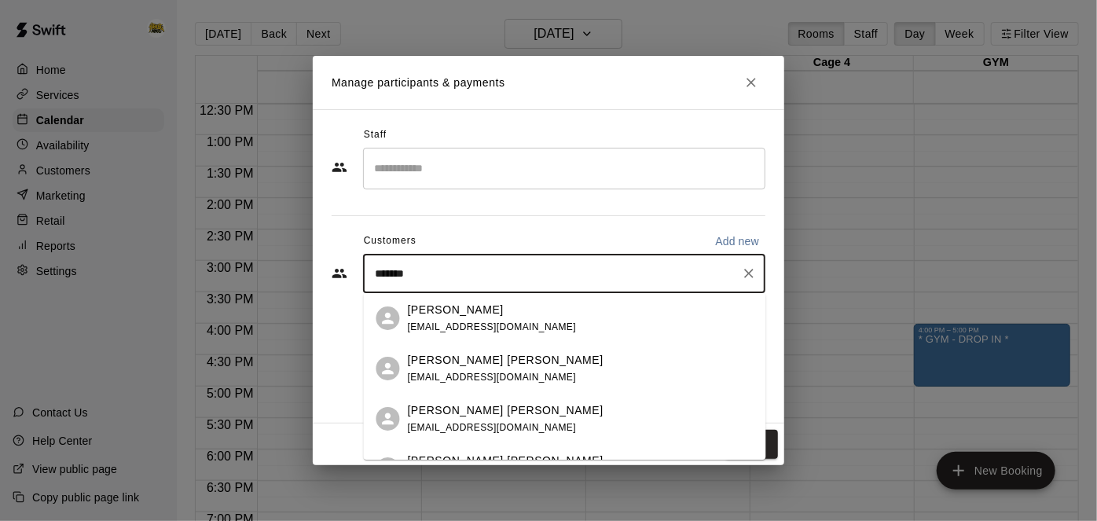
click at [557, 356] on div "[PERSON_NAME] [PERSON_NAME] [EMAIL_ADDRESS][DOMAIN_NAME]" at bounding box center [581, 369] width 346 height 34
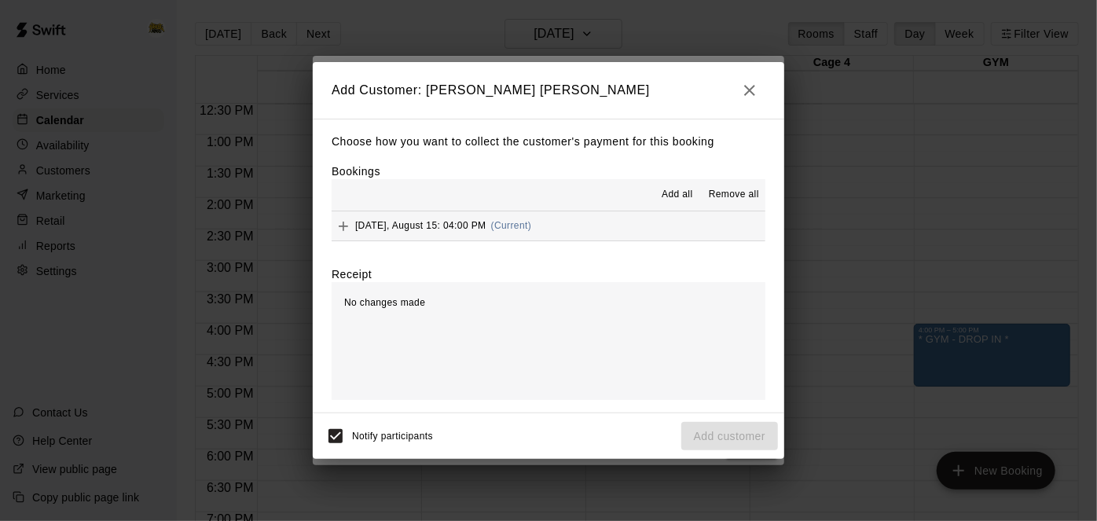
click at [621, 222] on button "[DATE], August 15: 04:00 PM (Current)" at bounding box center [549, 225] width 434 height 29
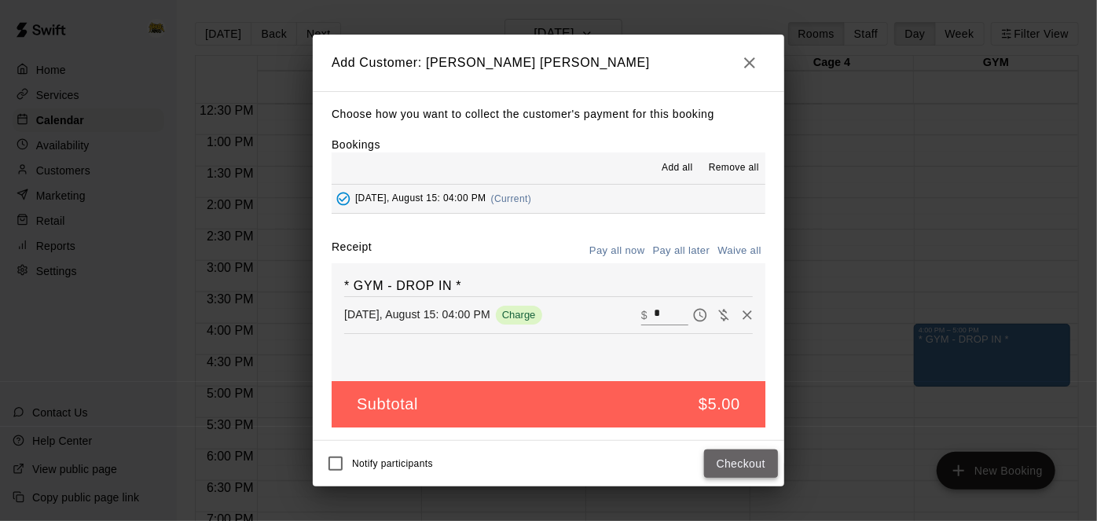
click at [751, 456] on button "Checkout" at bounding box center [741, 463] width 74 height 29
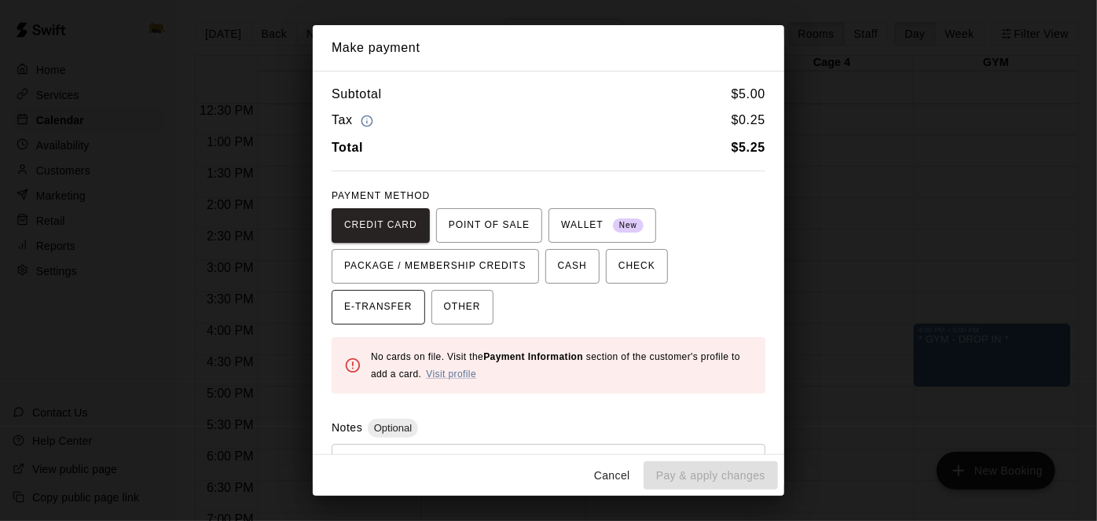
click at [412, 295] on span "E-TRANSFER" at bounding box center [378, 307] width 68 height 25
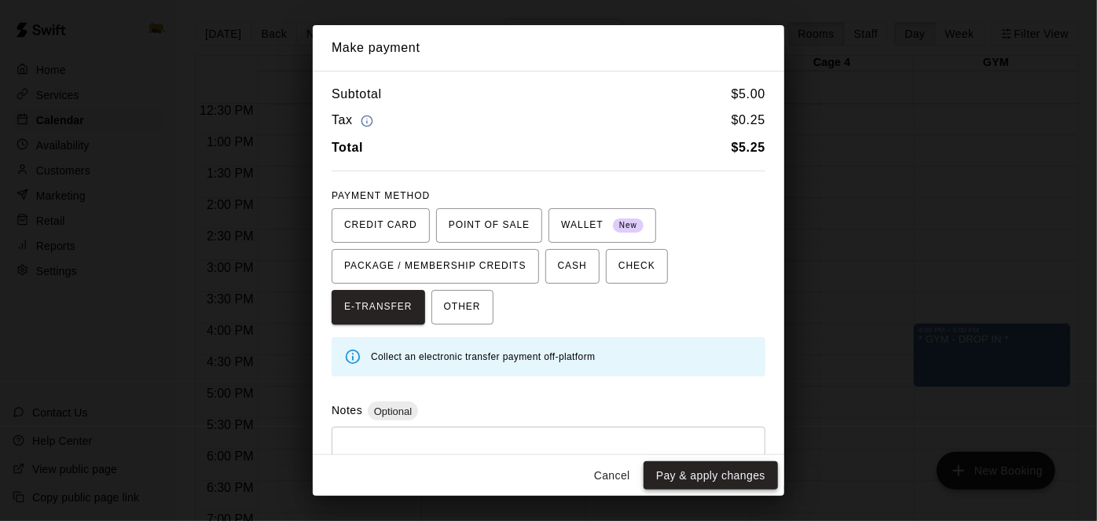
click at [692, 483] on button "Pay & apply changes" at bounding box center [710, 475] width 134 height 29
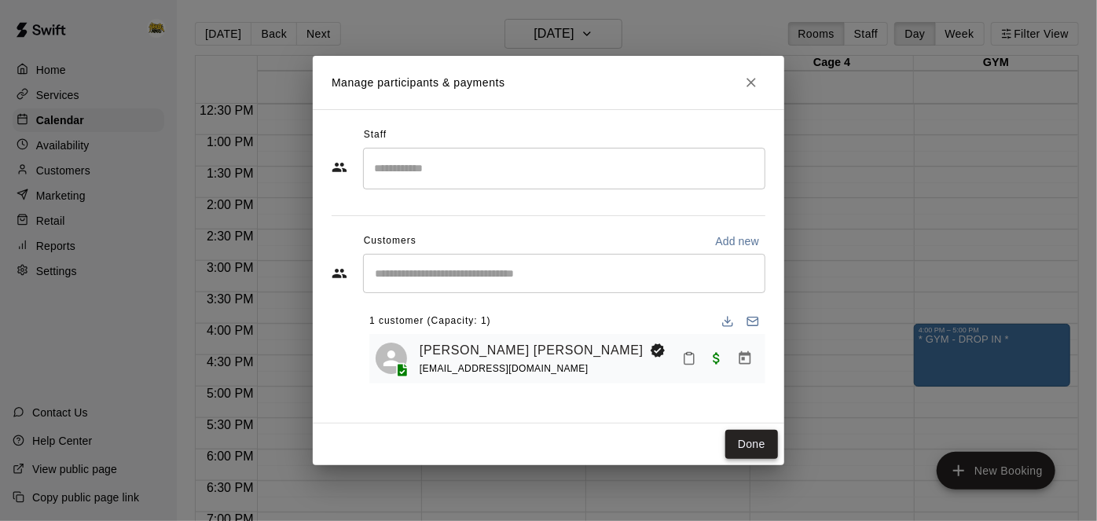
click at [749, 445] on button "Done" at bounding box center [751, 444] width 53 height 29
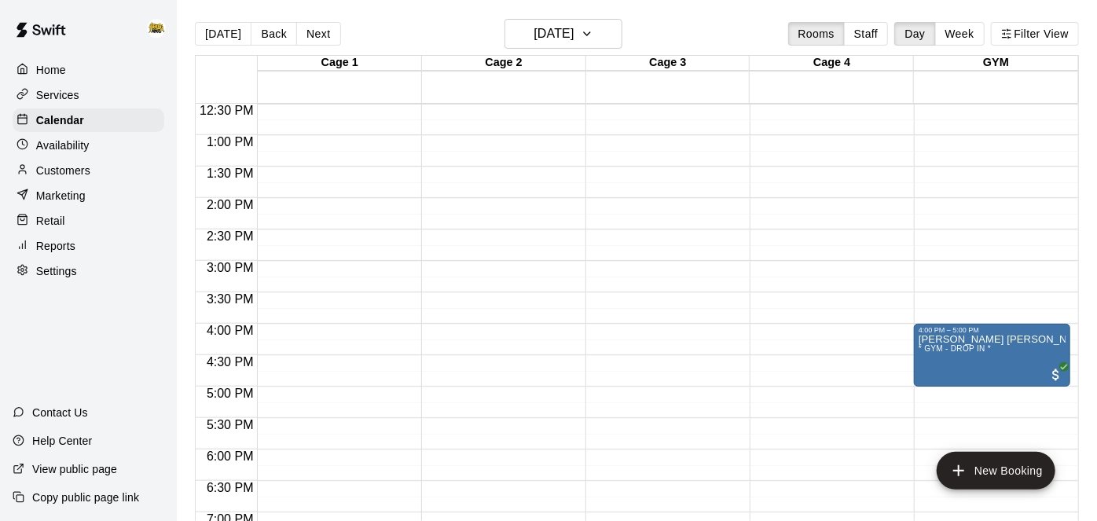
click at [68, 66] on div "Home" at bounding box center [89, 70] width 152 height 24
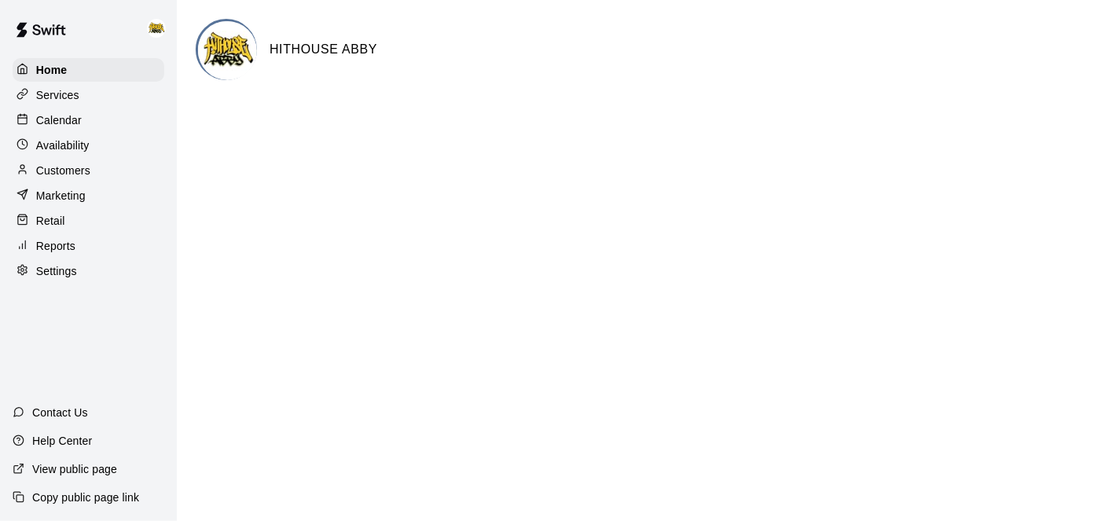
click at [62, 123] on p "Calendar" at bounding box center [59, 120] width 46 height 16
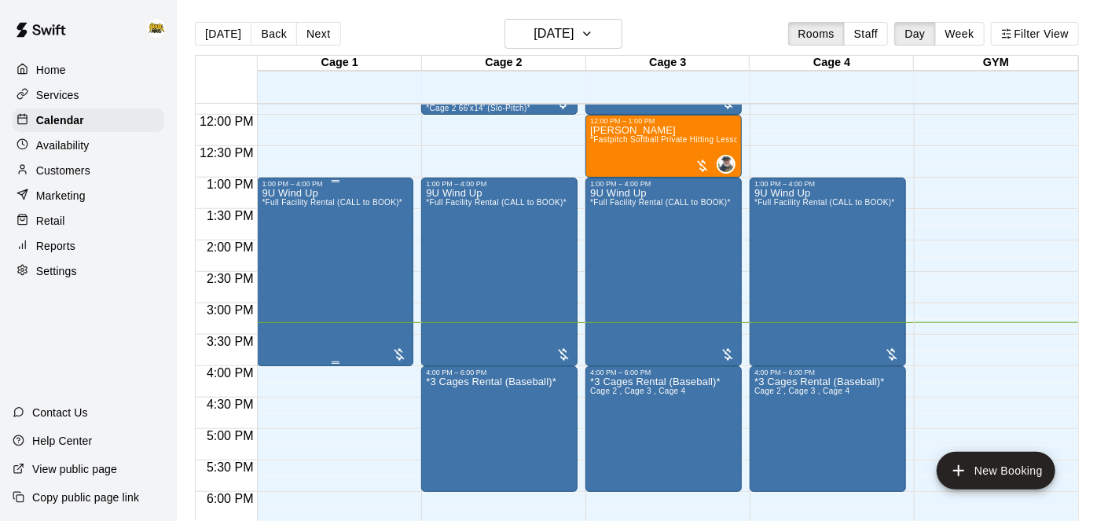
scroll to position [745, 0]
click at [64, 64] on p "Home" at bounding box center [51, 70] width 30 height 16
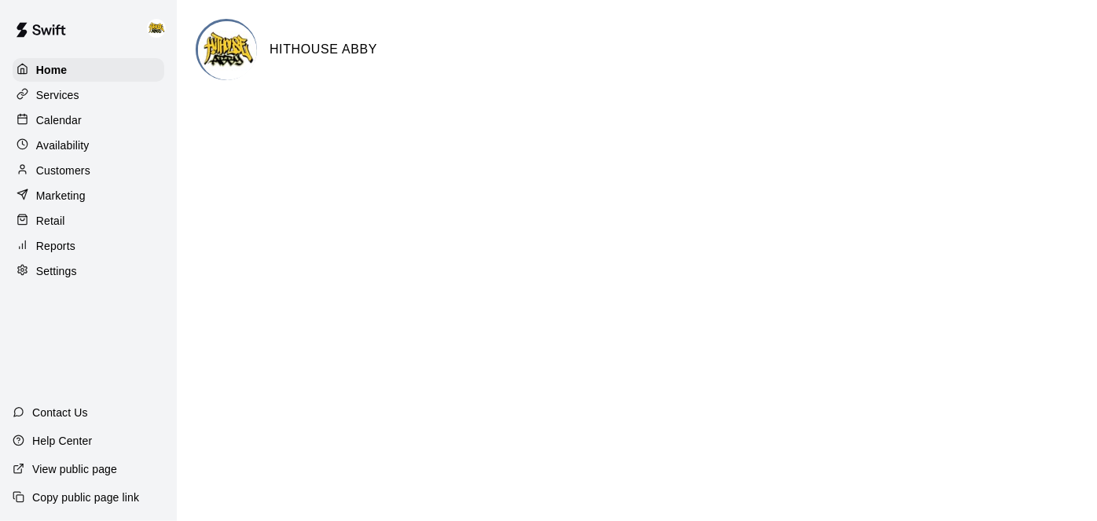
click at [76, 123] on p "Calendar" at bounding box center [59, 120] width 46 height 16
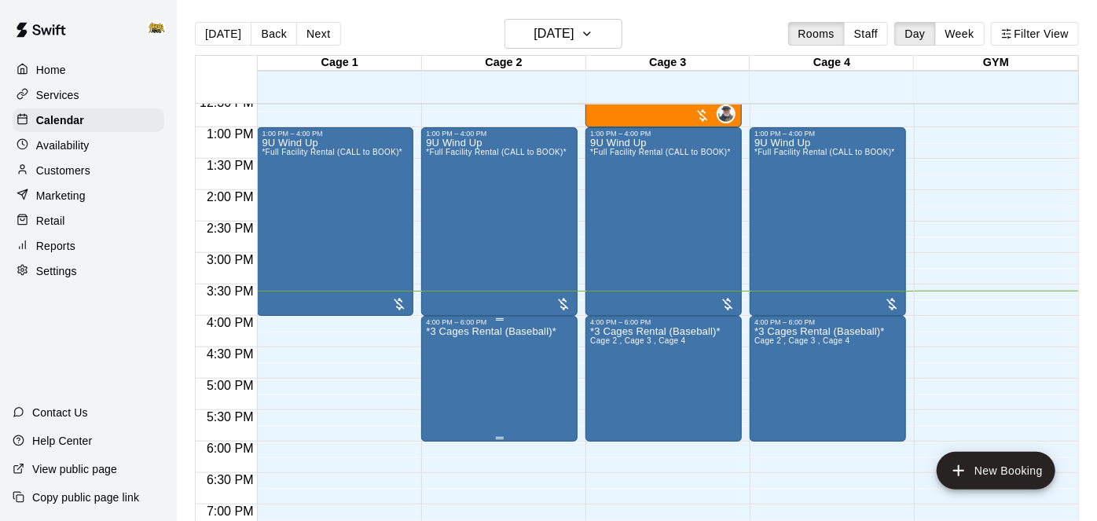
scroll to position [792, 0]
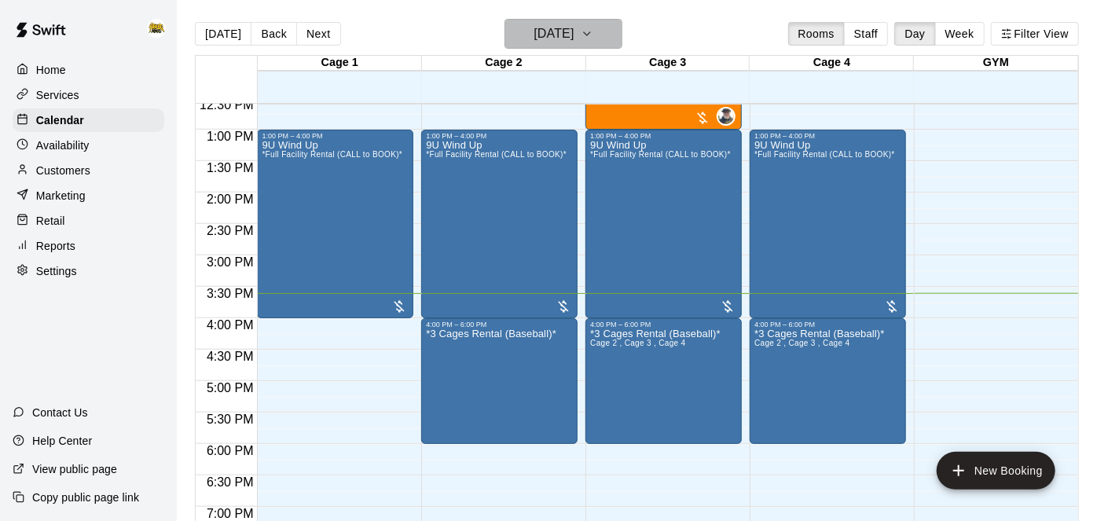
click at [619, 30] on button "[DATE]" at bounding box center [563, 34] width 118 height 30
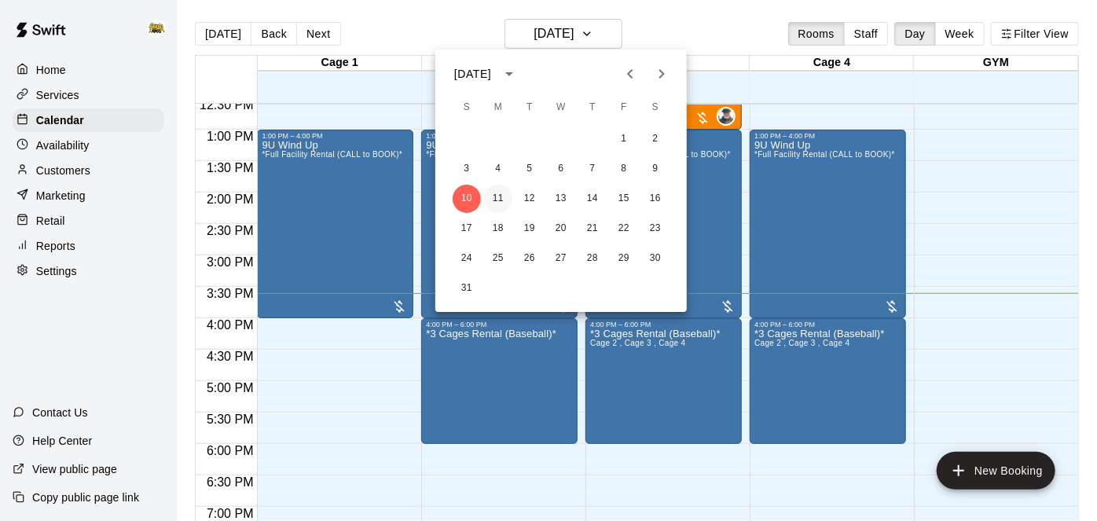
click at [502, 199] on button "11" at bounding box center [498, 199] width 28 height 28
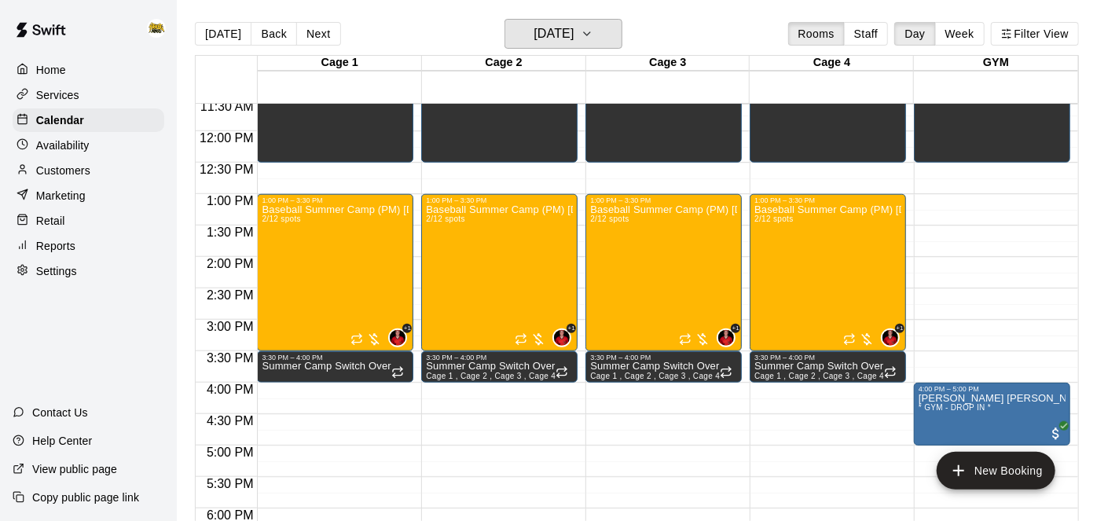
scroll to position [724, 0]
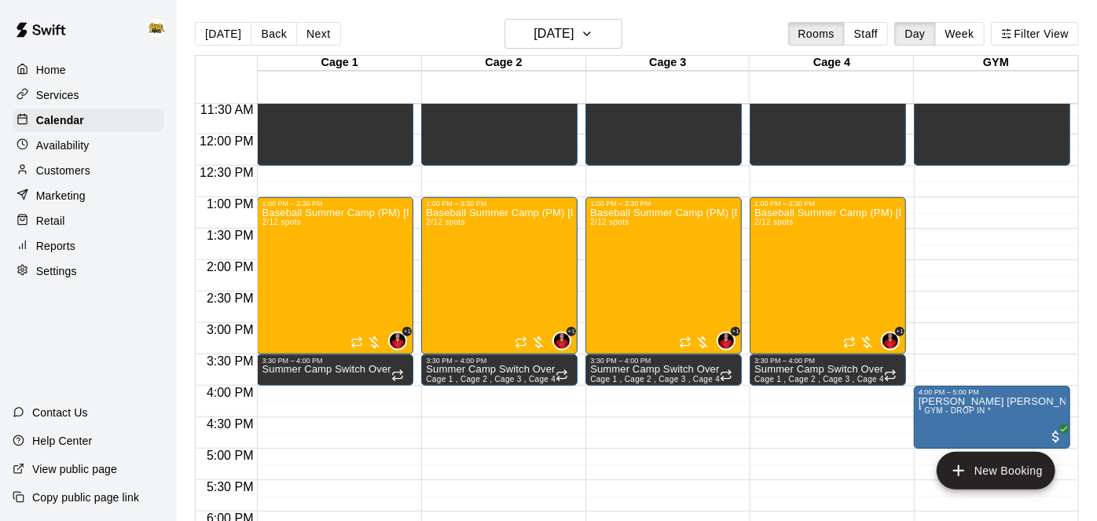
click at [61, 73] on p "Home" at bounding box center [51, 70] width 30 height 16
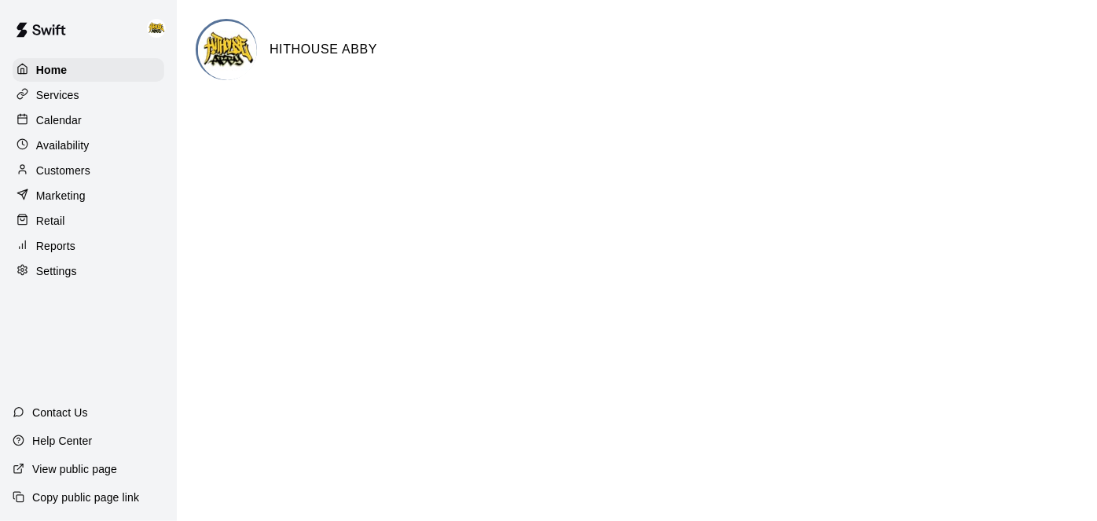
click at [69, 122] on p "Calendar" at bounding box center [59, 120] width 46 height 16
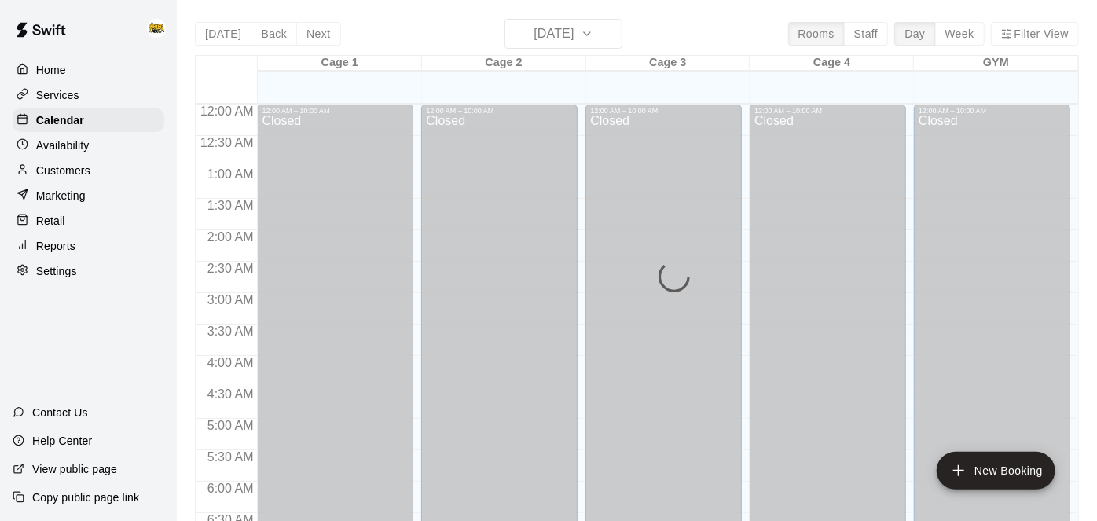
scroll to position [986, 0]
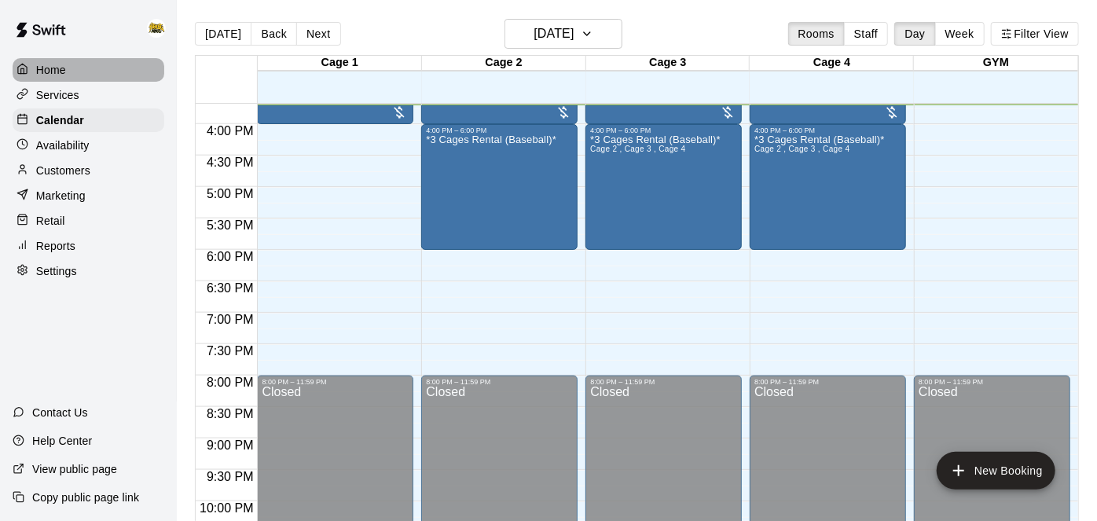
click at [53, 68] on p "Home" at bounding box center [51, 70] width 30 height 16
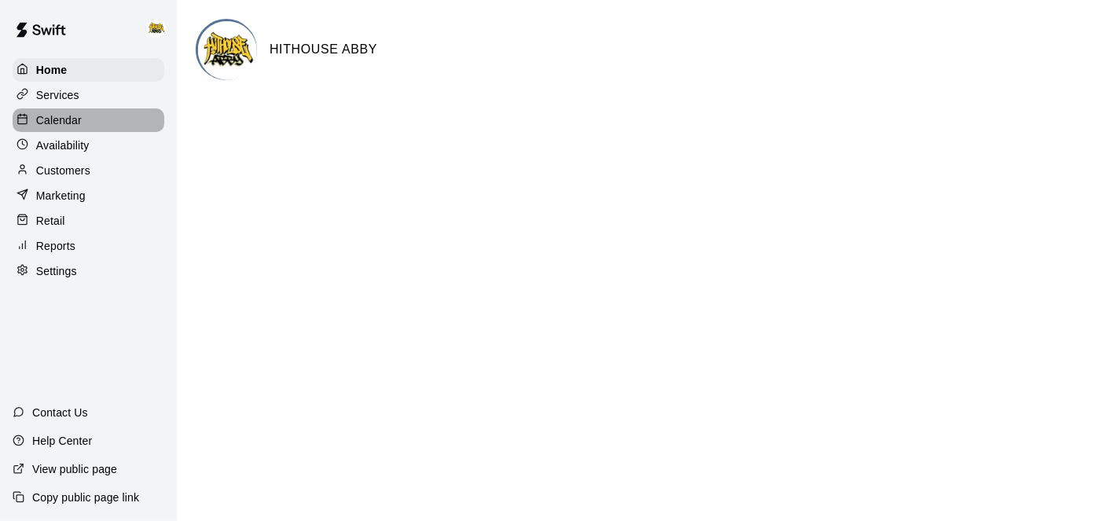
click at [49, 122] on p "Calendar" at bounding box center [59, 120] width 46 height 16
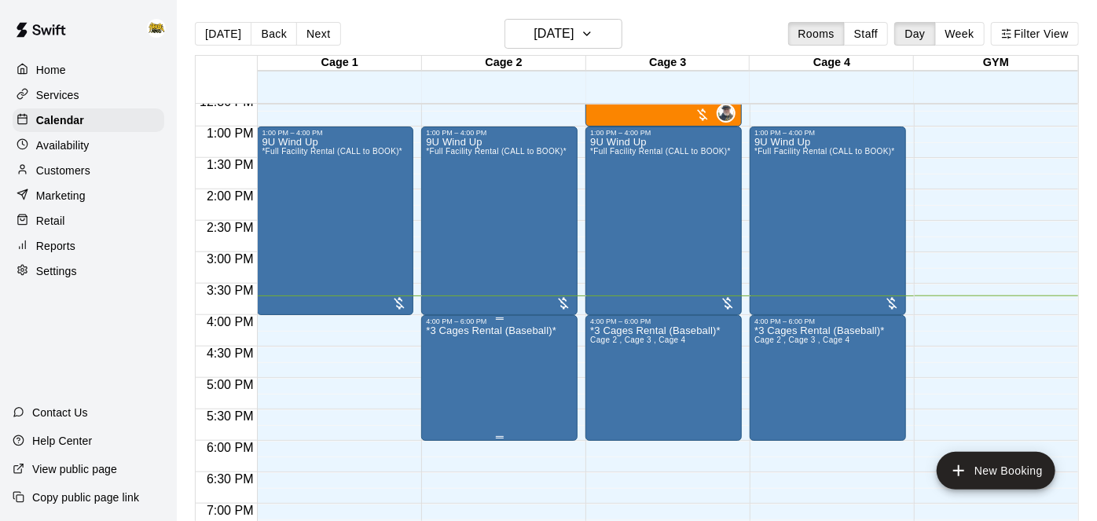
scroll to position [794, 0]
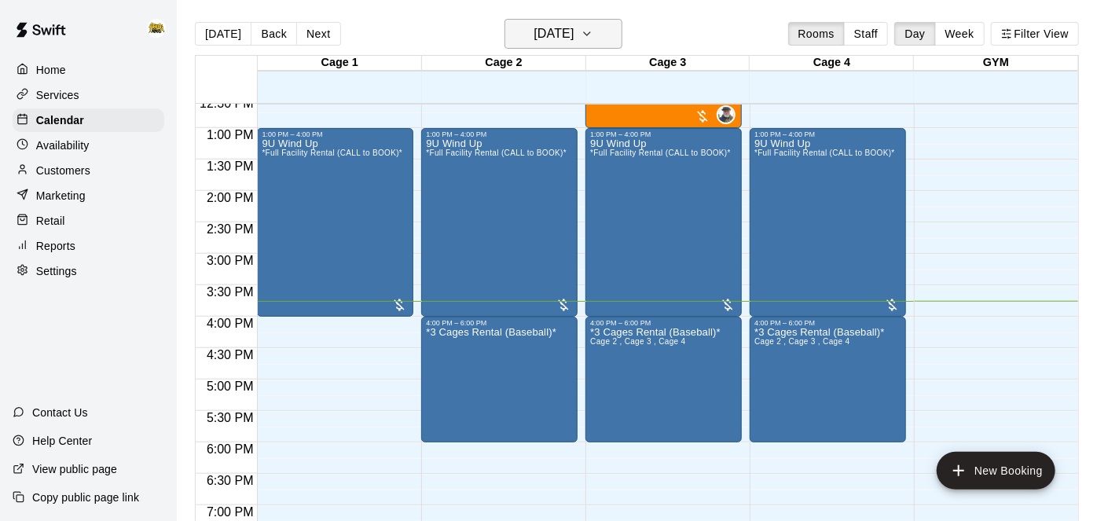
click at [596, 41] on button "[DATE]" at bounding box center [563, 34] width 118 height 30
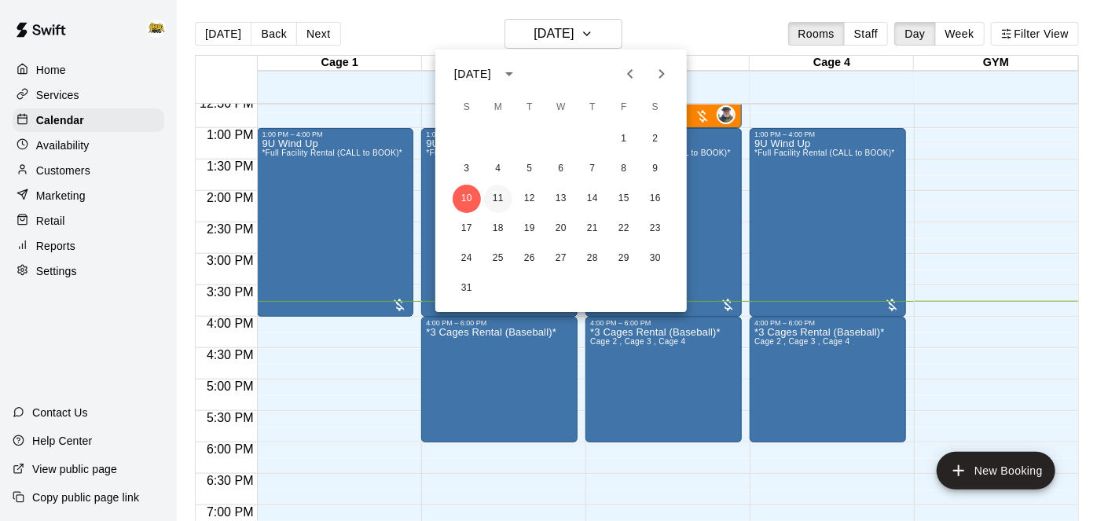
click at [502, 192] on button "11" at bounding box center [498, 199] width 28 height 28
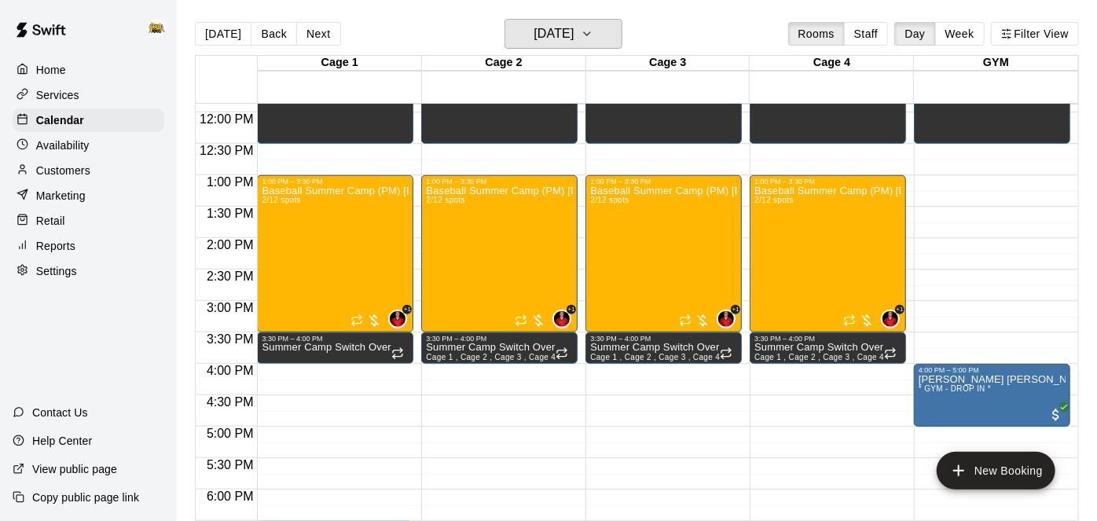
scroll to position [747, 0]
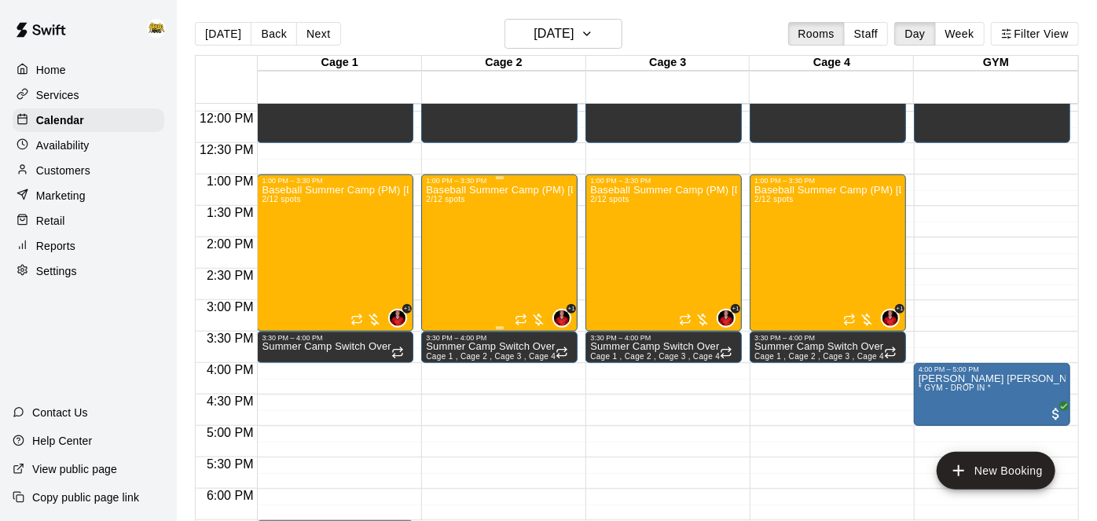
click at [509, 220] on div "Baseball Summer Camp (PM) [DATE], 13, 14 Ages [DEMOGRAPHIC_DATA] 2/12 spots" at bounding box center [499, 445] width 147 height 521
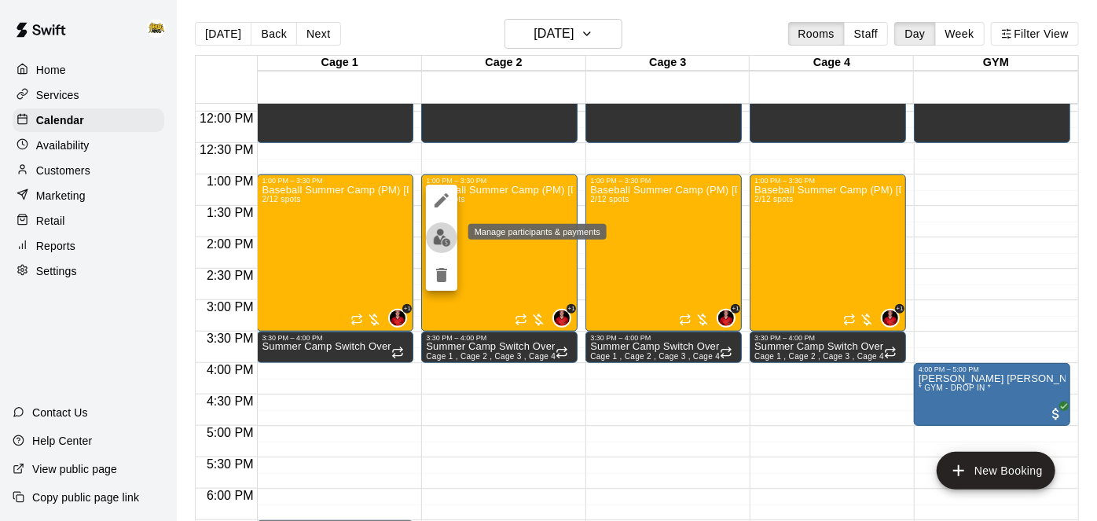
click at [445, 240] on img "edit" at bounding box center [442, 238] width 18 height 18
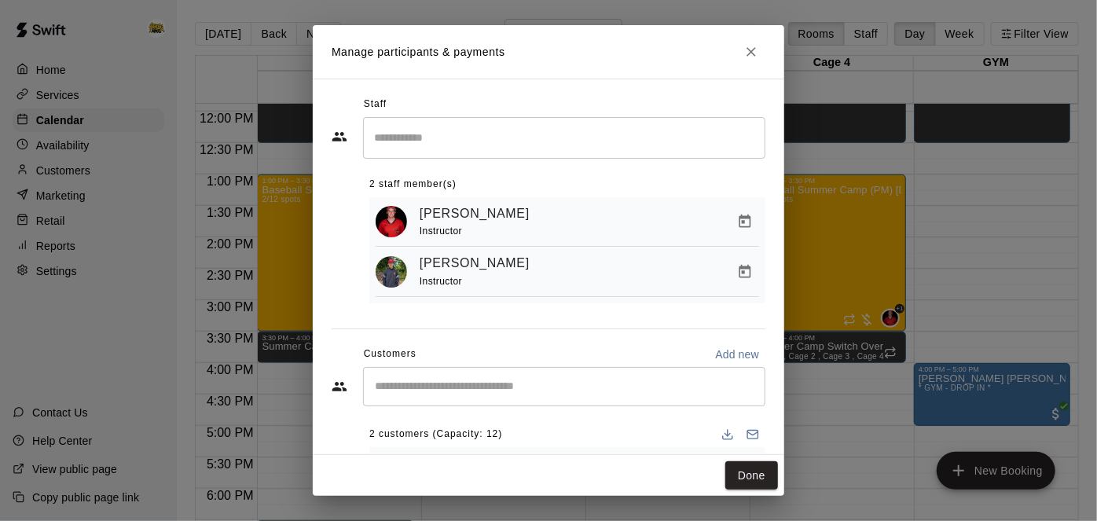
scroll to position [121, 0]
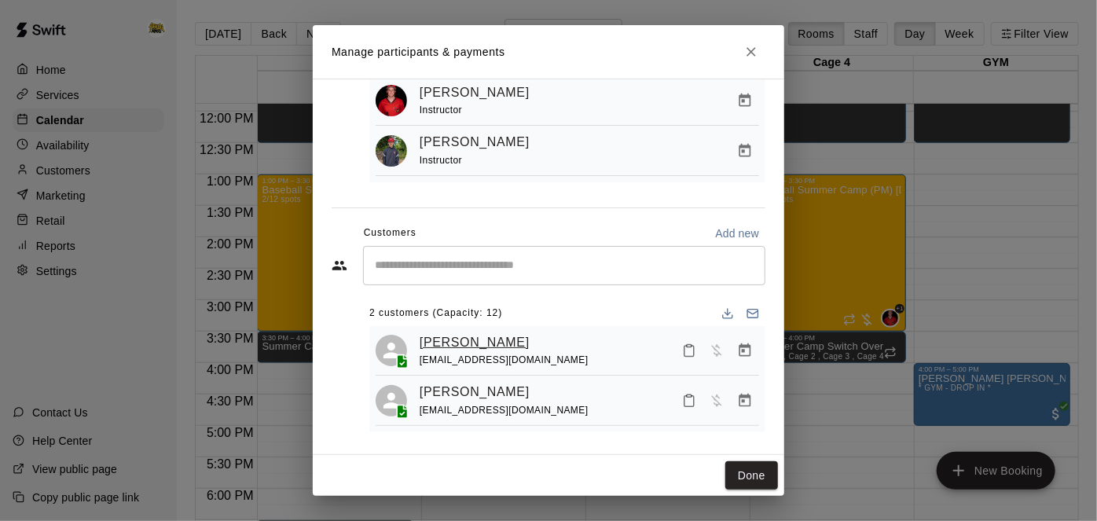
click at [458, 339] on link "[PERSON_NAME]" at bounding box center [475, 342] width 110 height 20
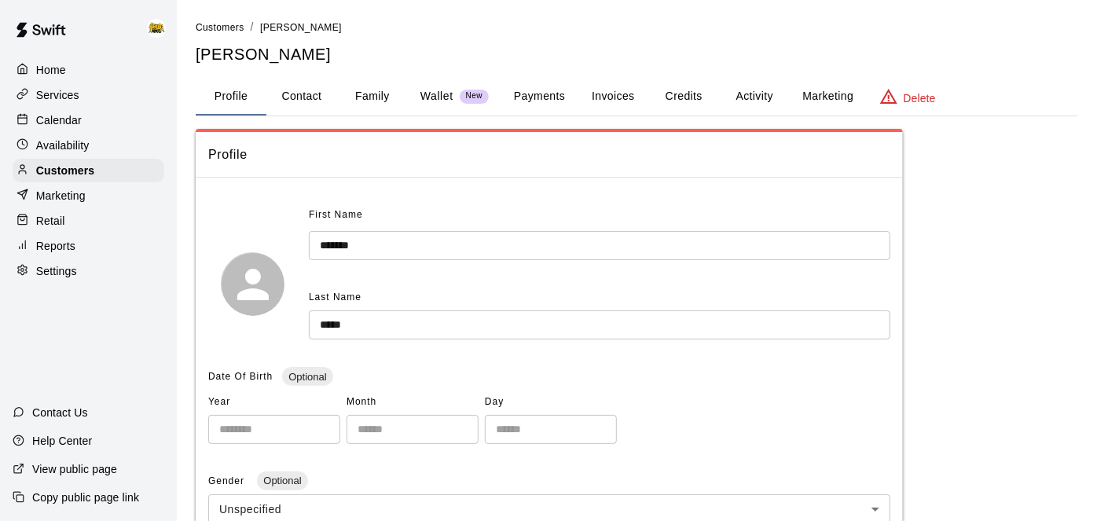
click at [387, 101] on button "Family" at bounding box center [372, 97] width 71 height 38
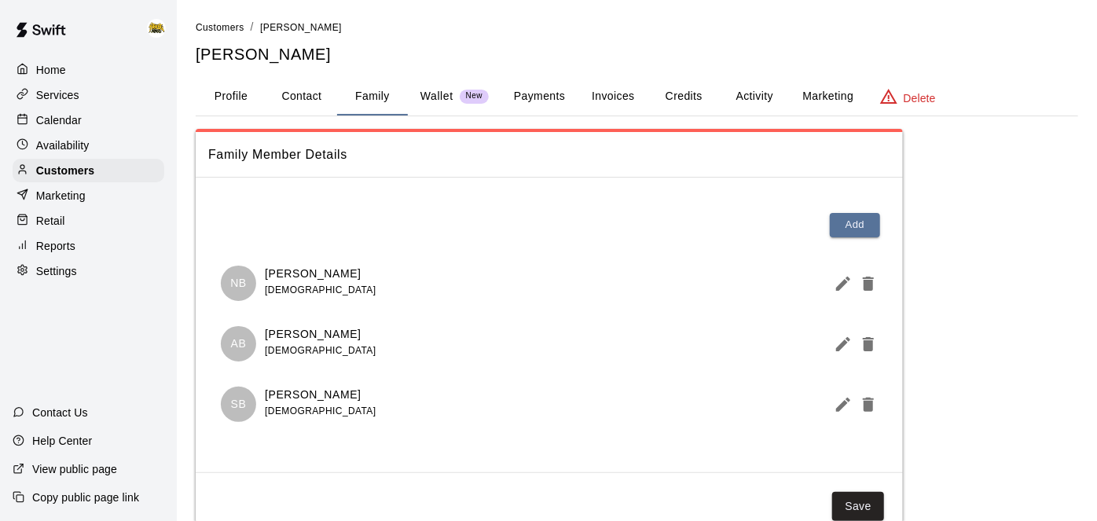
click at [754, 94] on button "Activity" at bounding box center [754, 97] width 71 height 38
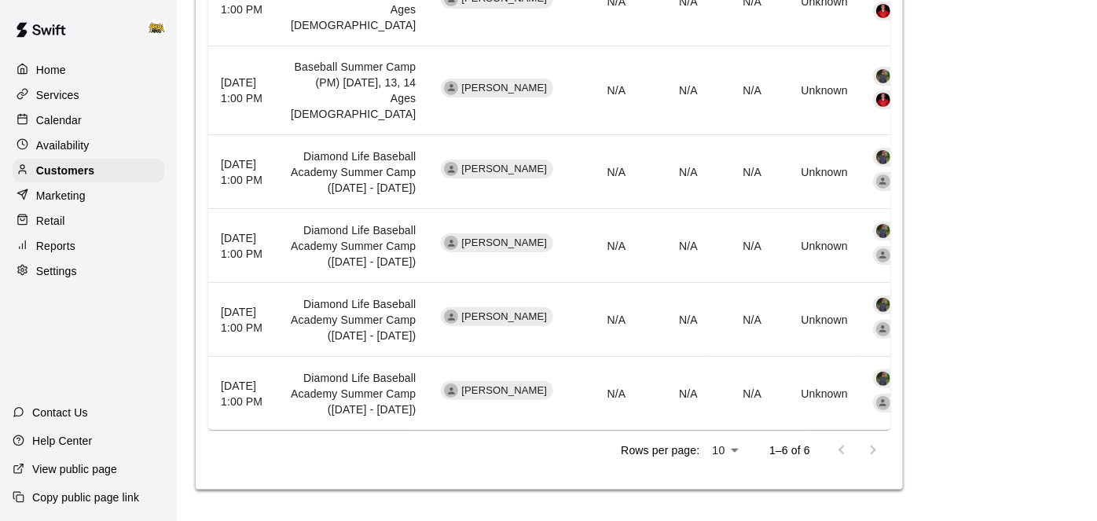
scroll to position [884, 0]
click at [80, 121] on p "Calendar" at bounding box center [59, 120] width 46 height 16
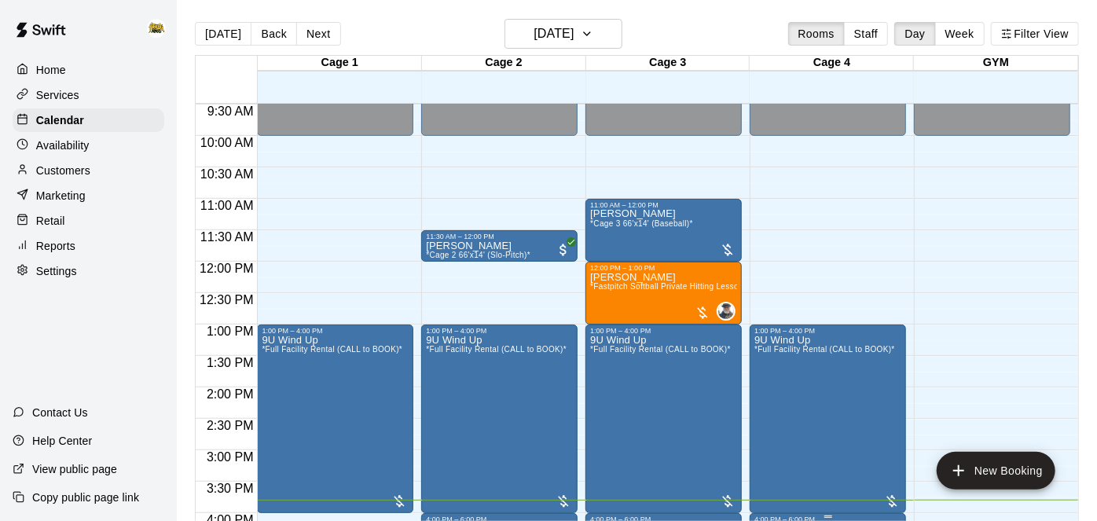
scroll to position [596, 0]
click at [675, 224] on span "*Cage 3 66'x14' (Baseball)*" at bounding box center [641, 224] width 103 height 9
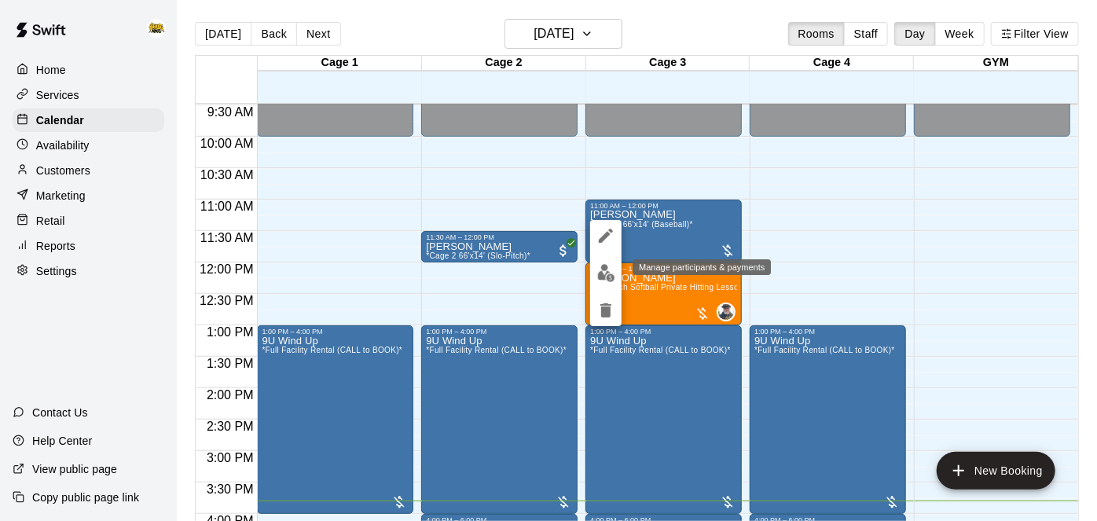
click at [605, 280] on img "edit" at bounding box center [606, 273] width 18 height 18
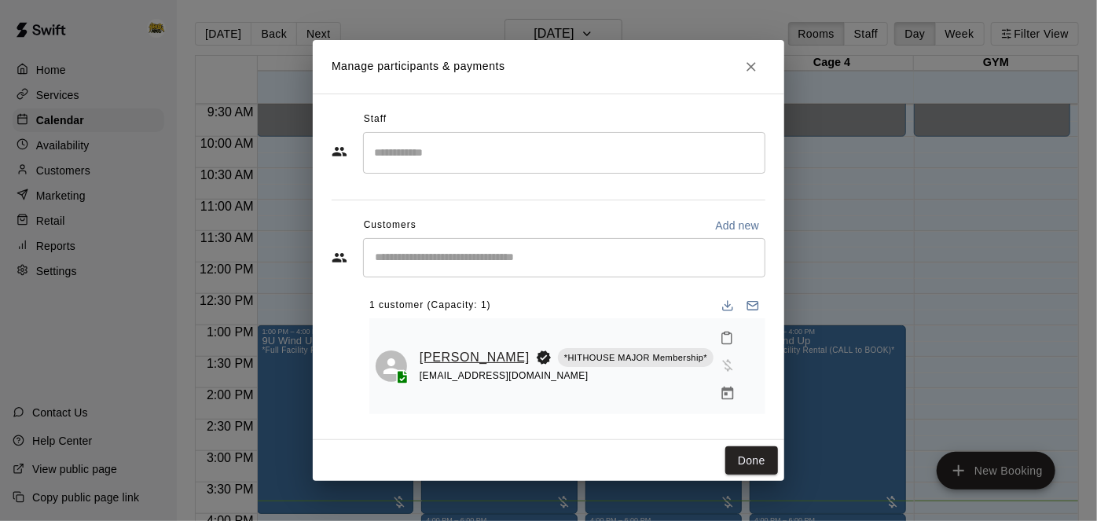
click at [446, 359] on link "[PERSON_NAME]" at bounding box center [475, 357] width 110 height 20
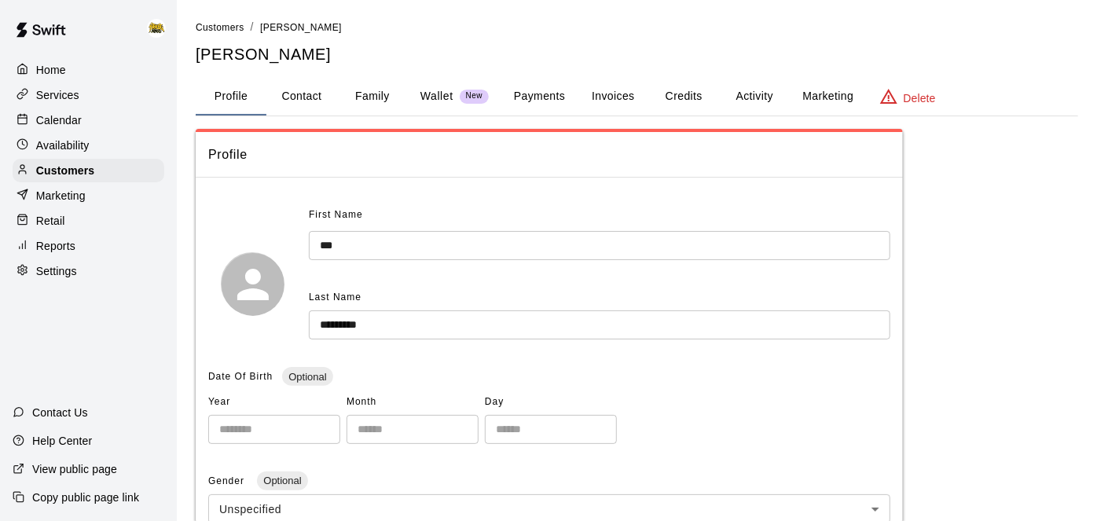
click at [695, 93] on button "Credits" at bounding box center [683, 97] width 71 height 38
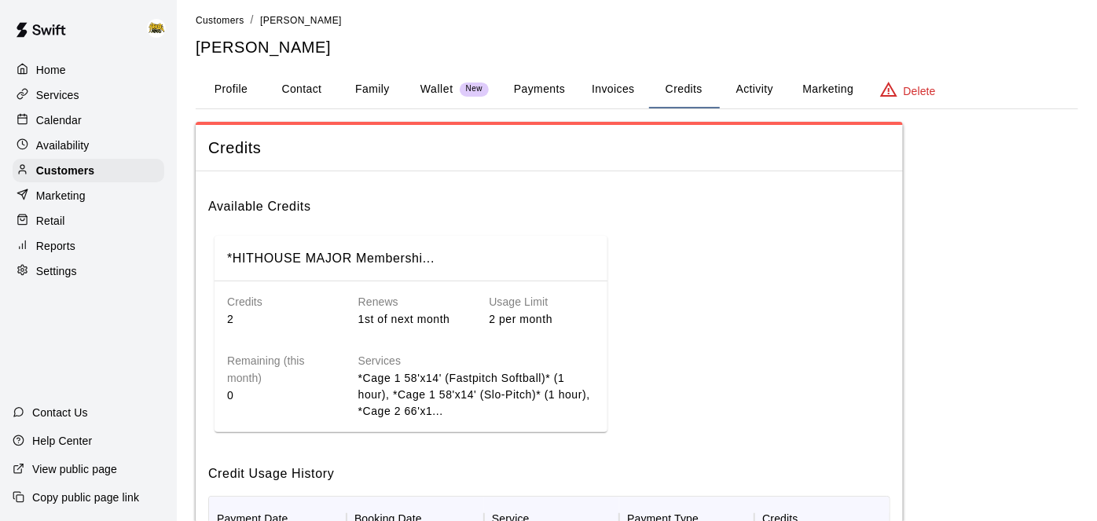
scroll to position [4, 0]
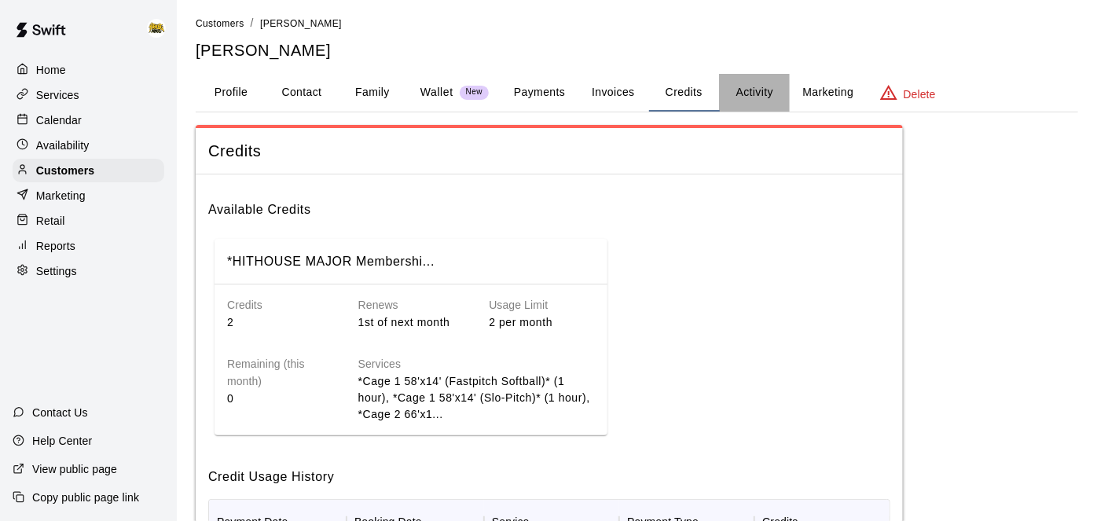
click at [752, 82] on button "Activity" at bounding box center [754, 93] width 71 height 38
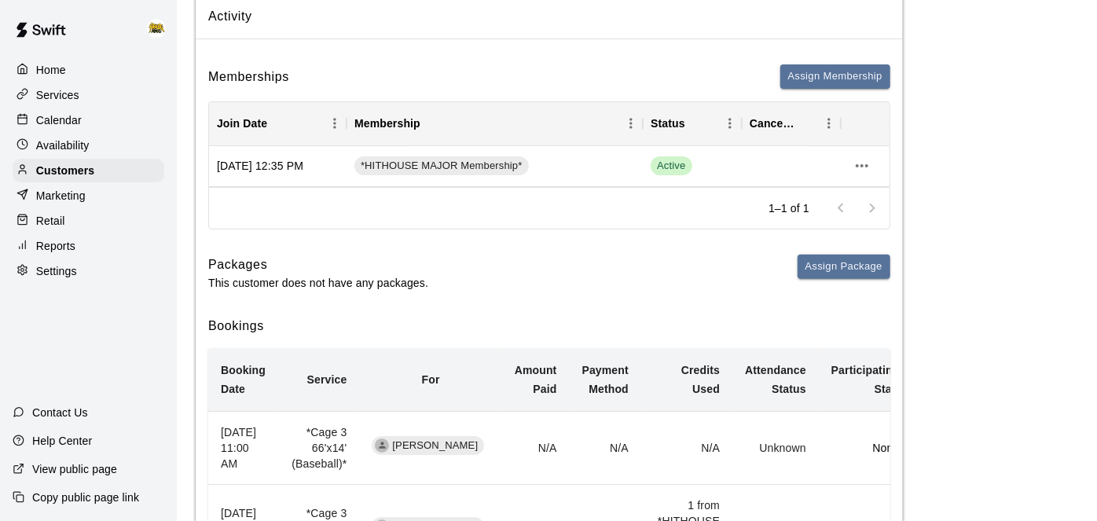
scroll to position [108, 0]
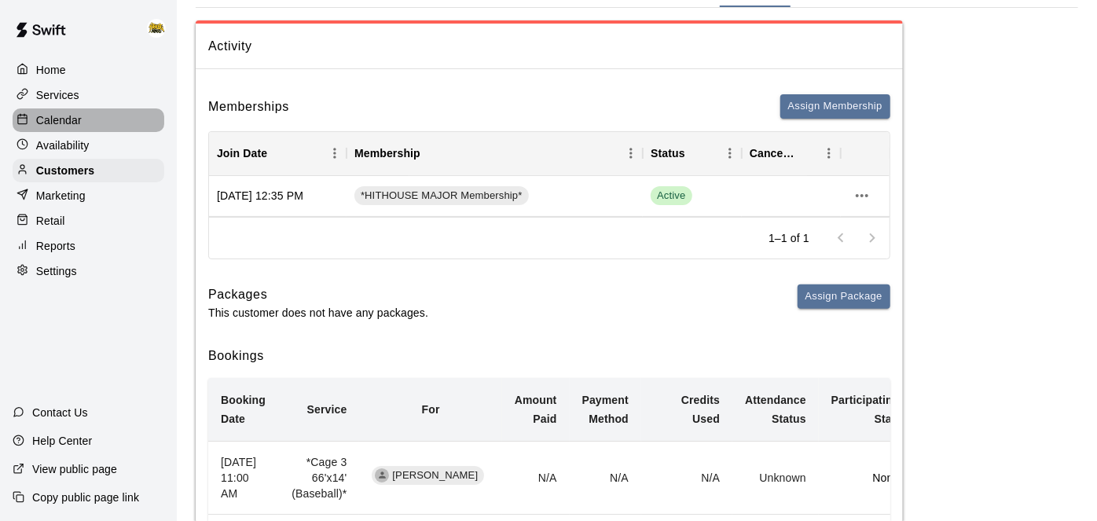
click at [72, 129] on div "Calendar" at bounding box center [89, 120] width 152 height 24
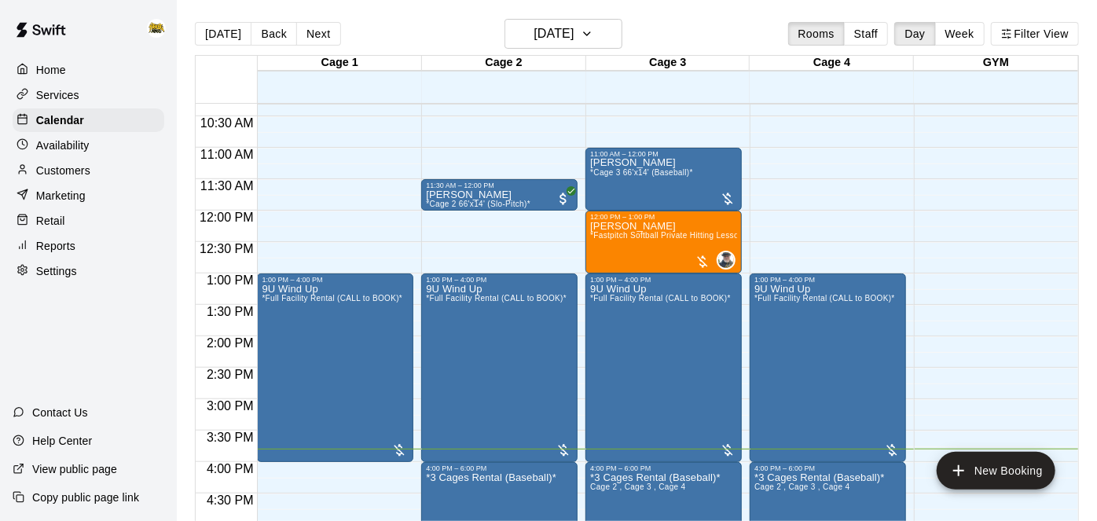
scroll to position [585, 0]
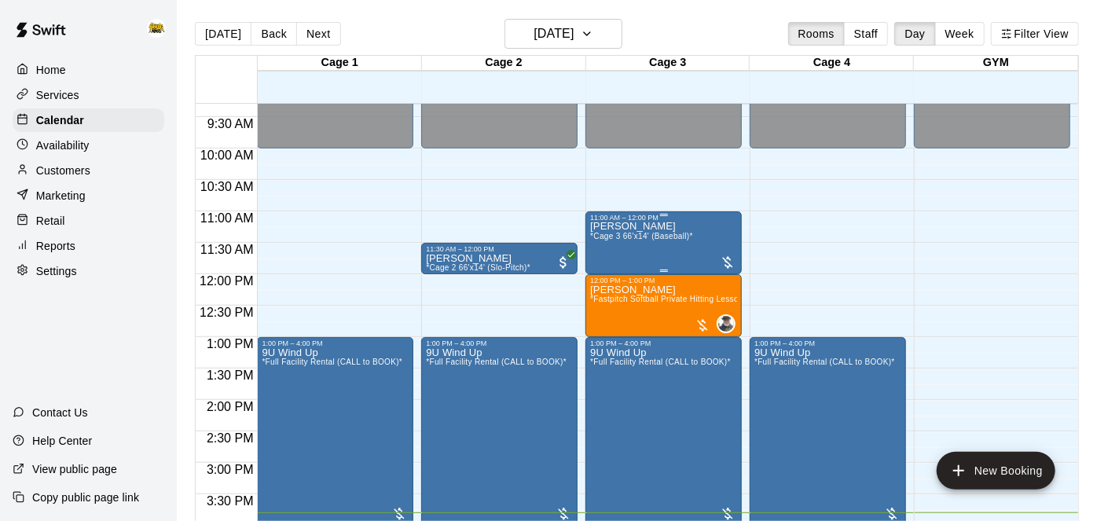
click at [675, 234] on span "*Cage 3 66'x14' (Baseball)*" at bounding box center [641, 236] width 103 height 9
click at [592, 306] on div at bounding box center [605, 285] width 31 height 106
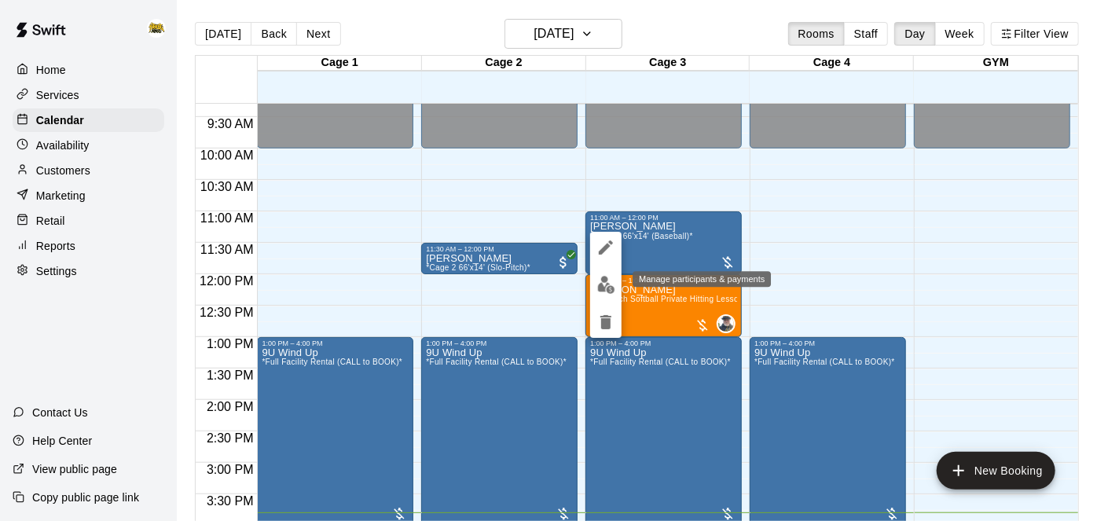
click at [608, 291] on img "edit" at bounding box center [606, 285] width 18 height 18
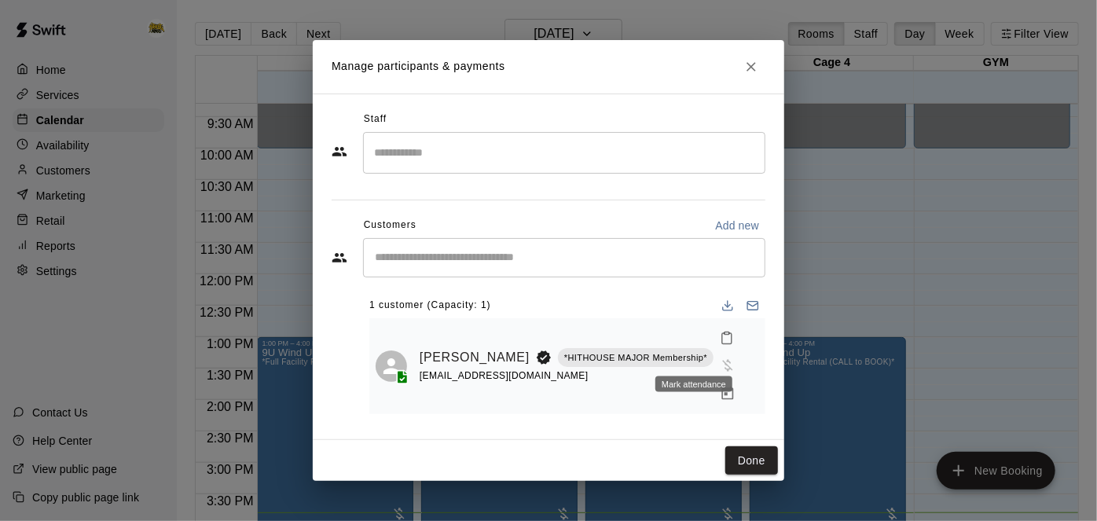
click at [720, 345] on icon "Mark attendance" at bounding box center [727, 338] width 14 height 14
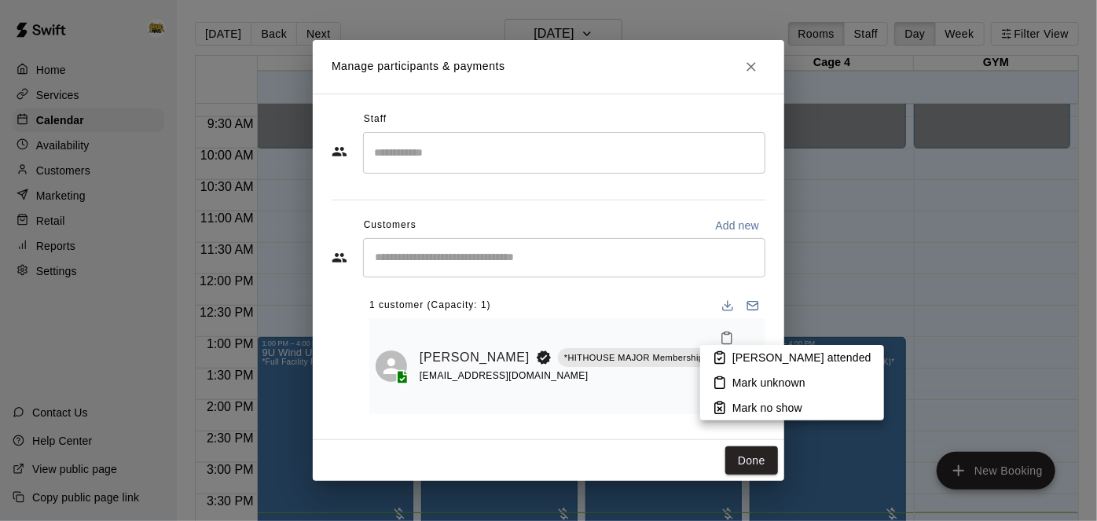
click at [727, 352] on li "[PERSON_NAME] attended" at bounding box center [792, 357] width 184 height 25
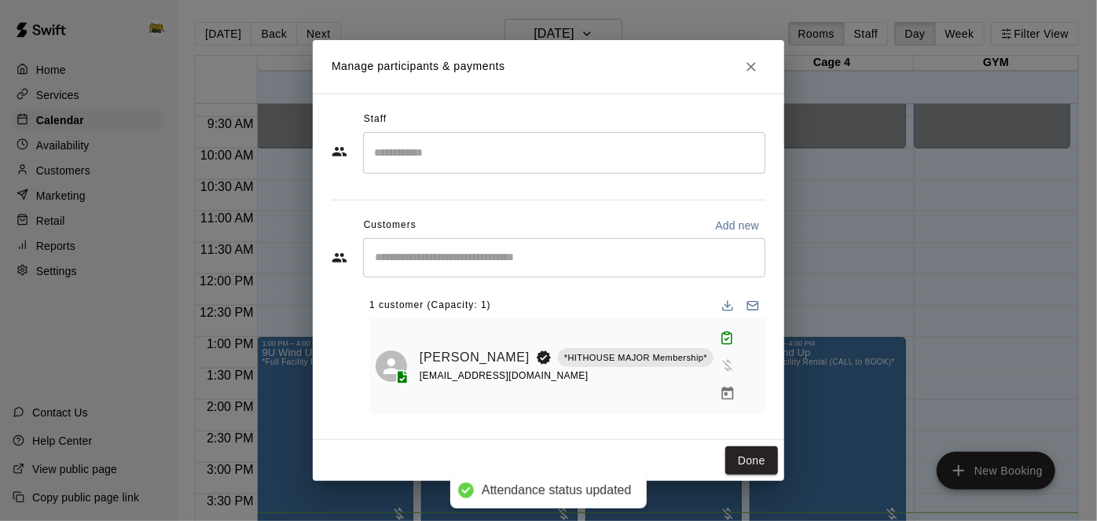
click at [722, 387] on icon "Manage bookings & payment" at bounding box center [728, 393] width 12 height 13
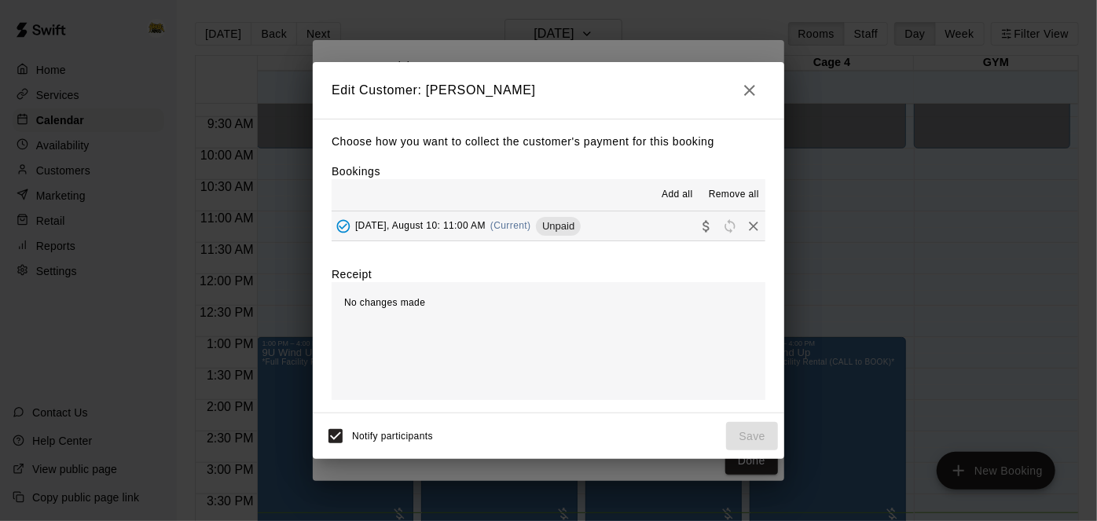
click at [651, 238] on button "[DATE], August 10: 11:00 AM (Current) Unpaid" at bounding box center [549, 225] width 434 height 29
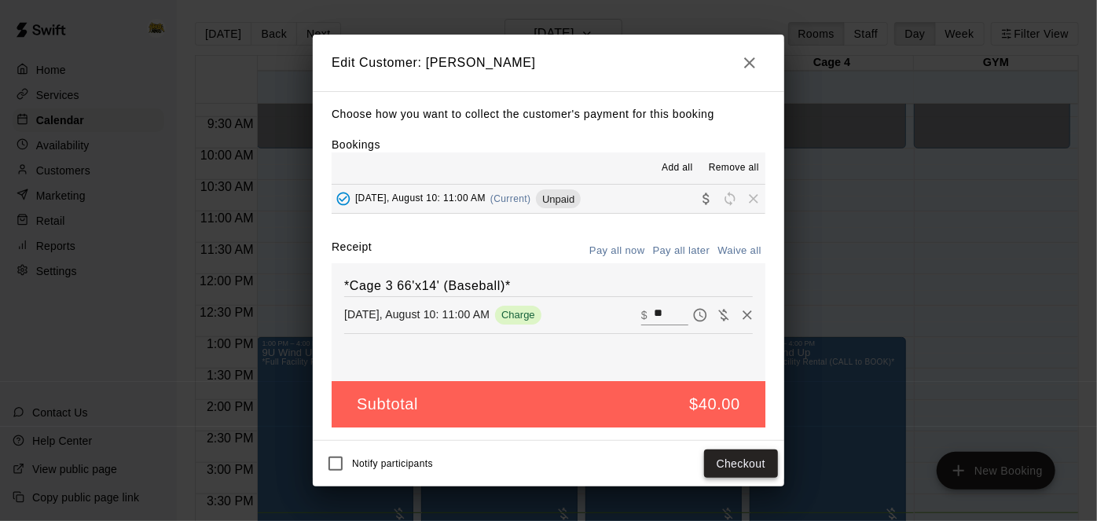
click at [737, 456] on button "Checkout" at bounding box center [741, 463] width 74 height 29
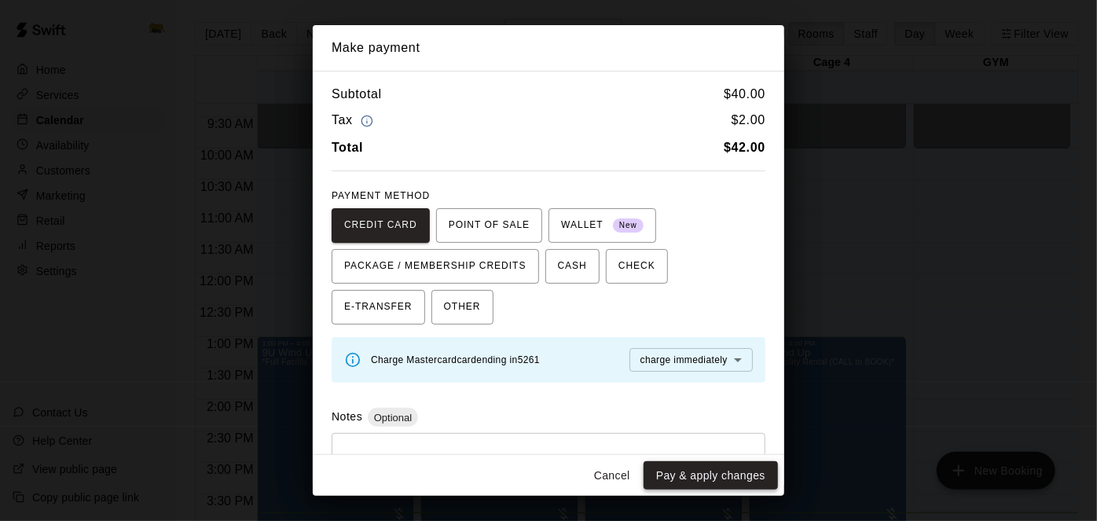
click at [722, 476] on button "Pay & apply changes" at bounding box center [710, 475] width 134 height 29
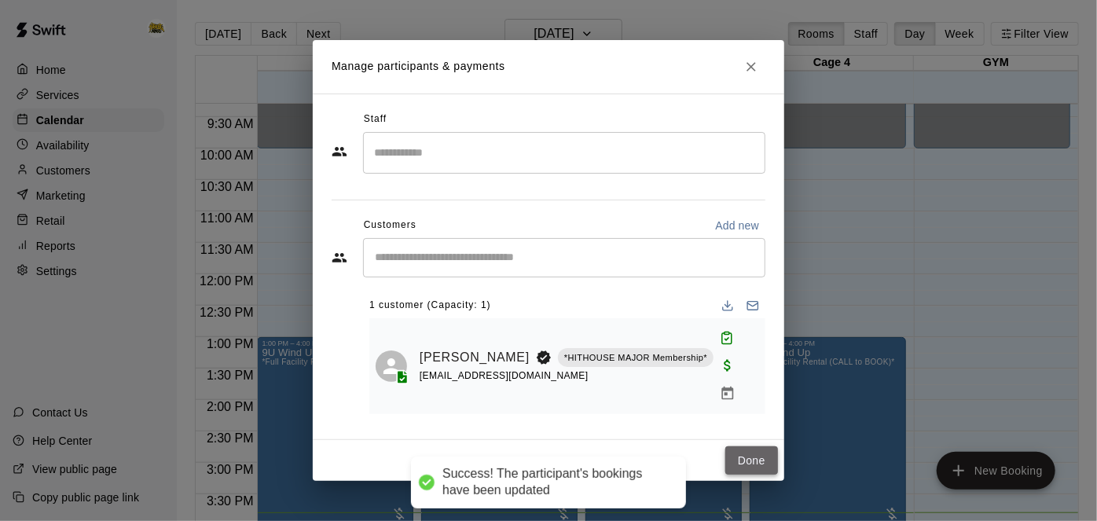
click at [757, 453] on button "Done" at bounding box center [751, 460] width 53 height 29
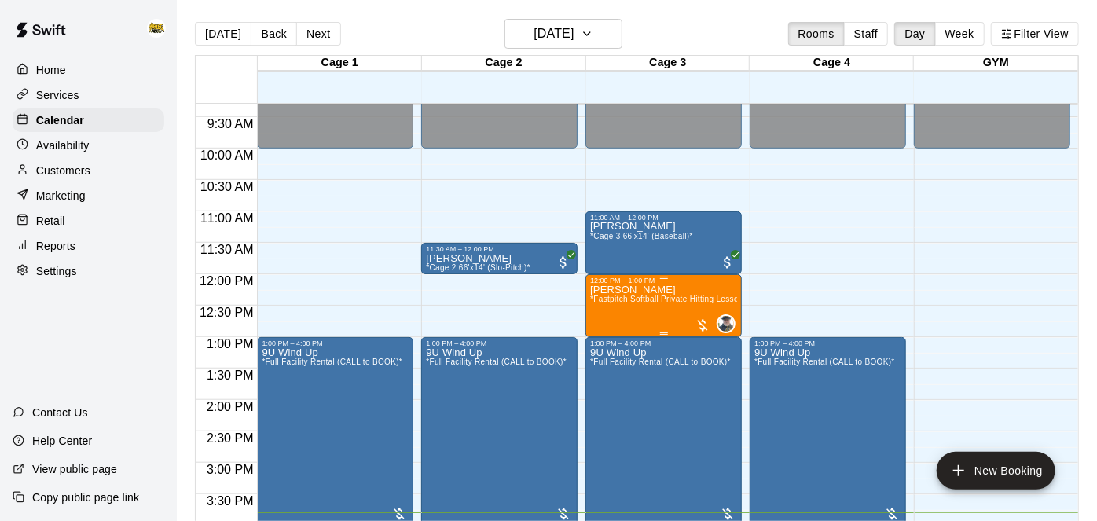
click at [643, 295] on span "*Fastpitch Softball Private Hitting Lesson*" at bounding box center [668, 299] width 156 height 9
click at [611, 353] on img "edit" at bounding box center [606, 348] width 18 height 18
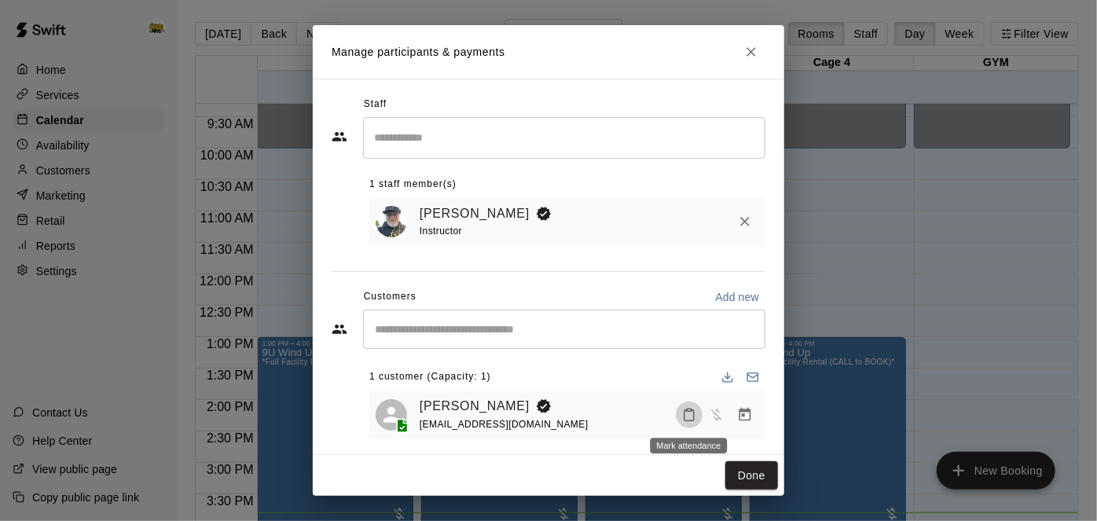
click at [691, 414] on icon "Mark attendance" at bounding box center [689, 415] width 14 height 14
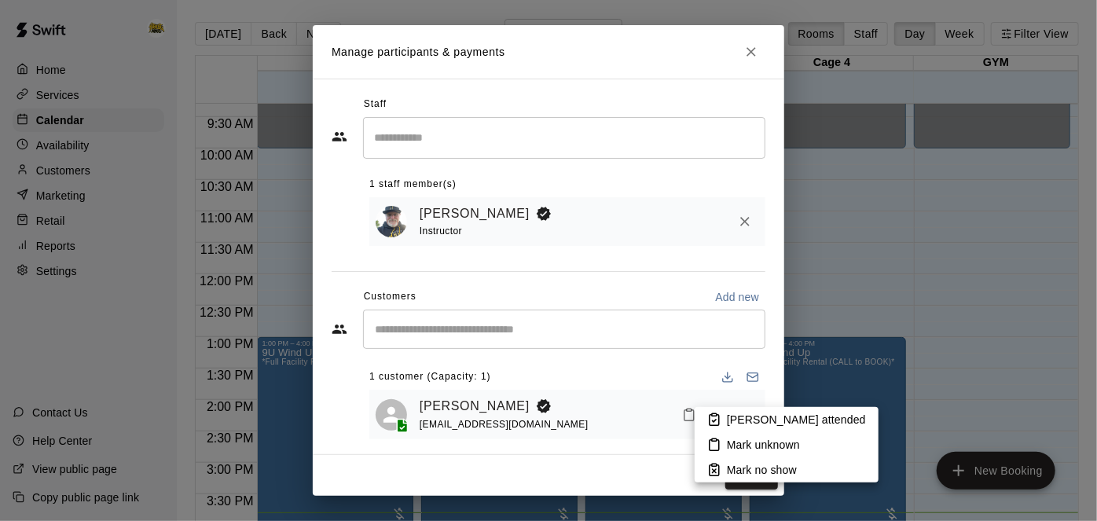
click at [722, 421] on li "[PERSON_NAME] attended" at bounding box center [787, 419] width 184 height 25
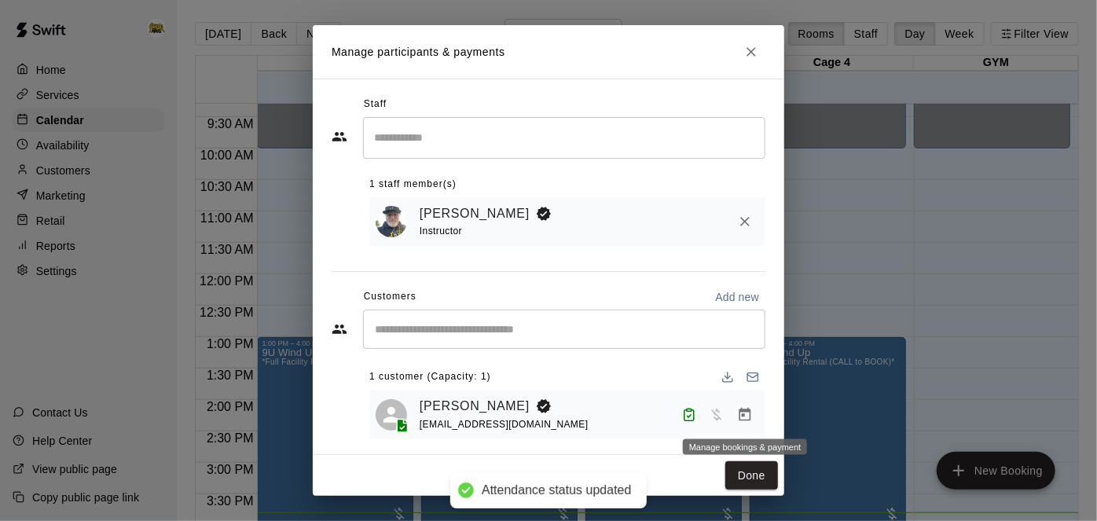
click at [750, 415] on icon "Manage bookings & payment" at bounding box center [745, 413] width 12 height 13
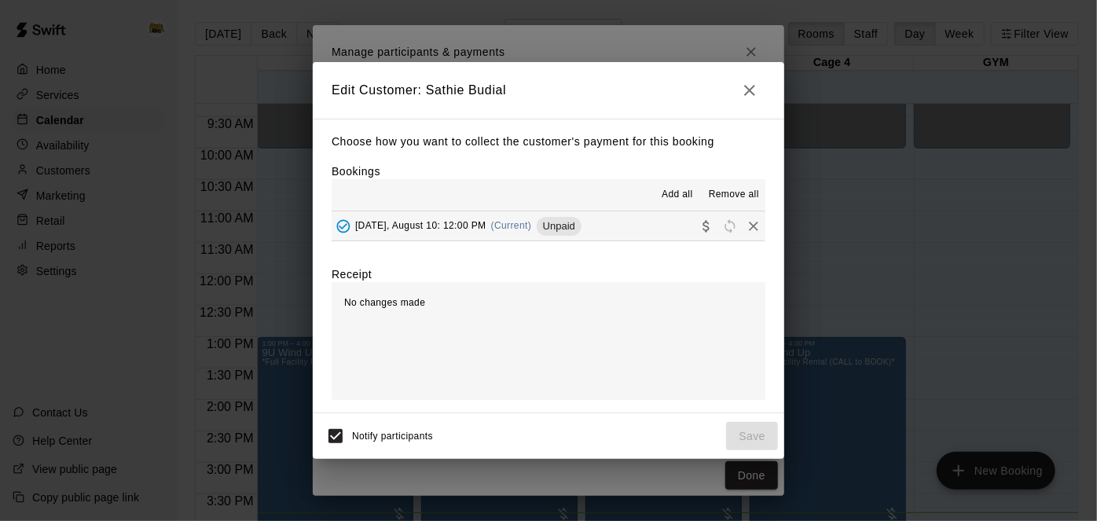
click at [661, 228] on button "[DATE], August 10: 12:00 PM (Current) Unpaid" at bounding box center [549, 225] width 434 height 29
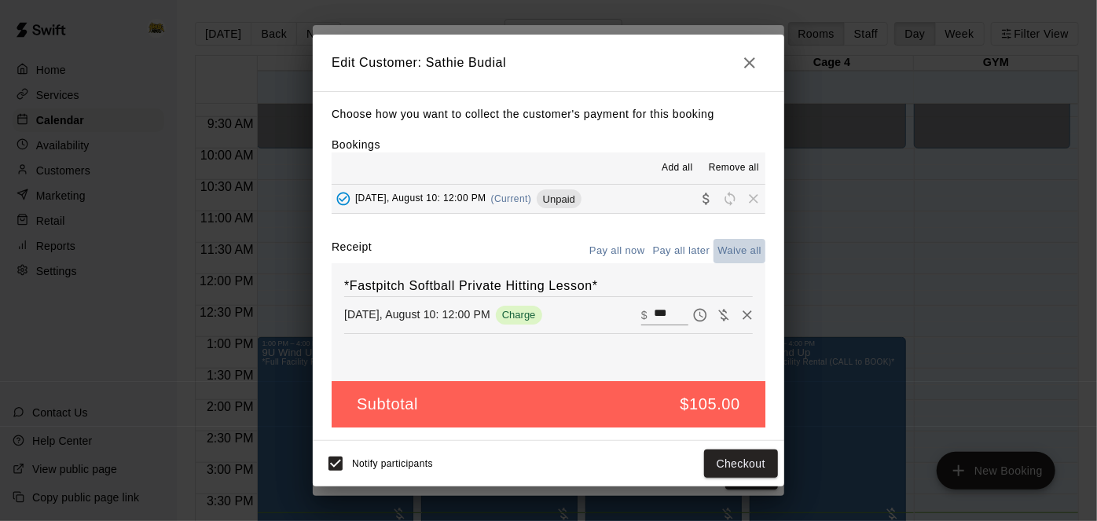
click at [731, 255] on button "Waive all" at bounding box center [739, 251] width 52 height 24
type input "*"
click at [753, 457] on button "Save" at bounding box center [752, 463] width 52 height 29
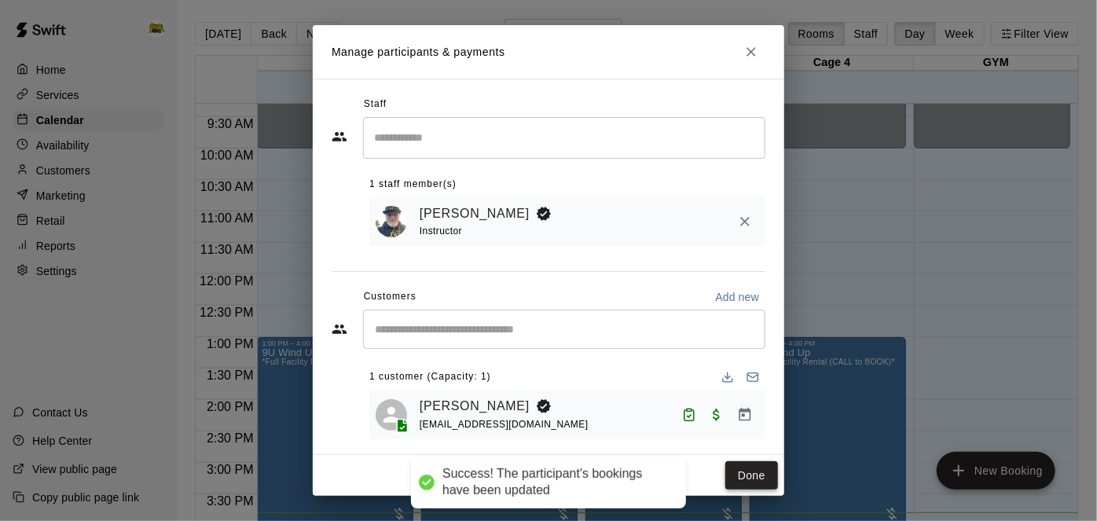
click at [749, 477] on button "Done" at bounding box center [751, 475] width 53 height 29
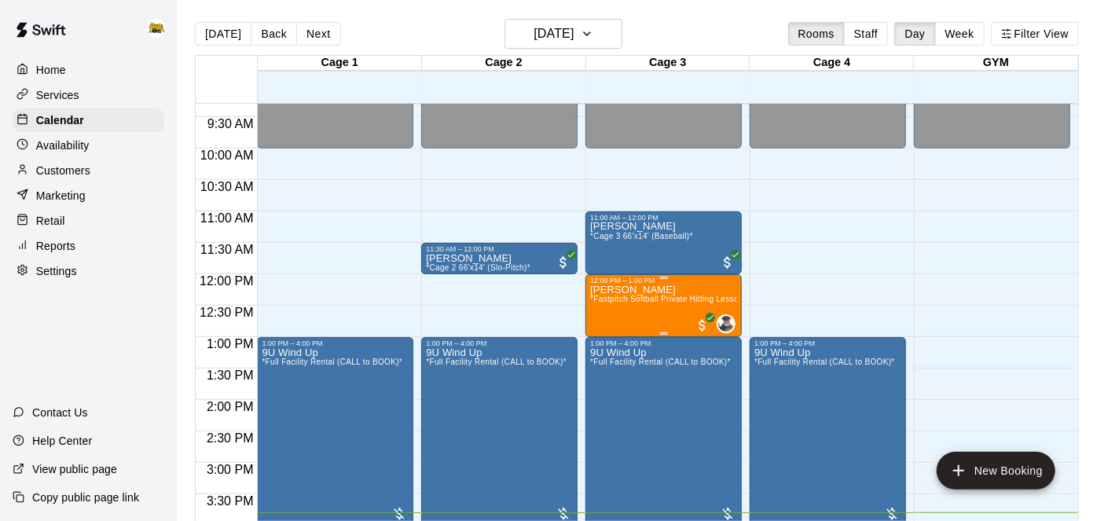
click at [608, 295] on icon "edit" at bounding box center [605, 299] width 19 height 19
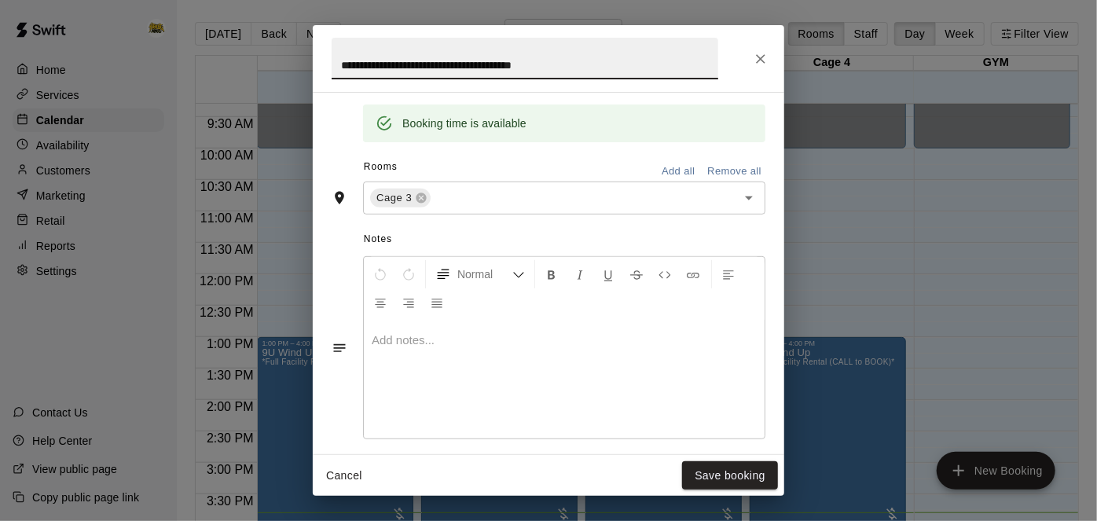
scroll to position [312, 0]
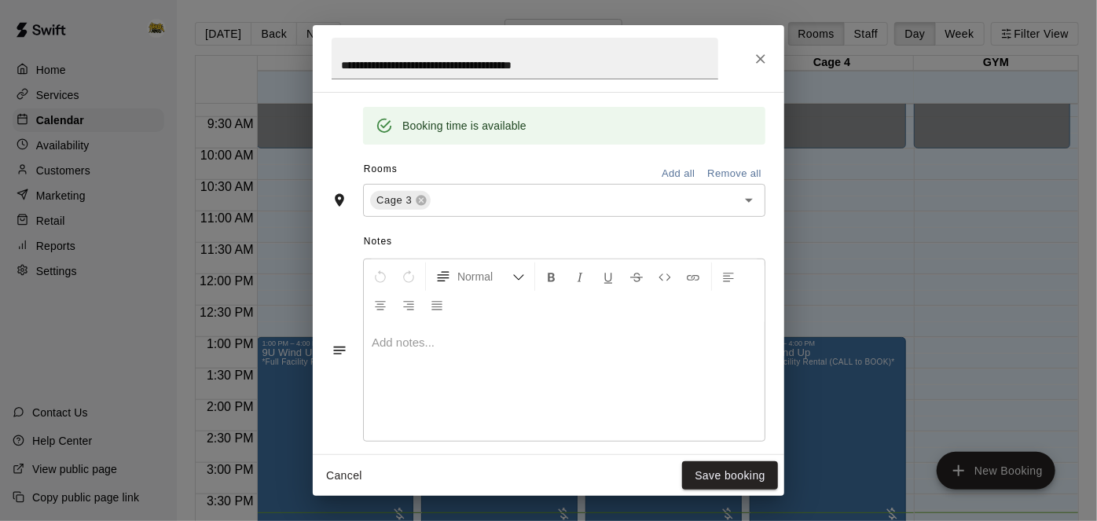
click at [449, 350] on p at bounding box center [564, 343] width 385 height 16
click at [722, 485] on button "Save booking" at bounding box center [730, 475] width 96 height 29
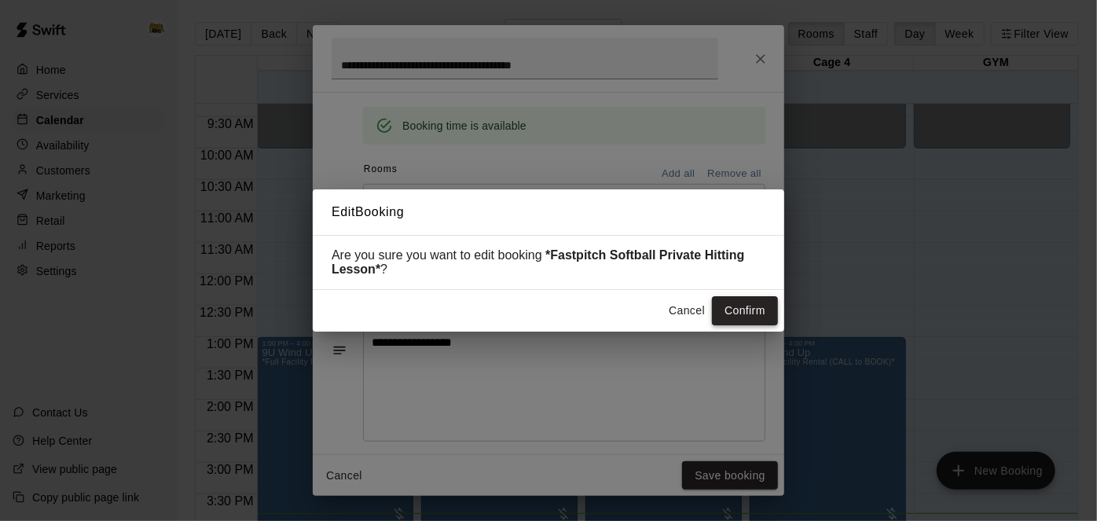
click at [735, 297] on button "Confirm" at bounding box center [745, 310] width 66 height 29
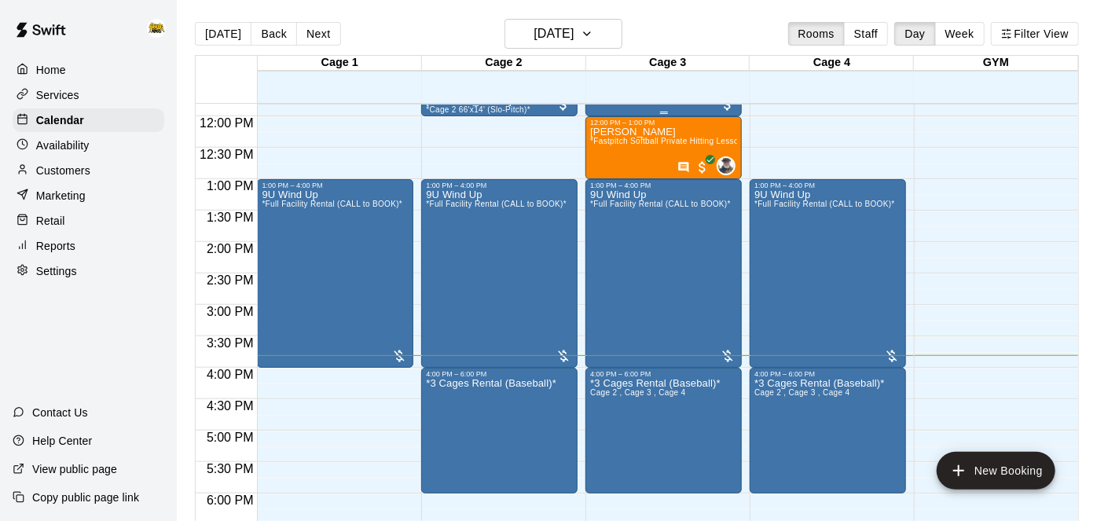
scroll to position [745, 0]
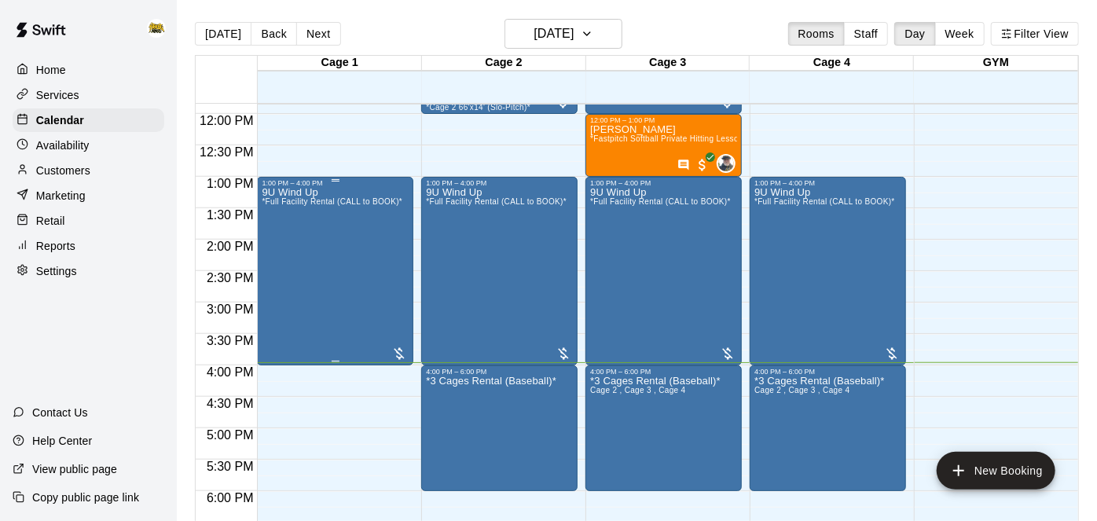
click at [335, 269] on div "9U Wind Up *Full Facility Rental (CALL to BOOK)*" at bounding box center [332, 447] width 141 height 521
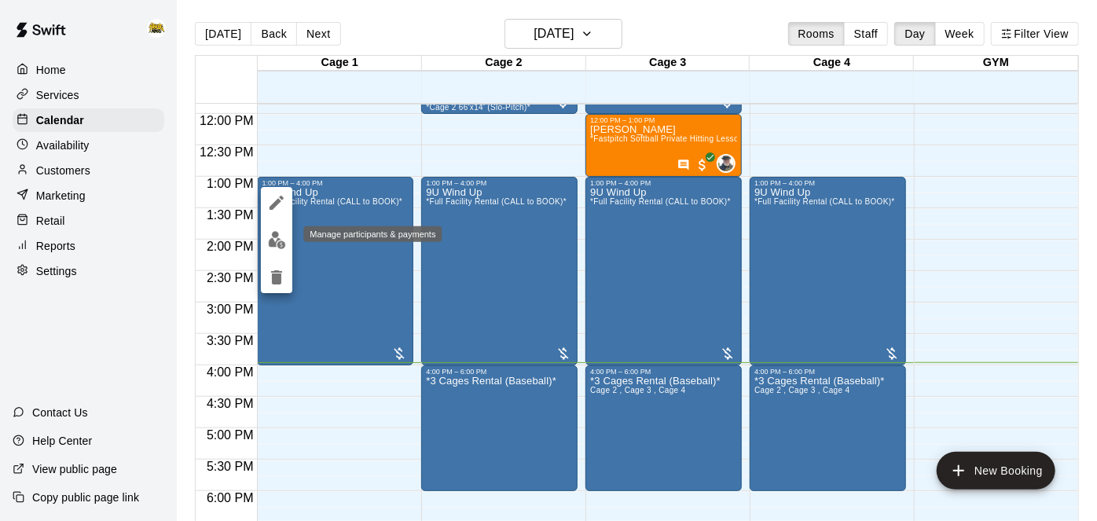
click at [279, 243] on img "edit" at bounding box center [277, 240] width 18 height 18
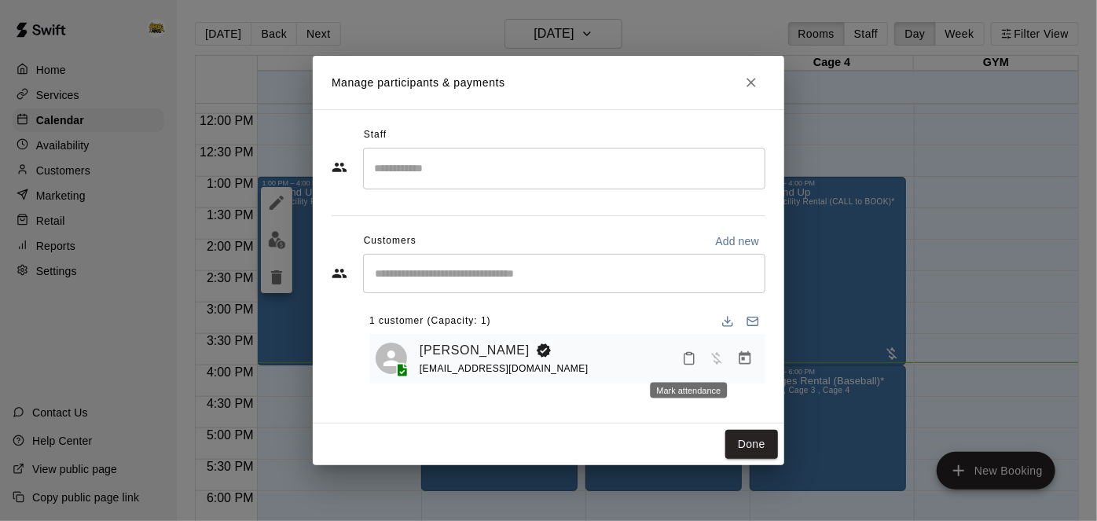
click at [691, 358] on icon "Mark attendance" at bounding box center [689, 358] width 14 height 14
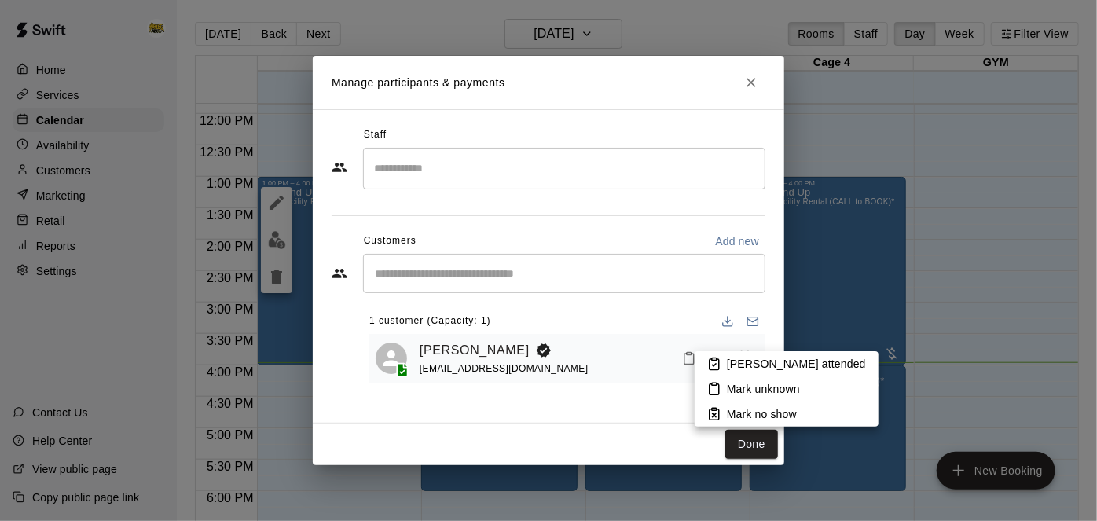
click at [731, 363] on p "[PERSON_NAME] attended" at bounding box center [796, 364] width 139 height 16
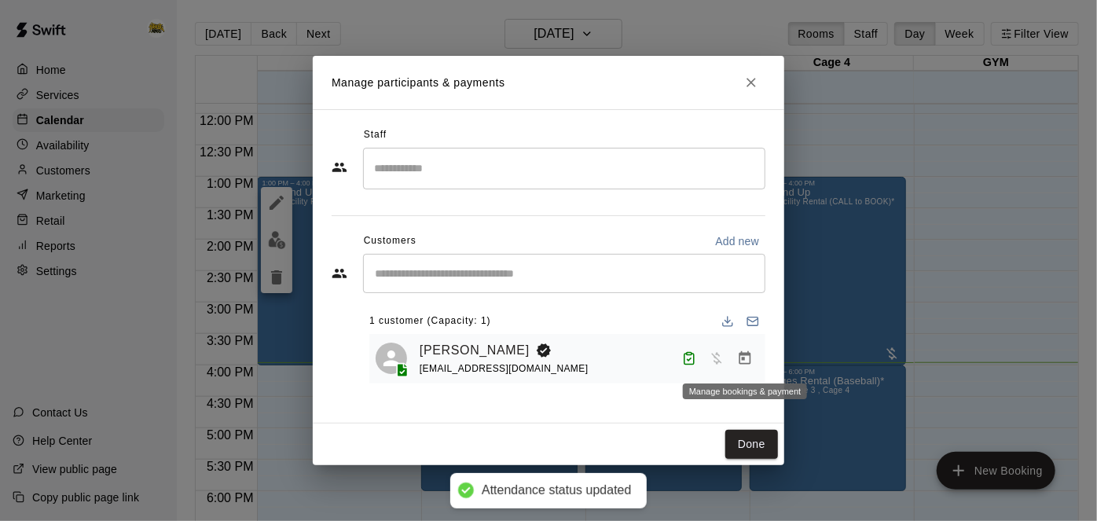
click at [745, 363] on icon "Manage bookings & payment" at bounding box center [745, 357] width 12 height 13
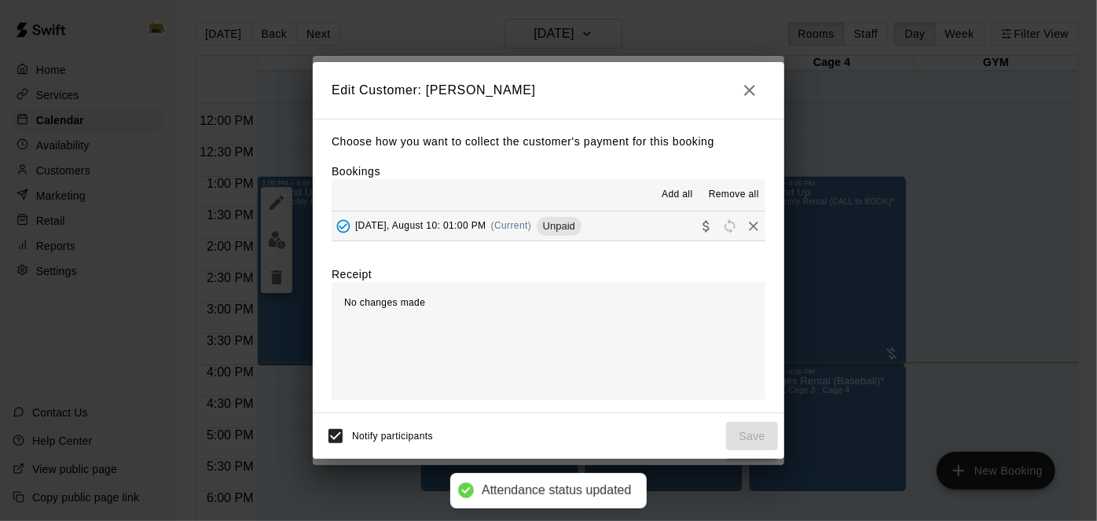
click at [639, 239] on button "[DATE], August 10: 01:00 PM (Current) Unpaid" at bounding box center [549, 225] width 434 height 29
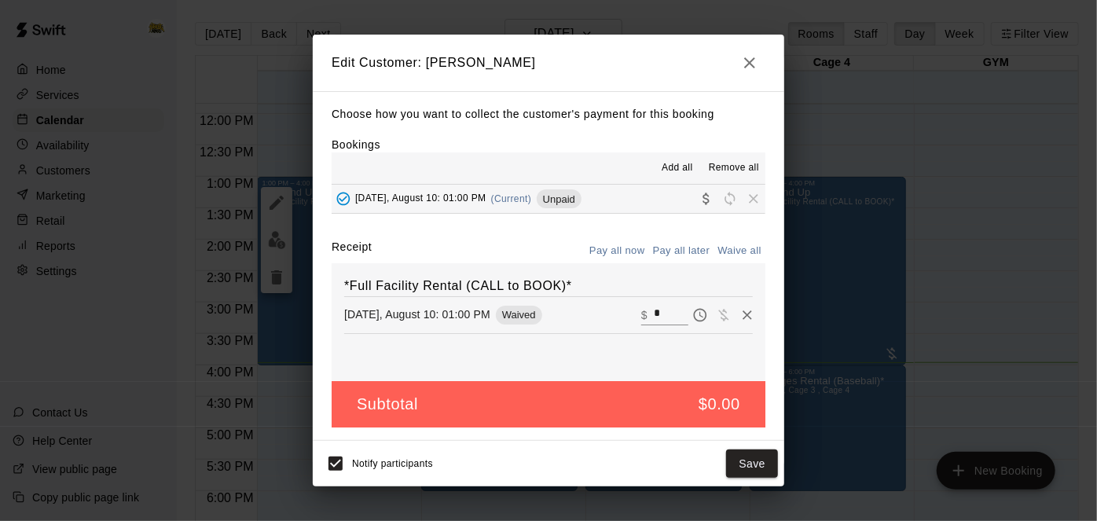
click at [670, 311] on input "*" at bounding box center [671, 315] width 35 height 20
type input "***"
click at [713, 469] on button "Checkout" at bounding box center [741, 463] width 74 height 29
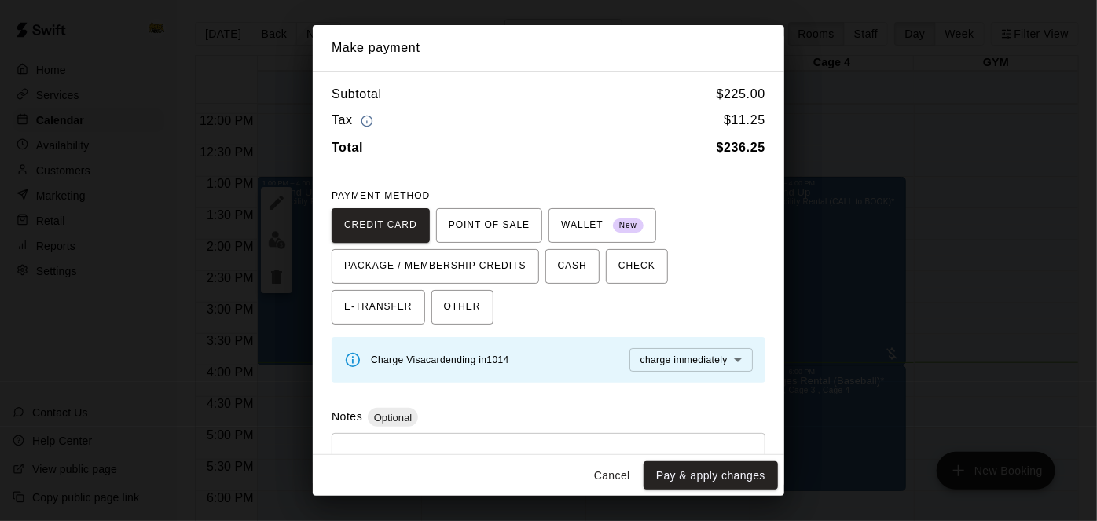
scroll to position [63, 0]
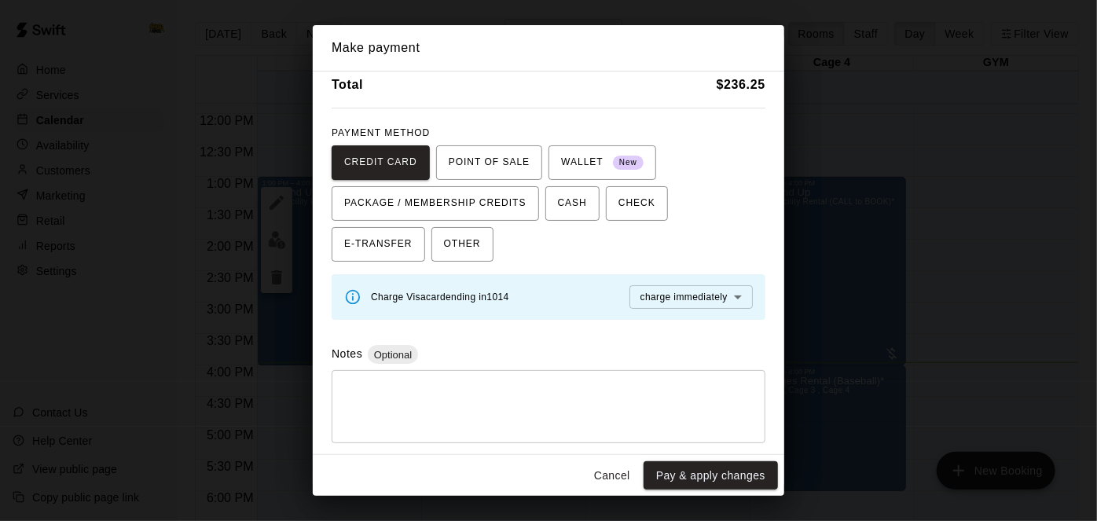
click at [608, 475] on button "Cancel" at bounding box center [612, 475] width 50 height 29
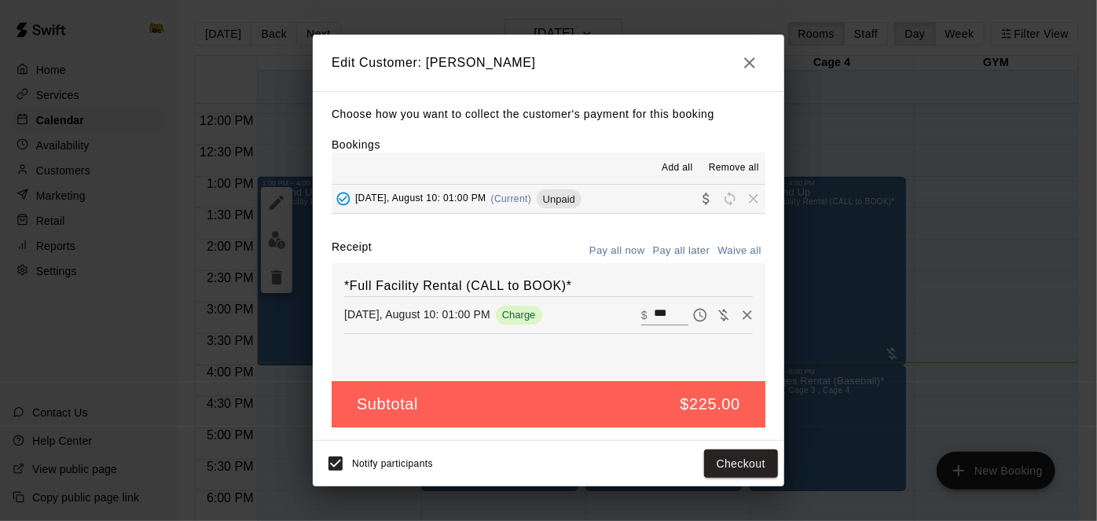
click at [739, 68] on button "button" at bounding box center [749, 62] width 31 height 31
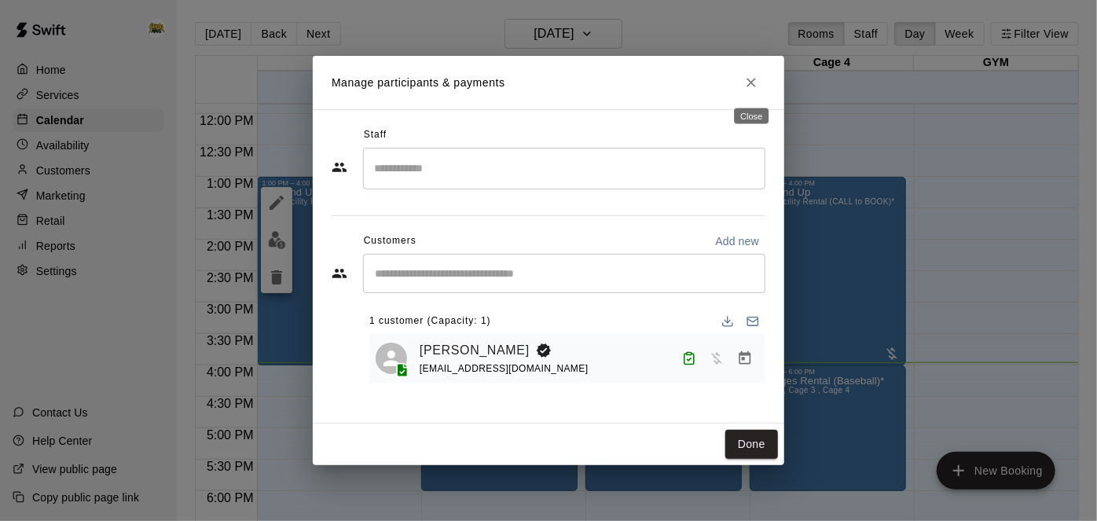
click at [753, 82] on icon "Close" at bounding box center [751, 83] width 16 height 16
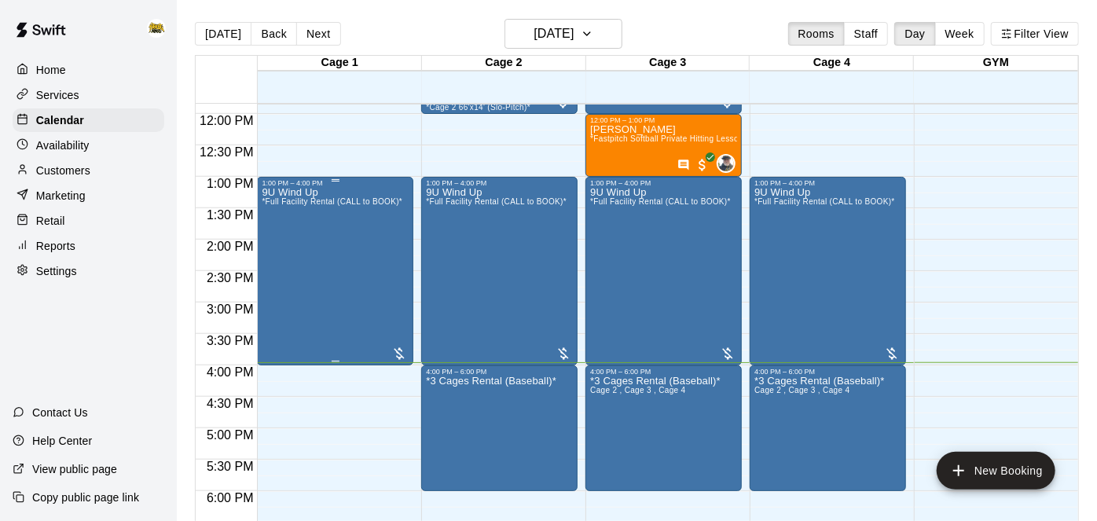
click at [330, 241] on div "9U Wind Up *Full Facility Rental (CALL to BOOK)*" at bounding box center [332, 447] width 141 height 521
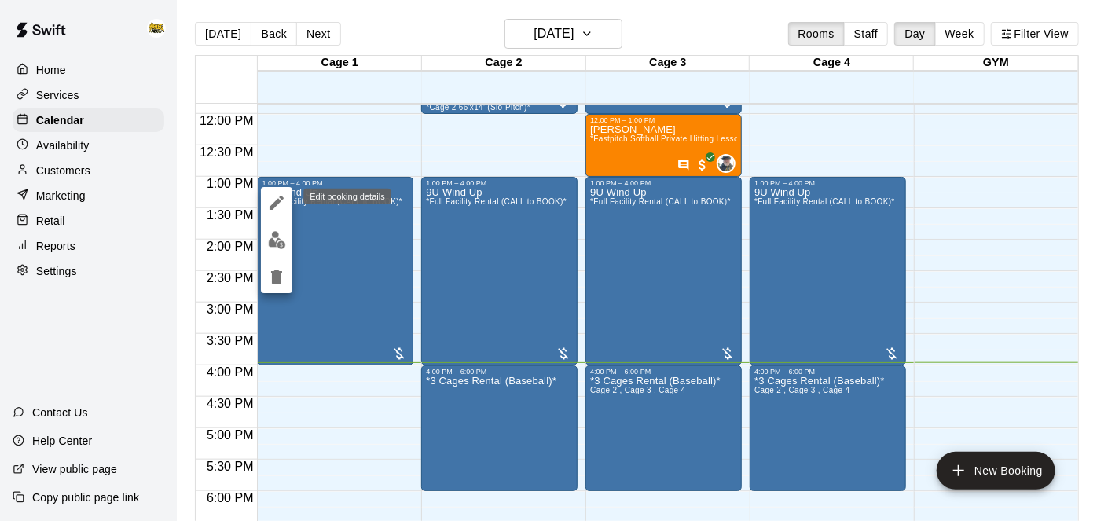
click at [274, 203] on icon "edit" at bounding box center [276, 203] width 14 height 14
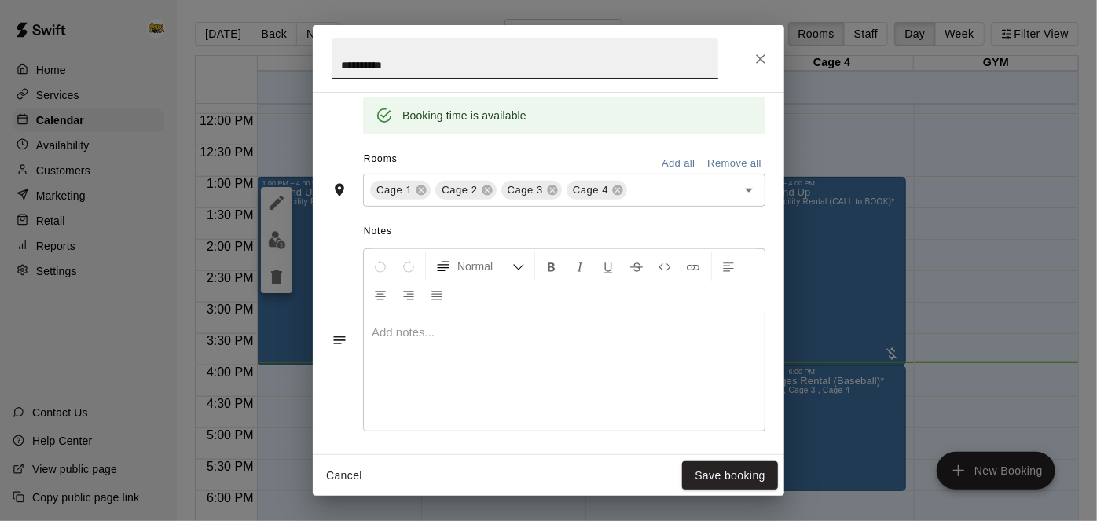
scroll to position [335, 0]
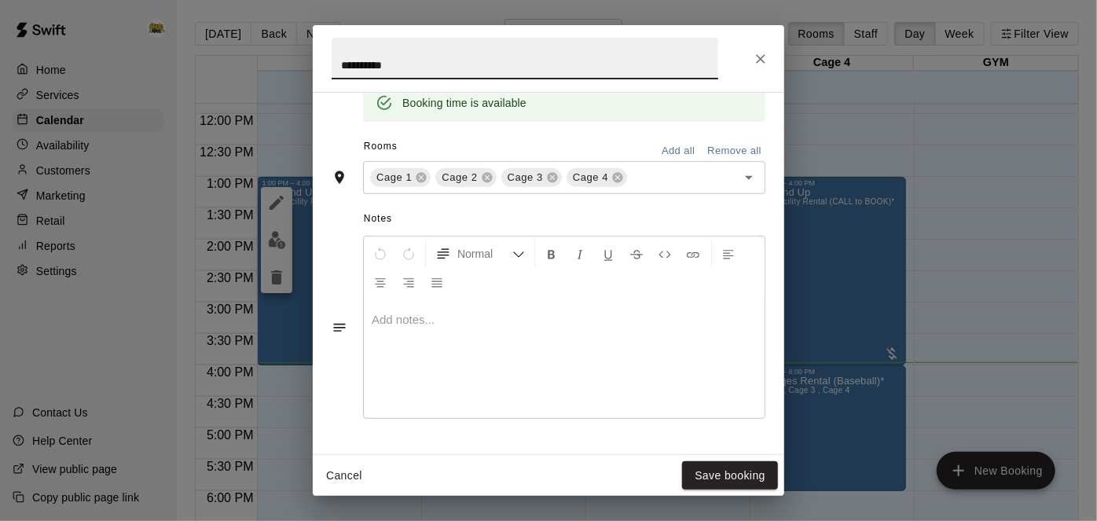
click at [605, 365] on div at bounding box center [564, 359] width 401 height 118
click at [346, 468] on button "Cancel" at bounding box center [344, 475] width 50 height 29
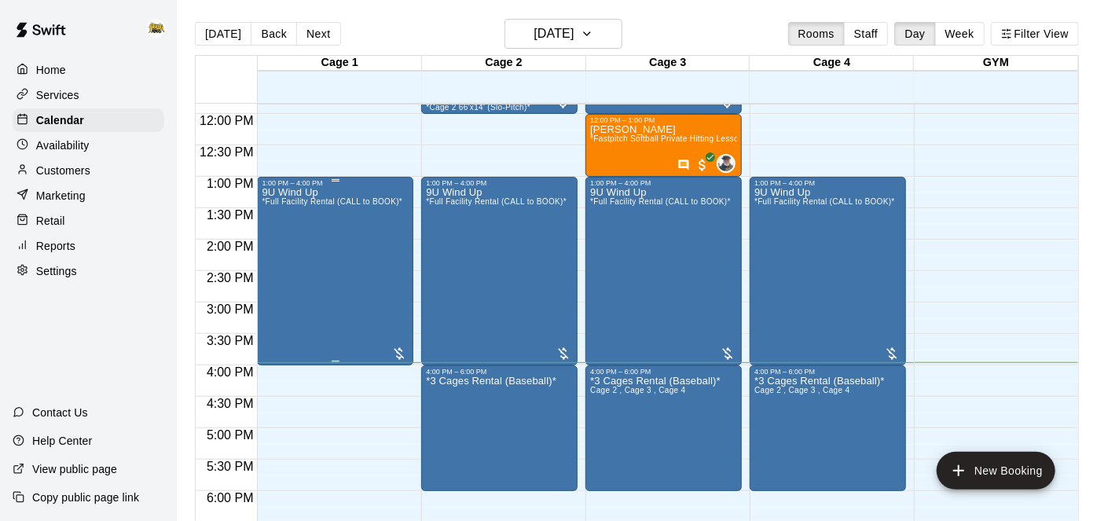
click at [357, 271] on div "9U Wind Up *Full Facility Rental (CALL to BOOK)*" at bounding box center [332, 447] width 141 height 521
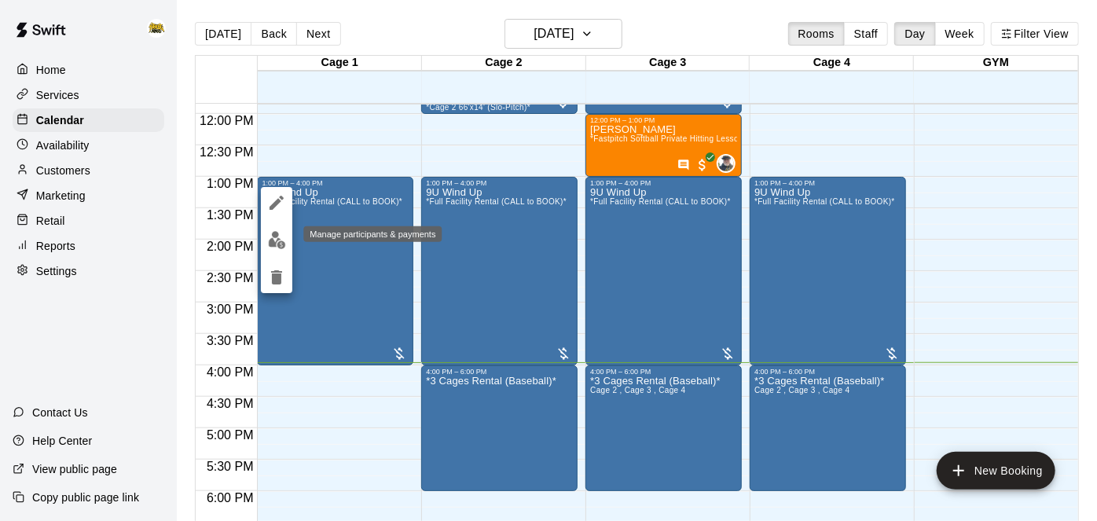
click at [277, 245] on img "edit" at bounding box center [277, 240] width 18 height 18
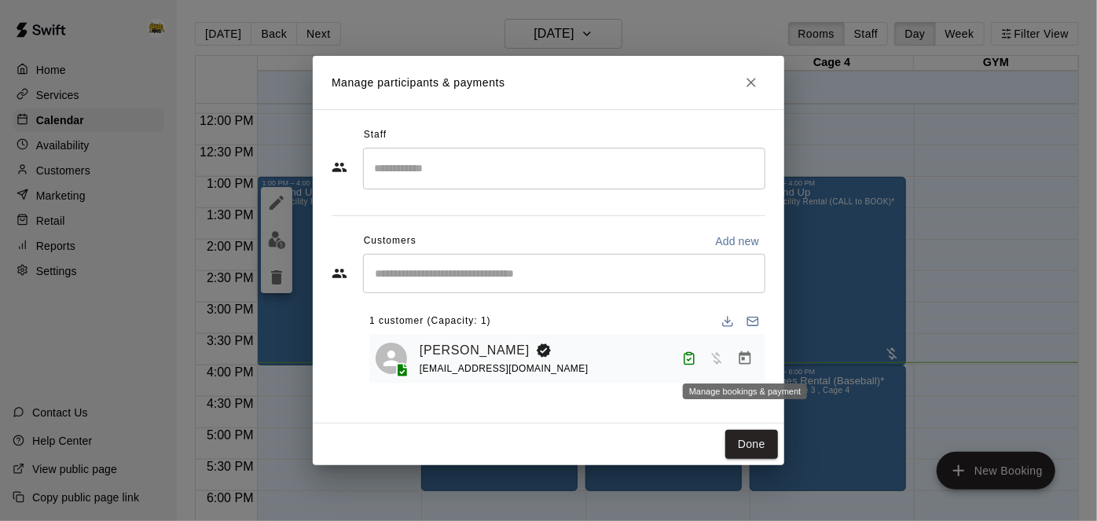
click at [750, 363] on icon "Manage bookings & payment" at bounding box center [745, 358] width 16 height 16
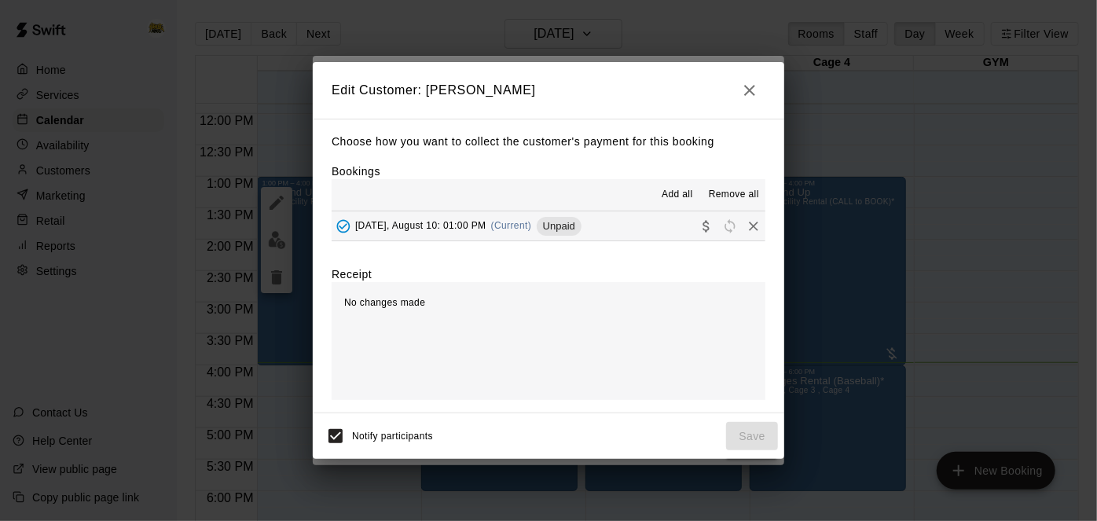
click at [673, 225] on button "[DATE], August 10: 01:00 PM (Current) Unpaid" at bounding box center [549, 225] width 434 height 29
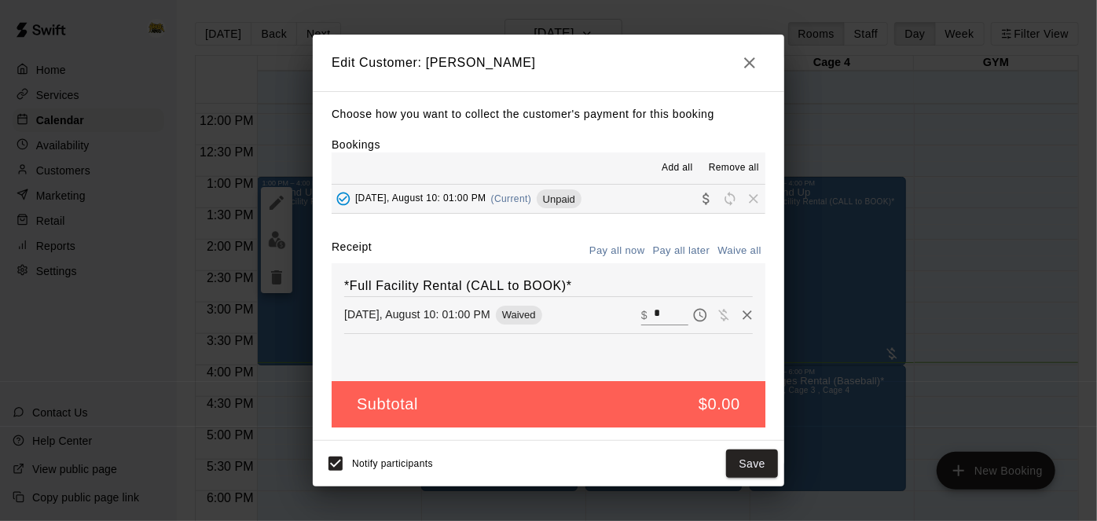
click at [667, 315] on input "*" at bounding box center [671, 315] width 35 height 20
type input "***"
click at [717, 464] on button "Checkout" at bounding box center [741, 463] width 74 height 29
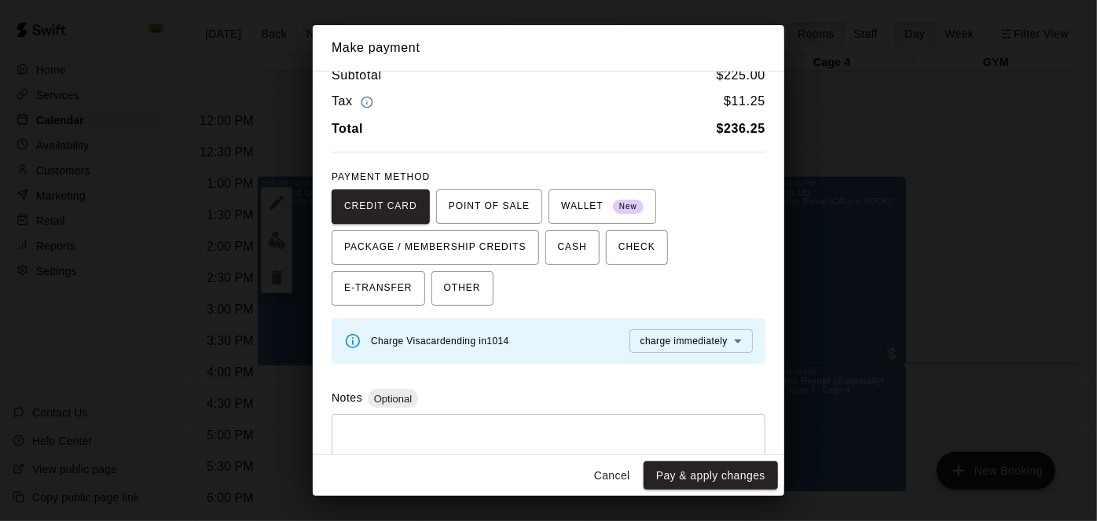
scroll to position [63, 0]
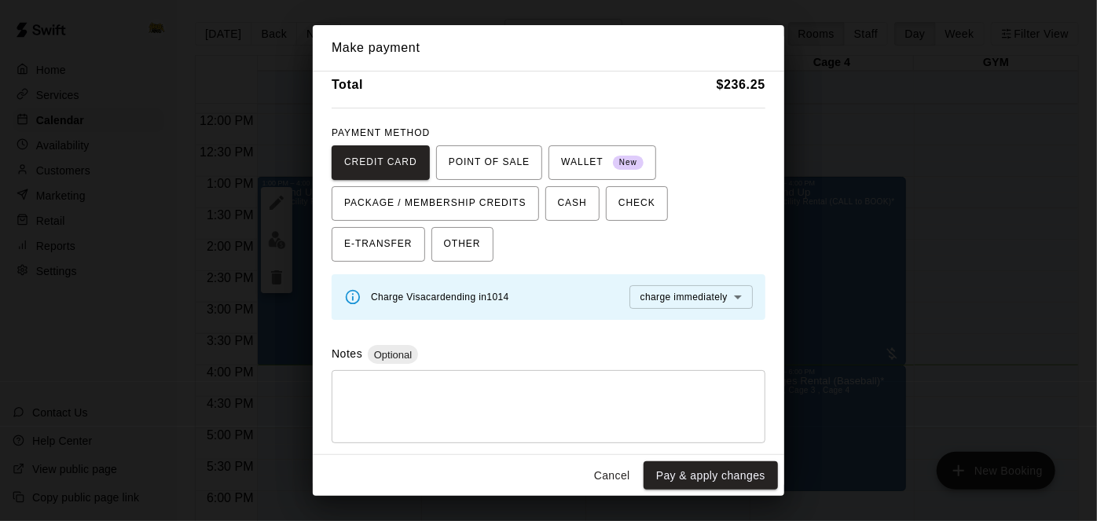
click at [603, 411] on textarea at bounding box center [549, 406] width 412 height 47
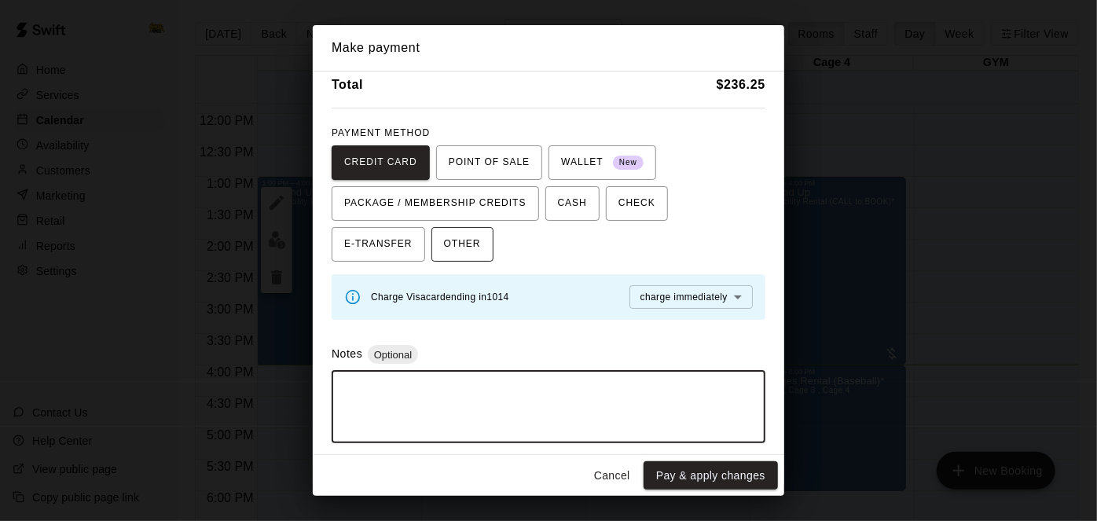
click at [431, 257] on button "OTHER" at bounding box center [462, 244] width 62 height 35
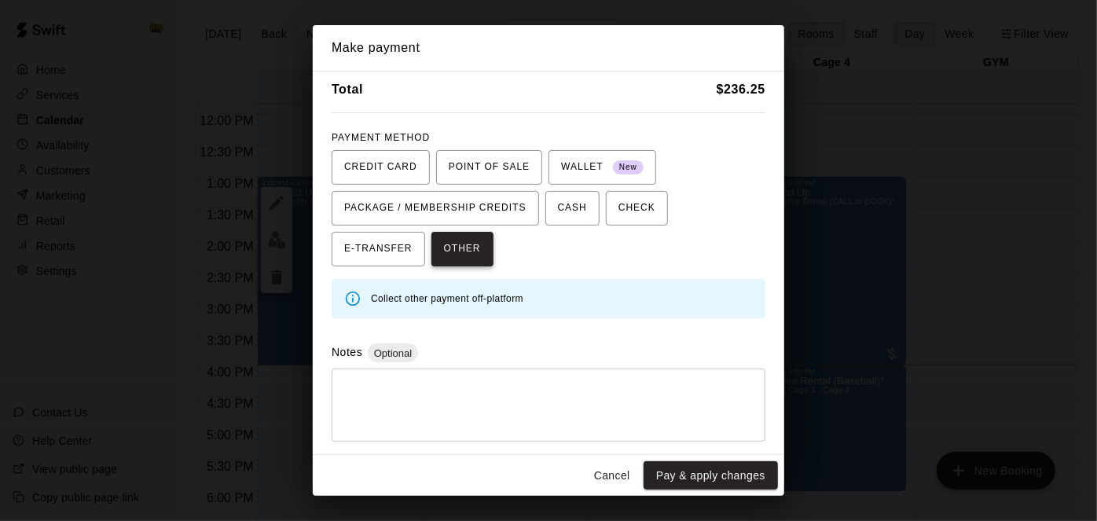
scroll to position [56, 0]
click at [423, 434] on div "* ​" at bounding box center [549, 407] width 434 height 73
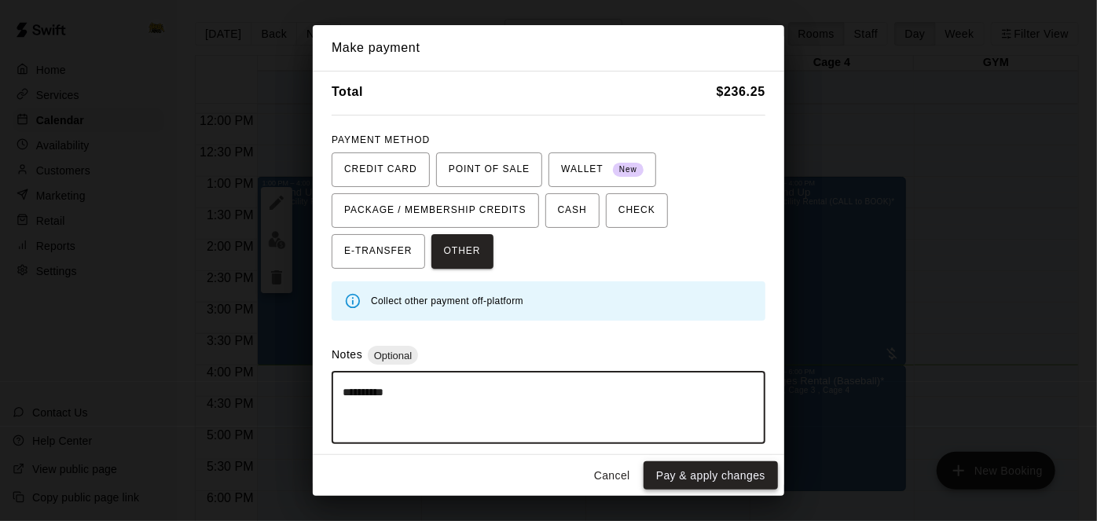
type textarea "**********"
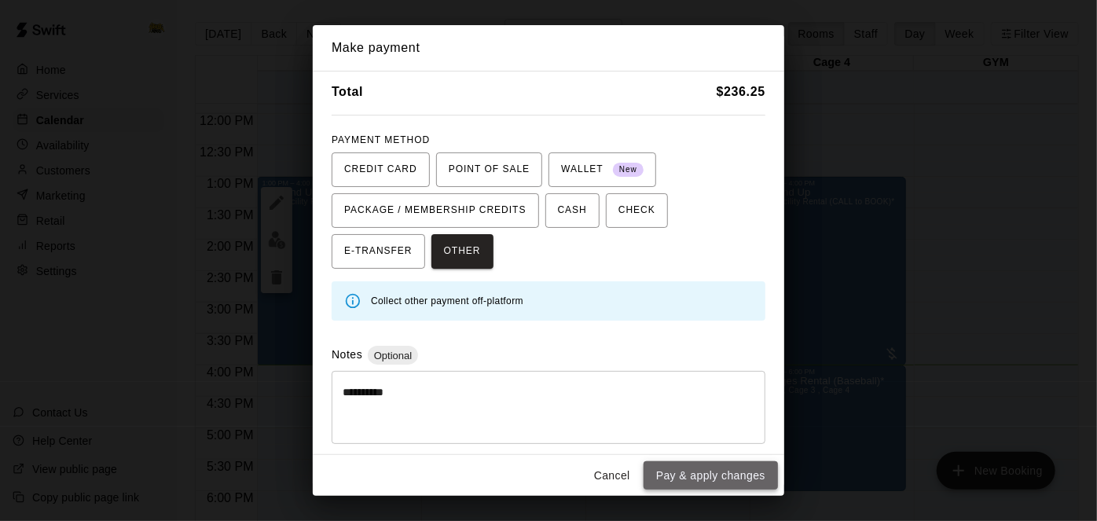
click at [711, 478] on button "Pay & apply changes" at bounding box center [710, 475] width 134 height 29
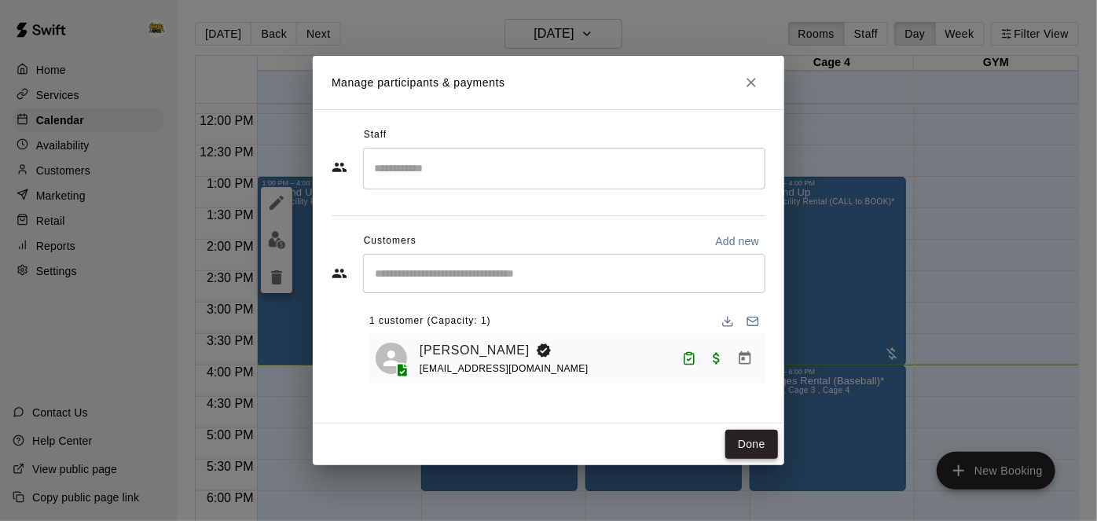
click at [765, 444] on button "Done" at bounding box center [751, 444] width 53 height 29
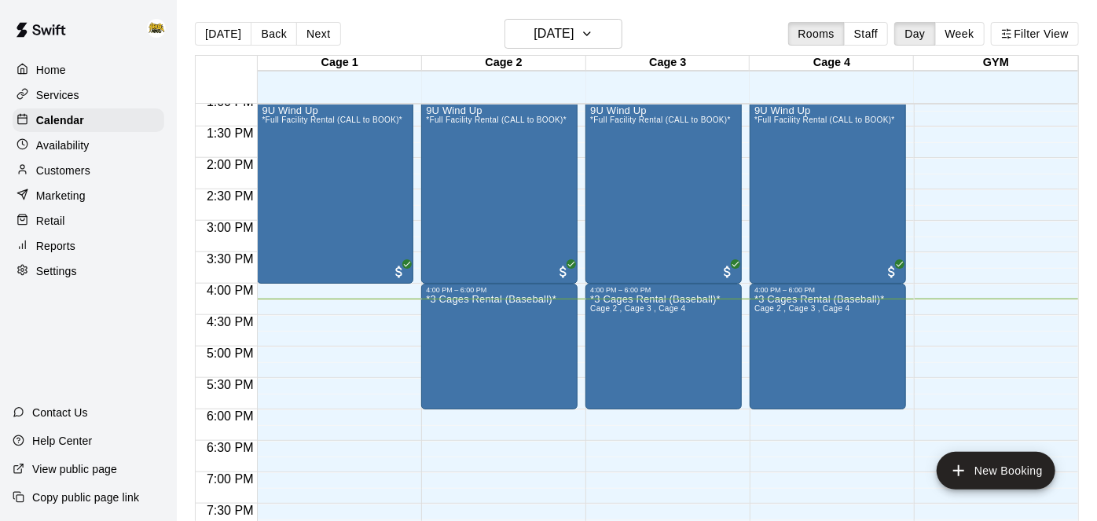
scroll to position [745, 0]
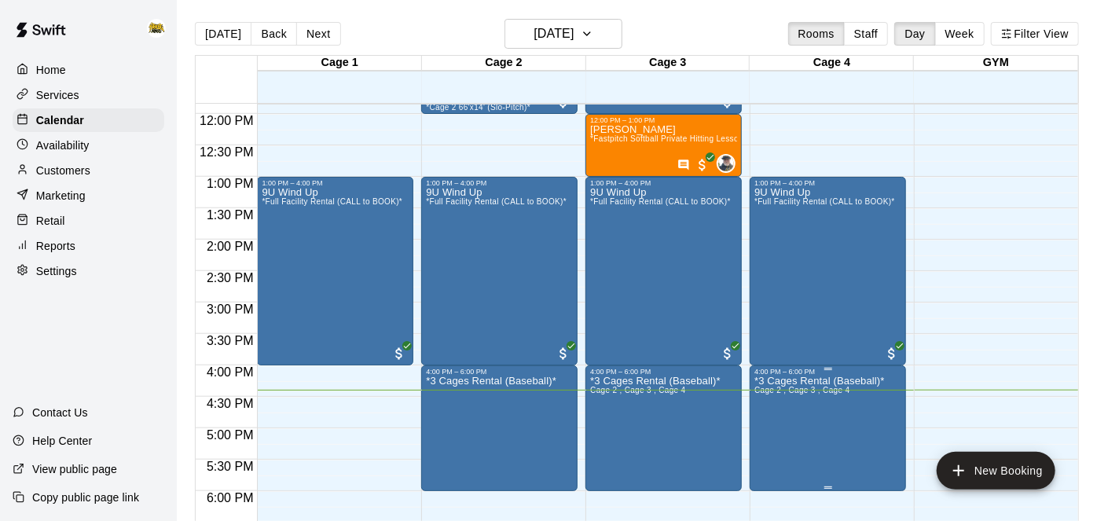
click at [769, 464] on icon "delete" at bounding box center [769, 466] width 11 height 14
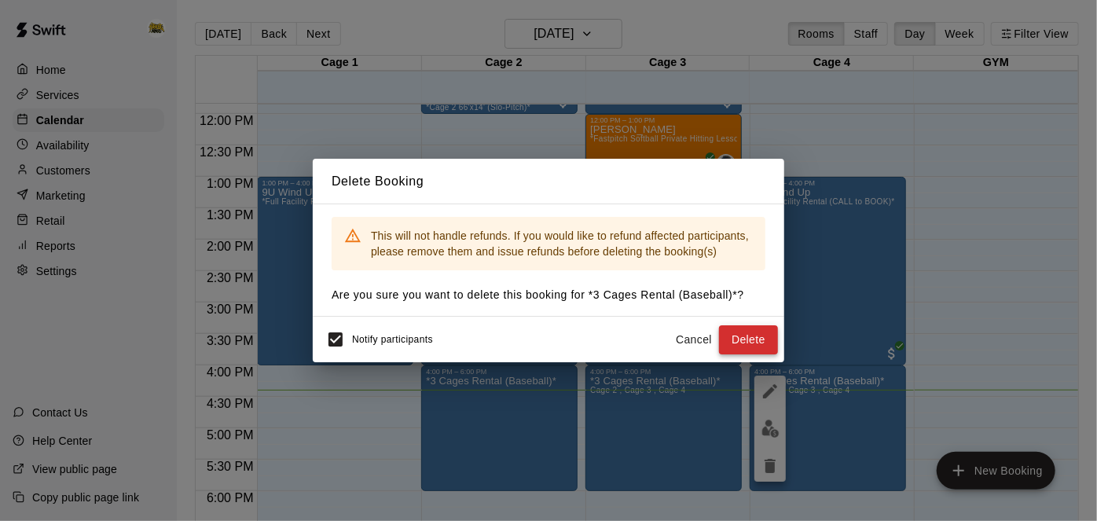
click at [757, 345] on button "Delete" at bounding box center [748, 339] width 59 height 29
